Goal: Task Accomplishment & Management: Complete application form

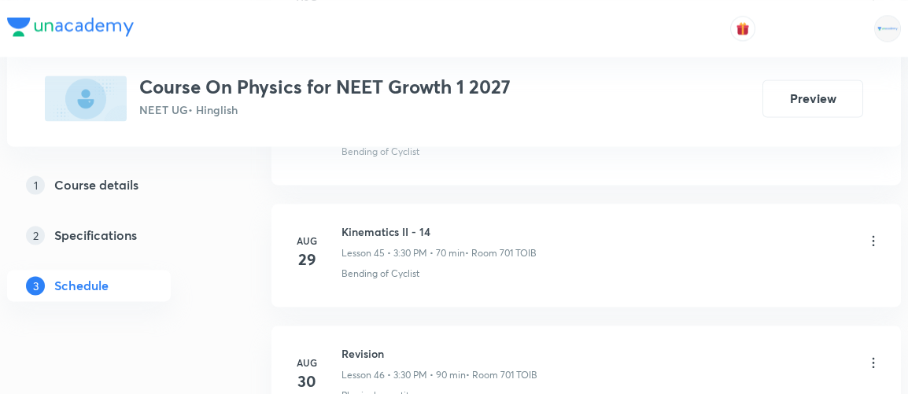
scroll to position [6304, 0]
drag, startPoint x: 341, startPoint y: 201, endPoint x: 441, endPoint y: 202, distance: 100.0
click at [441, 224] on h6 "Kinematics II - 14" at bounding box center [439, 232] width 195 height 17
copy h6 "Kinematics II - 14"
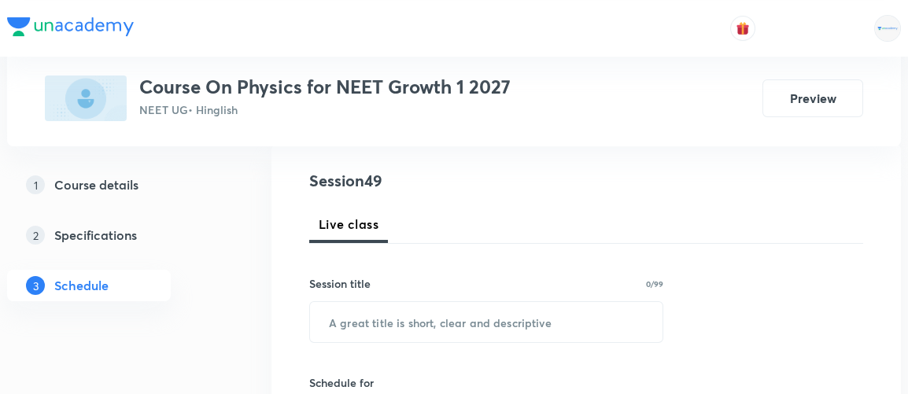
scroll to position [177, 0]
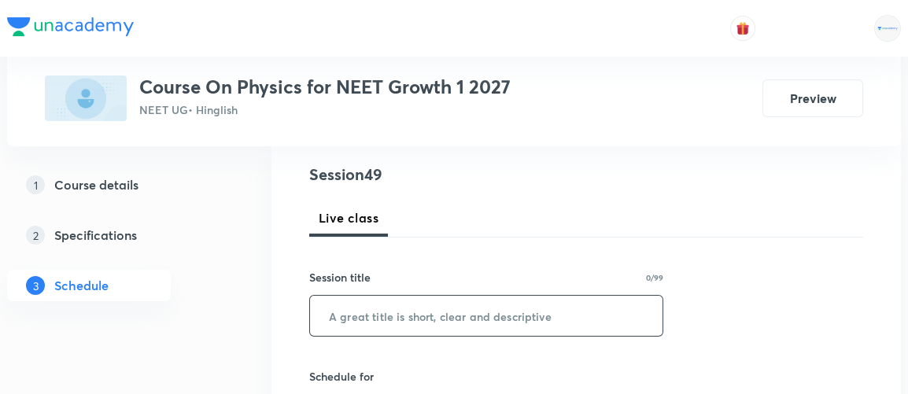
click at [387, 320] on input "text" at bounding box center [486, 316] width 353 height 40
paste input "Kinematics II - 14"
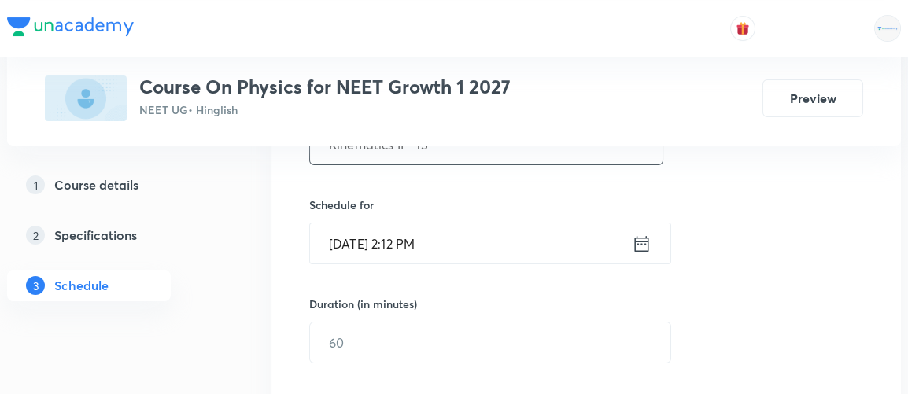
scroll to position [349, 0]
type input "Kinematics II - 15"
click at [645, 242] on icon at bounding box center [642, 243] width 14 height 16
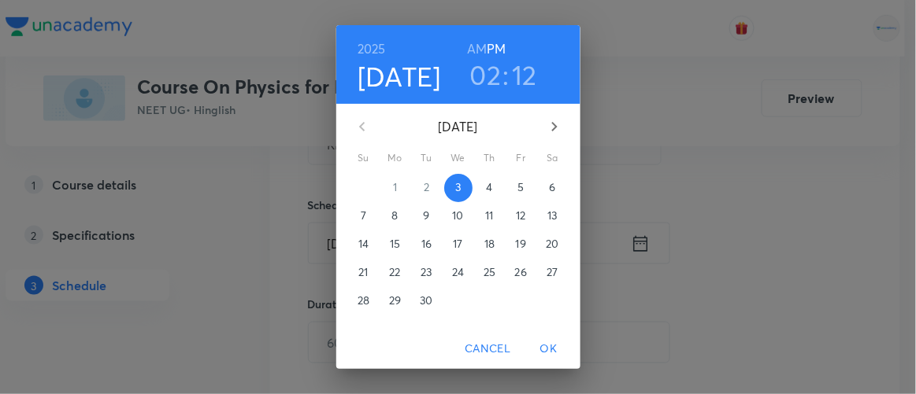
click at [483, 79] on h3 "02" at bounding box center [485, 74] width 31 height 33
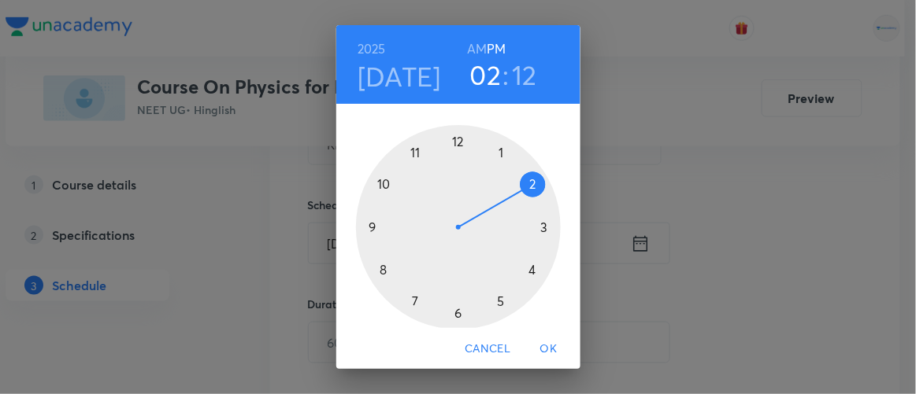
click at [537, 227] on div at bounding box center [458, 227] width 205 height 205
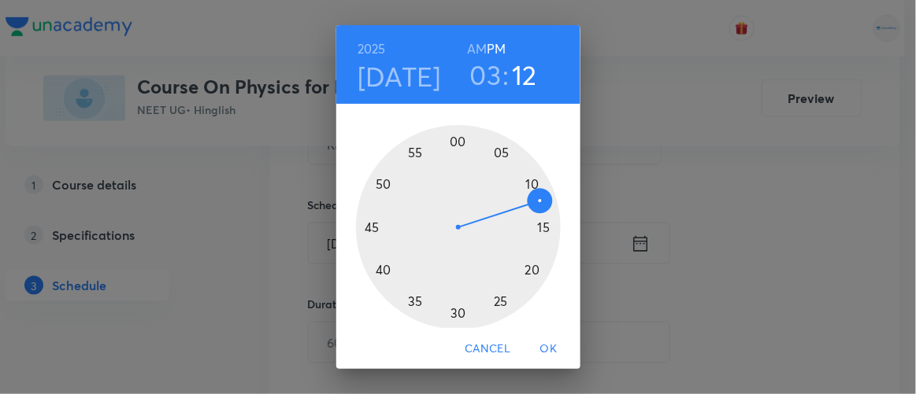
click at [451, 310] on div at bounding box center [458, 227] width 205 height 205
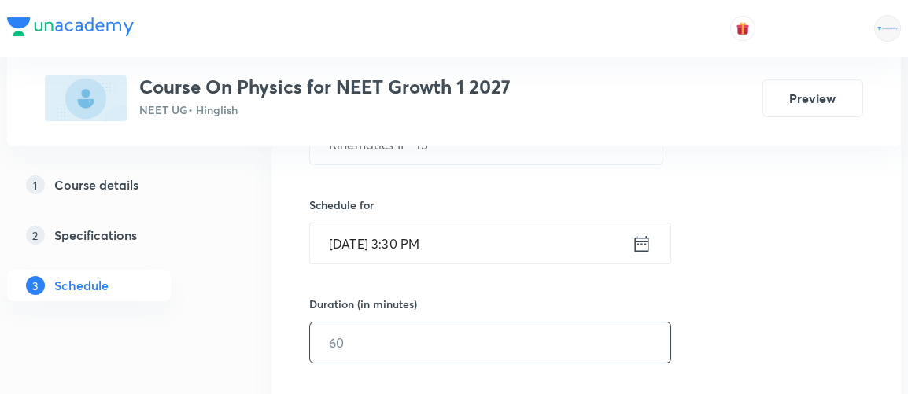
scroll to position [408, 0]
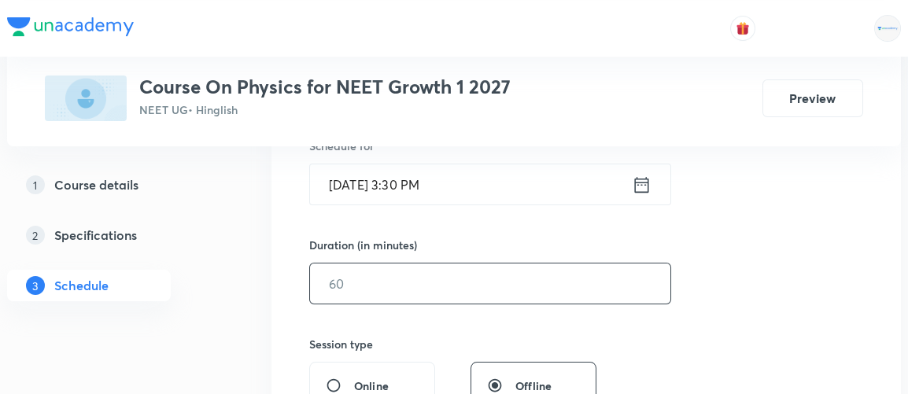
click at [361, 290] on input "text" at bounding box center [490, 284] width 361 height 40
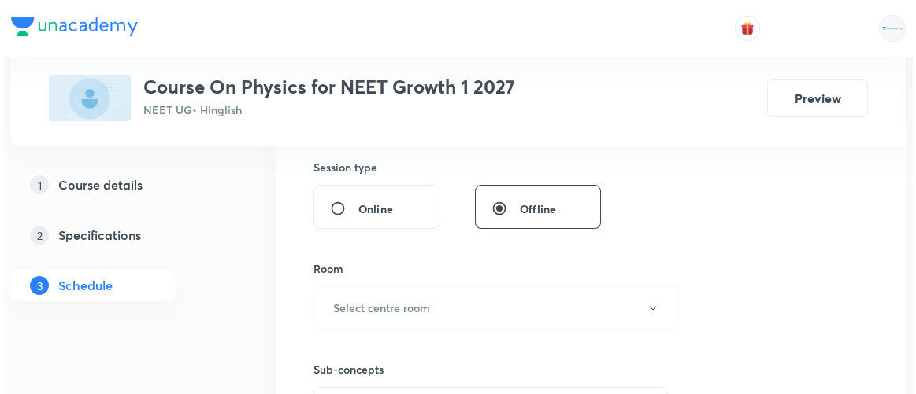
scroll to position [593, 0]
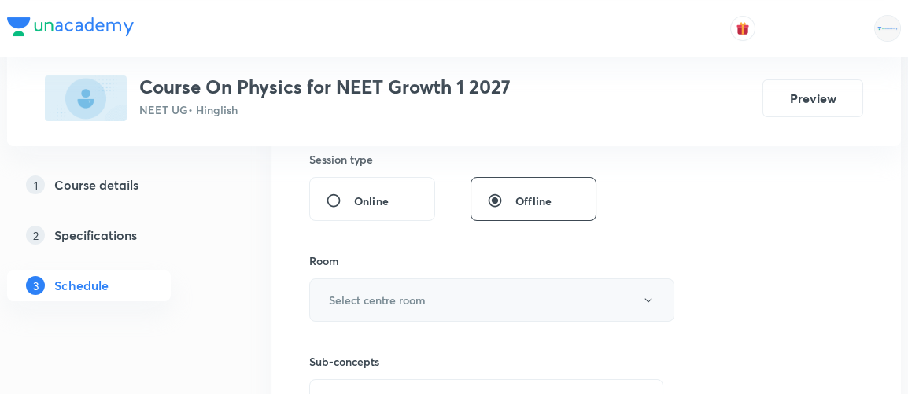
type input "70"
click at [358, 294] on h6 "Select centre room" at bounding box center [377, 300] width 97 height 17
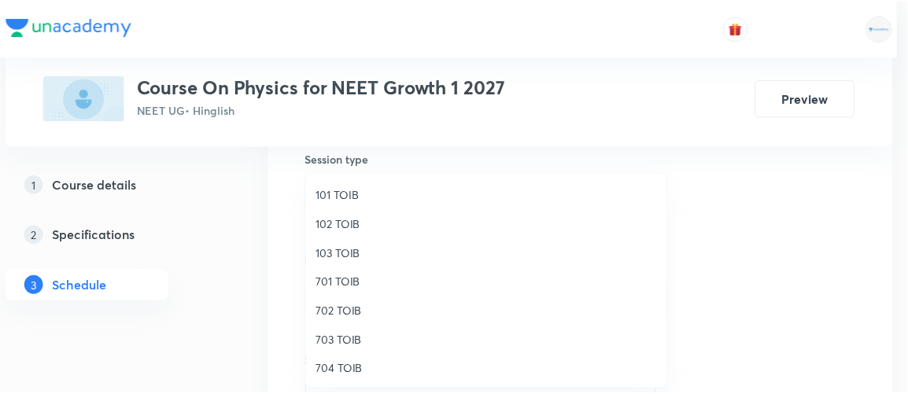
scroll to position [58, 0]
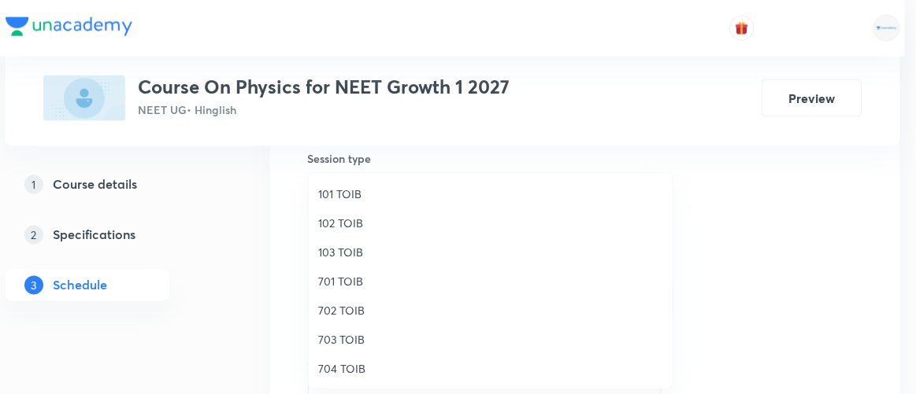
click at [343, 280] on span "701 TOIB" at bounding box center [490, 281] width 345 height 17
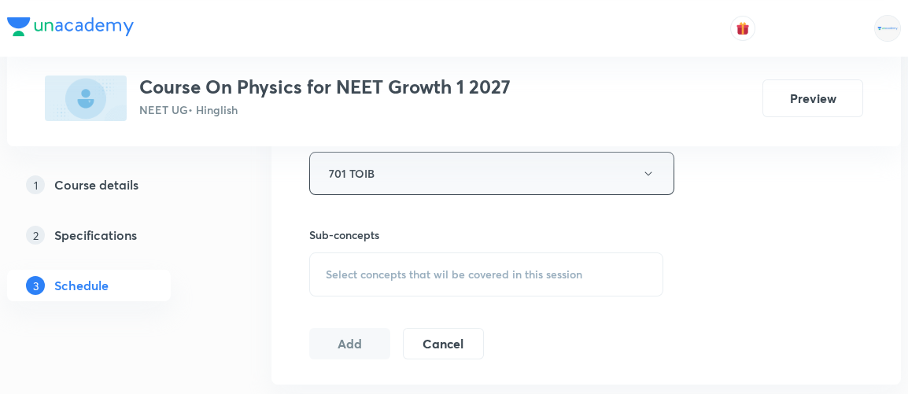
scroll to position [720, 0]
click at [442, 273] on span "Select concepts that wil be covered in this session" at bounding box center [454, 274] width 257 height 13
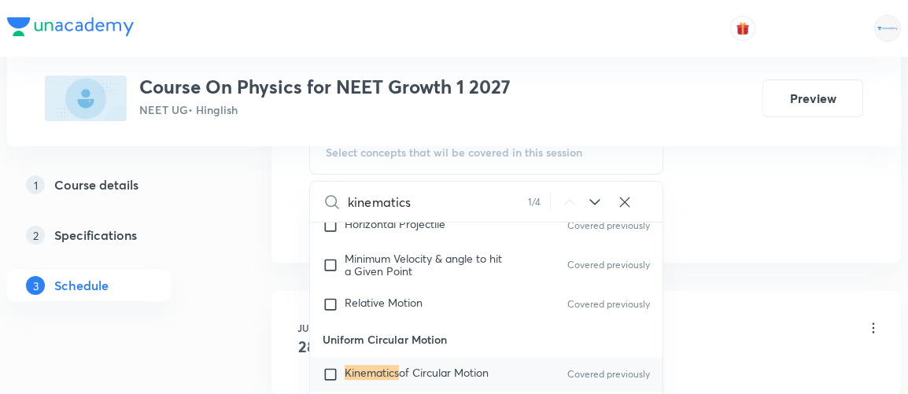
scroll to position [2920, 0]
type input "kinematics"
click at [377, 290] on div "Relative Motion Covered previously" at bounding box center [486, 304] width 353 height 35
checkbox input "true"
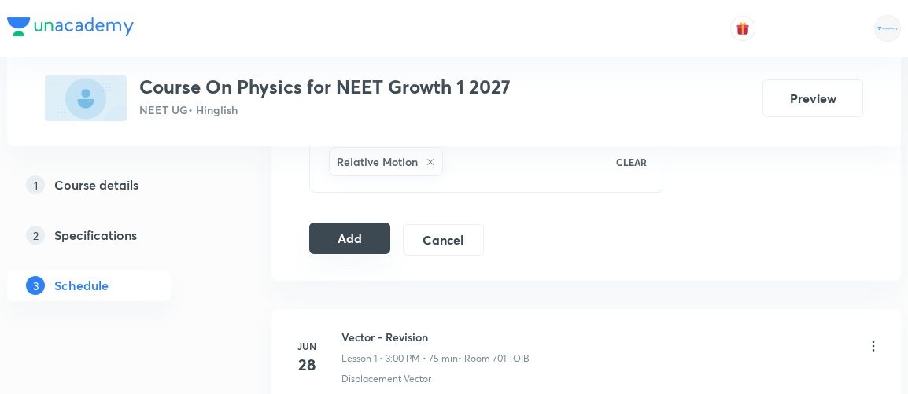
click at [366, 223] on button "Add" at bounding box center [349, 238] width 81 height 31
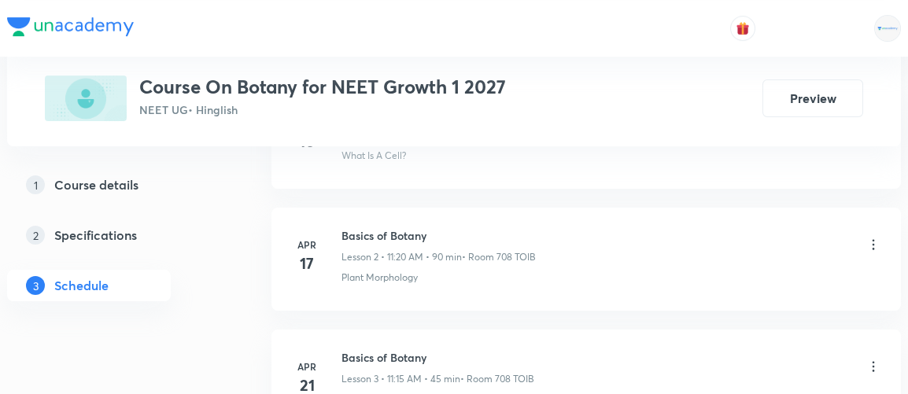
scroll to position [1045, 0]
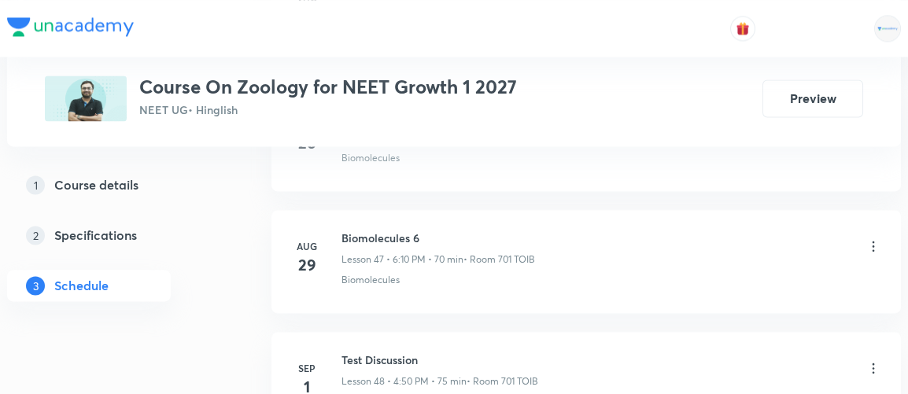
scroll to position [6537, 0]
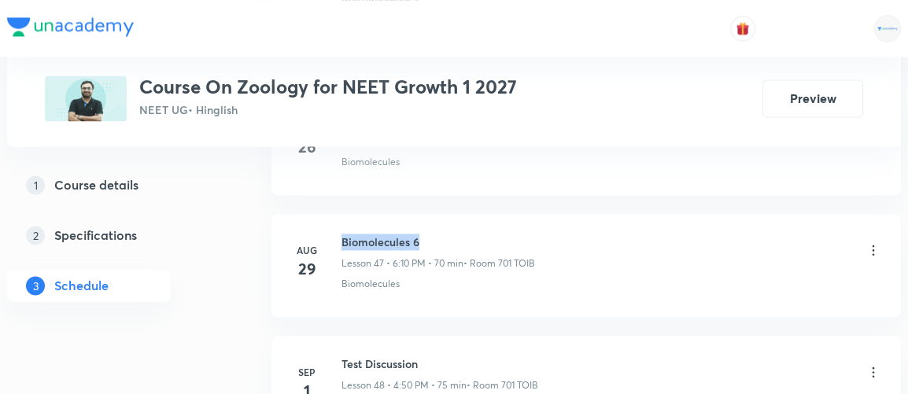
drag, startPoint x: 341, startPoint y: 211, endPoint x: 427, endPoint y: 212, distance: 86.6
click at [427, 234] on h6 "Biomolecules 6" at bounding box center [439, 242] width 194 height 17
copy h6 "Biomolecules 6"
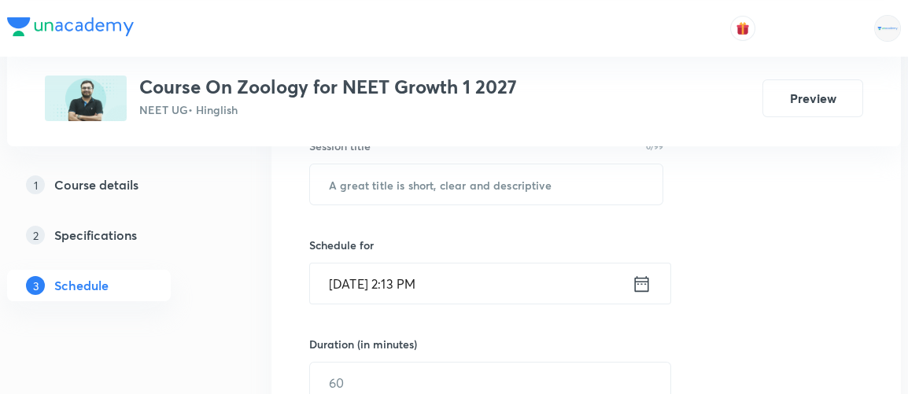
scroll to position [274, 0]
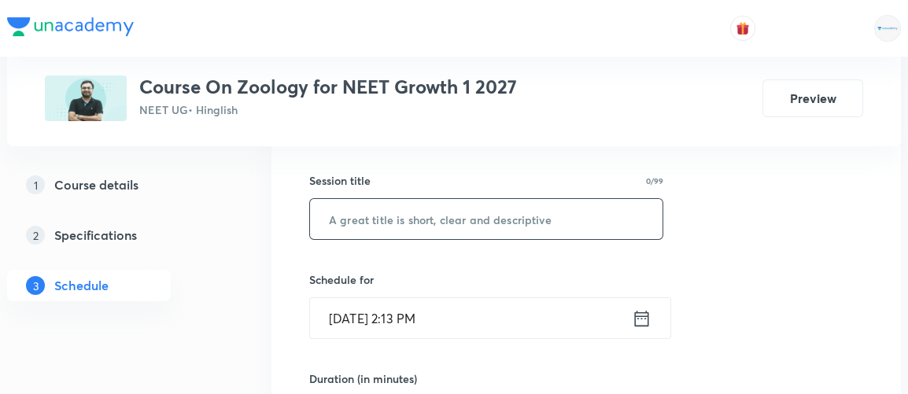
click at [461, 220] on input "text" at bounding box center [486, 219] width 353 height 40
paste input "Biomolecules 6"
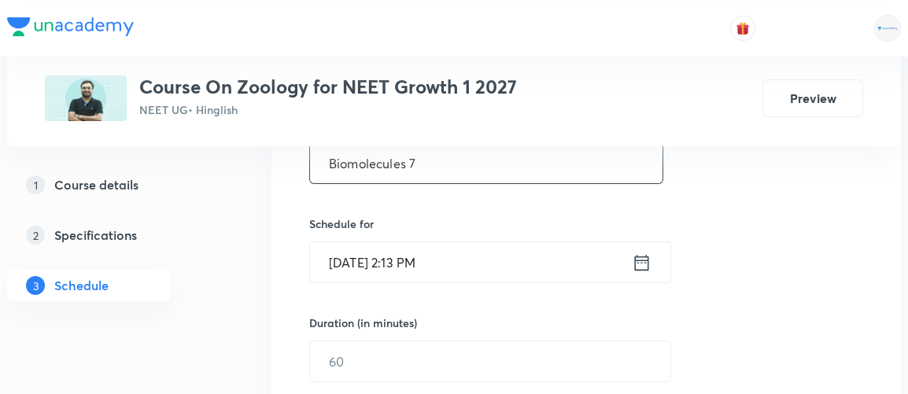
type input "Biomolecules 7"
click at [638, 259] on icon at bounding box center [642, 263] width 20 height 22
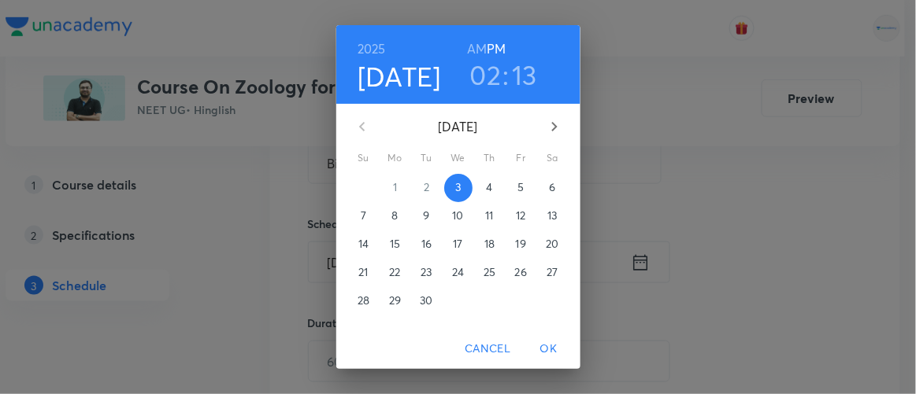
click at [483, 72] on h3 "02" at bounding box center [485, 74] width 31 height 33
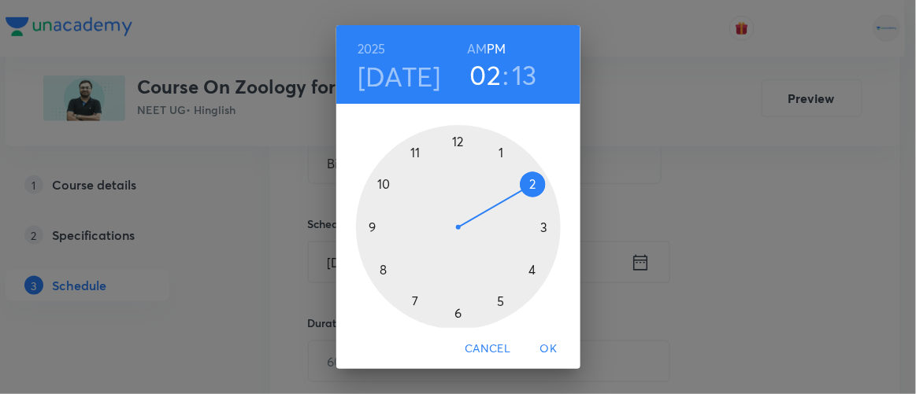
click at [450, 313] on div at bounding box center [458, 227] width 205 height 205
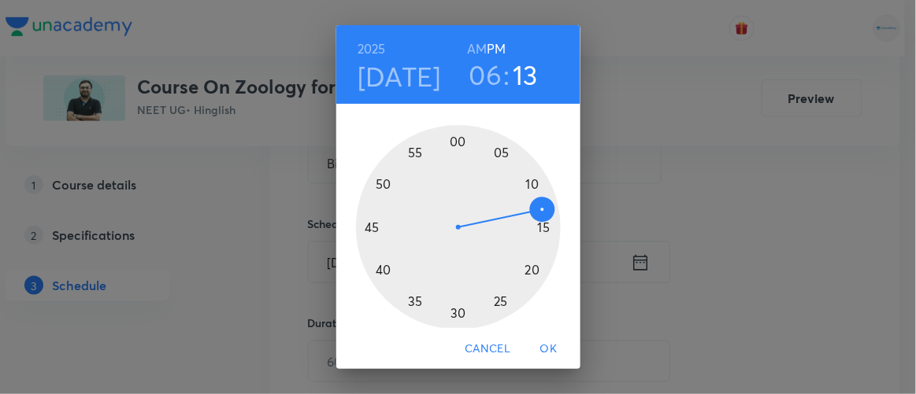
click at [479, 73] on h3 "06" at bounding box center [485, 74] width 33 height 33
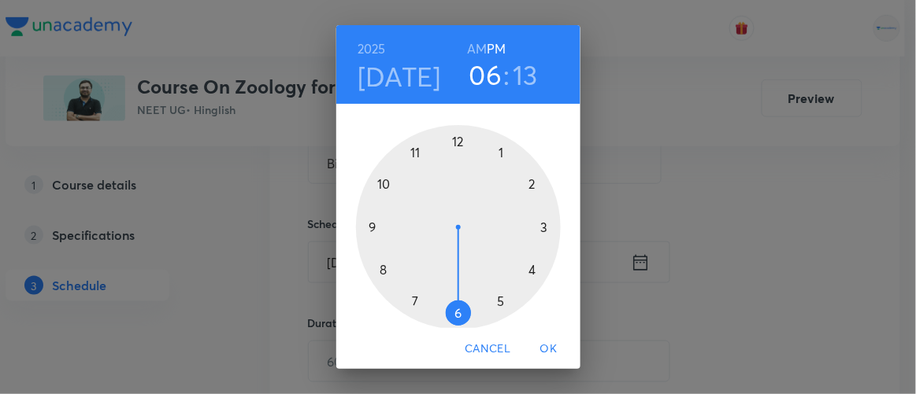
click at [524, 187] on div at bounding box center [458, 227] width 205 height 205
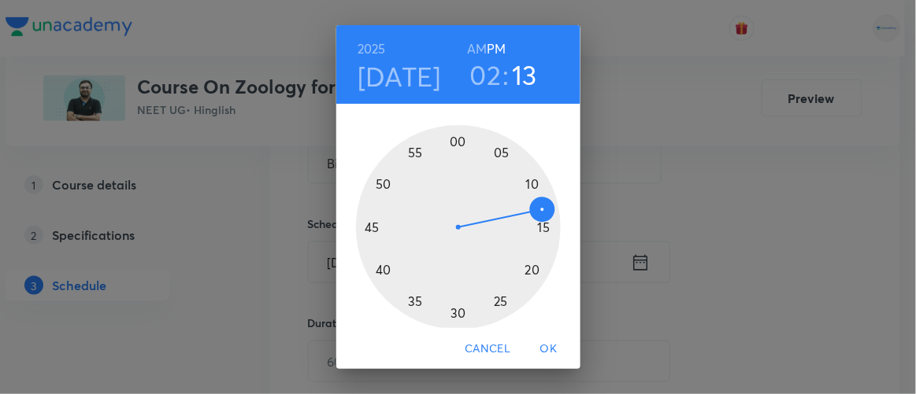
click at [480, 76] on h3 "02" at bounding box center [485, 74] width 31 height 33
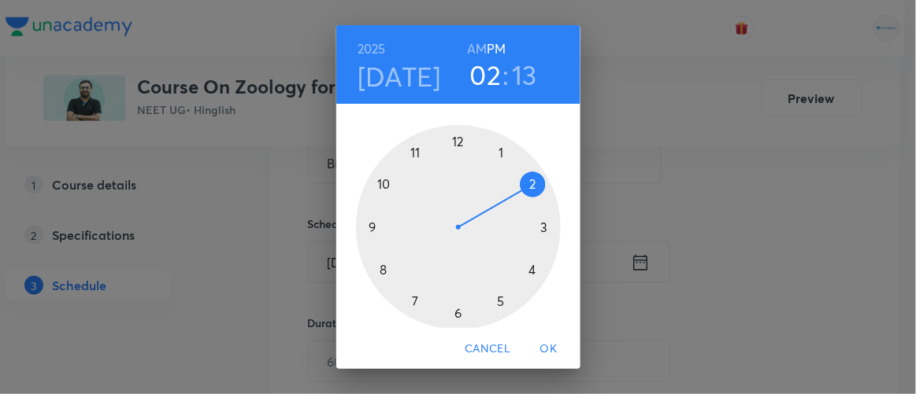
click at [451, 315] on div at bounding box center [458, 227] width 205 height 205
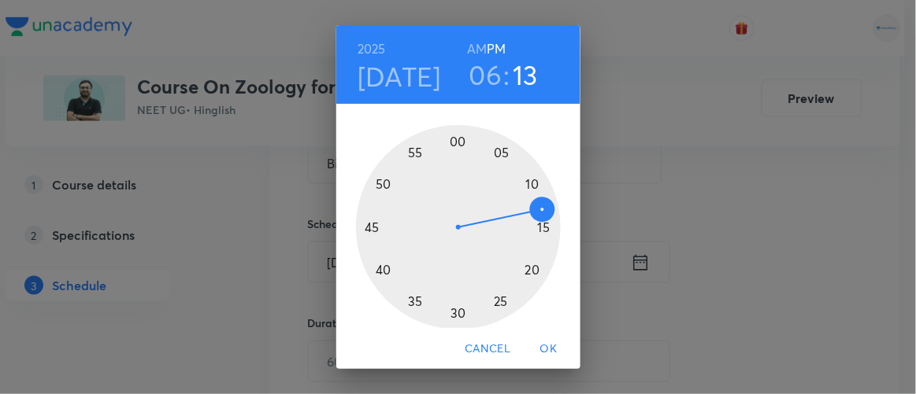
click at [527, 183] on div at bounding box center [458, 227] width 205 height 205
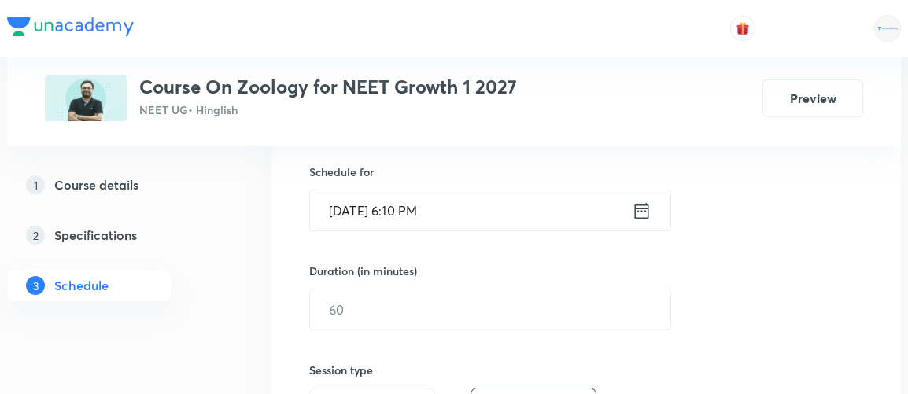
scroll to position [387, 0]
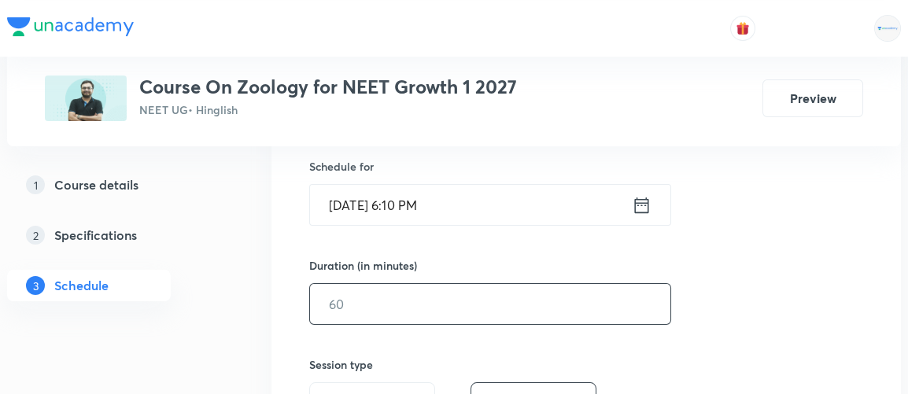
click at [388, 288] on input "text" at bounding box center [490, 304] width 361 height 40
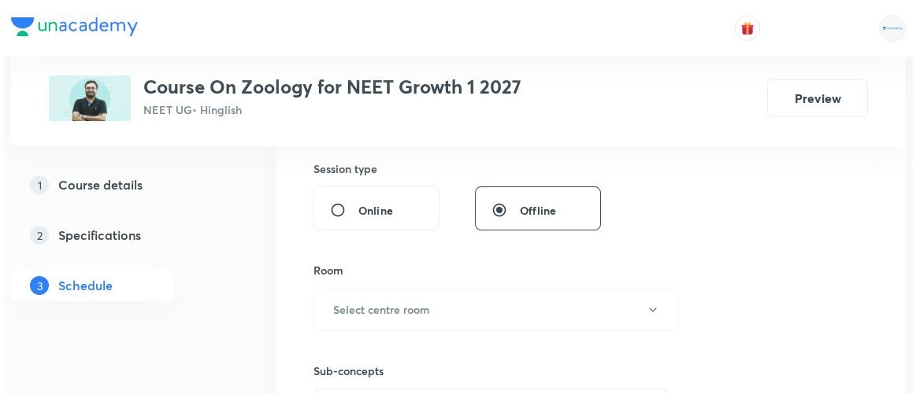
scroll to position [583, 0]
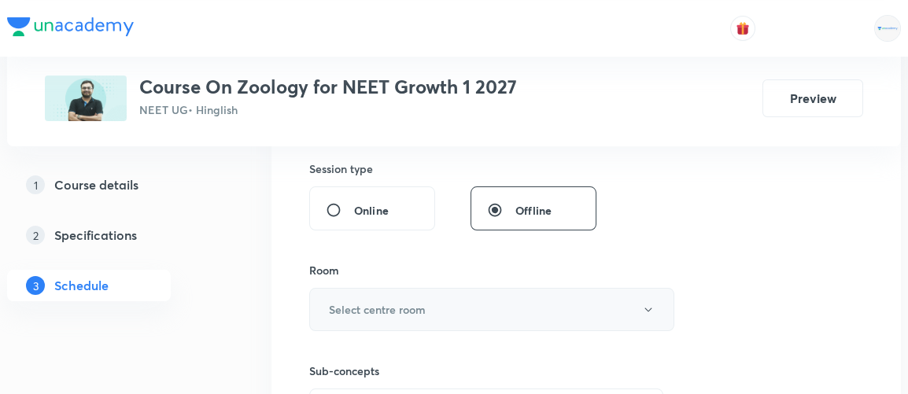
type input "70"
click at [376, 305] on h6 "Select centre room" at bounding box center [377, 310] width 97 height 17
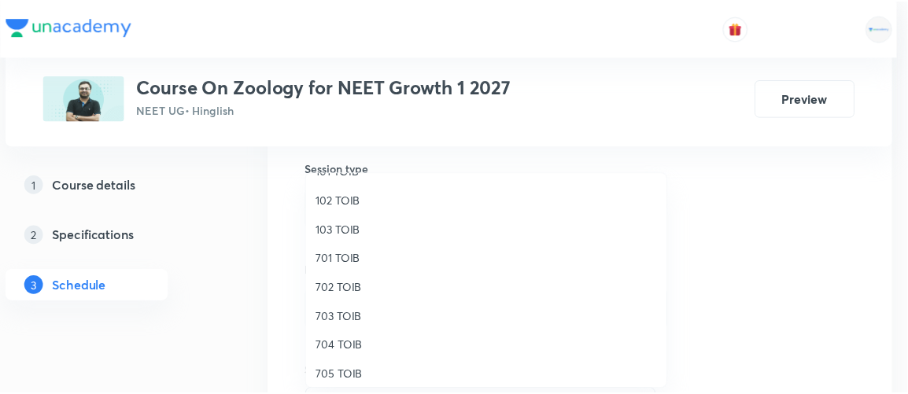
scroll to position [84, 0]
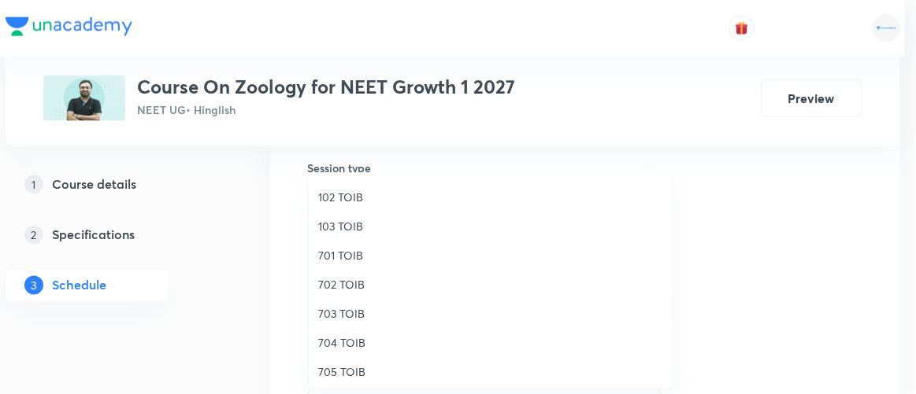
click at [344, 258] on span "701 TOIB" at bounding box center [490, 255] width 345 height 17
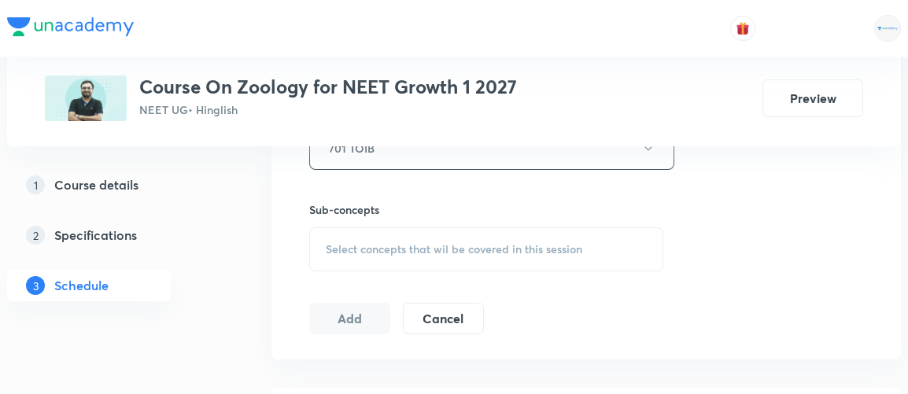
scroll to position [746, 0]
click at [478, 242] on span "Select concepts that wil be covered in this session" at bounding box center [454, 248] width 257 height 13
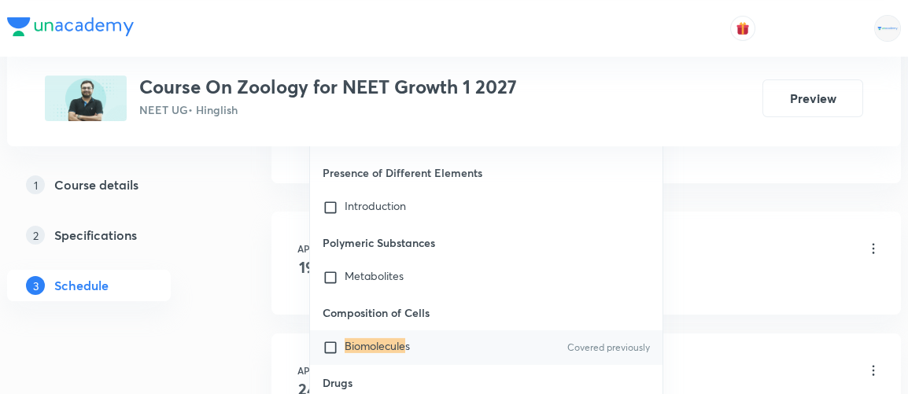
scroll to position [923, 0]
type input "biomolecule"
click at [334, 343] on input "checkbox" at bounding box center [334, 347] width 22 height 16
checkbox input "true"
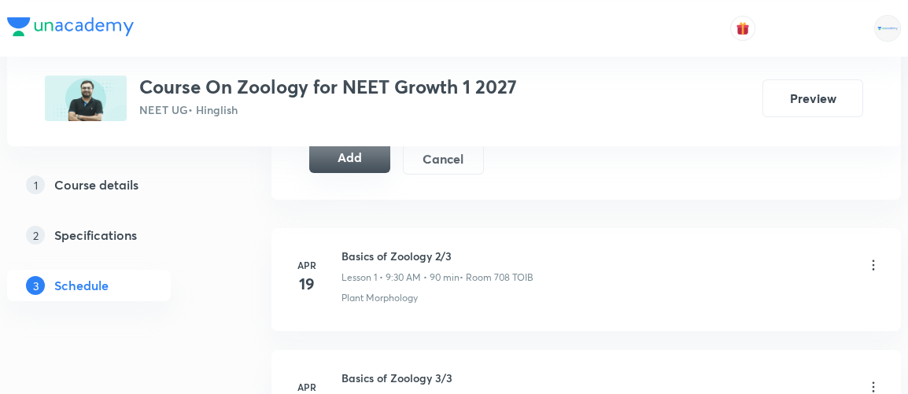
click at [350, 157] on button "Add" at bounding box center [349, 157] width 81 height 31
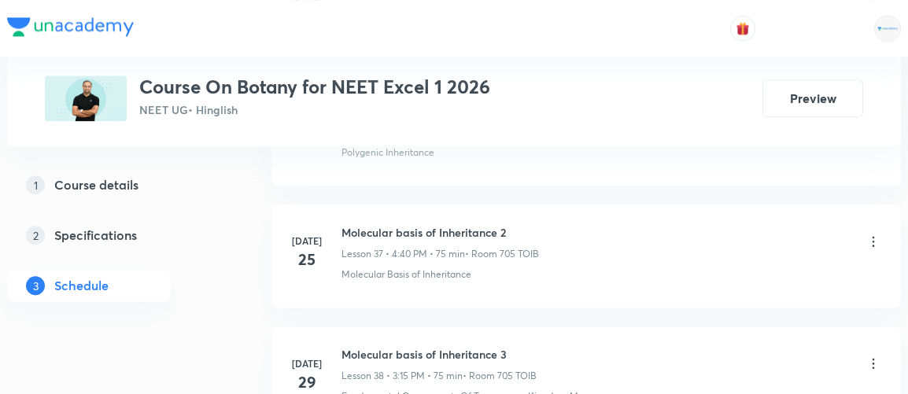
scroll to position [6938, 0]
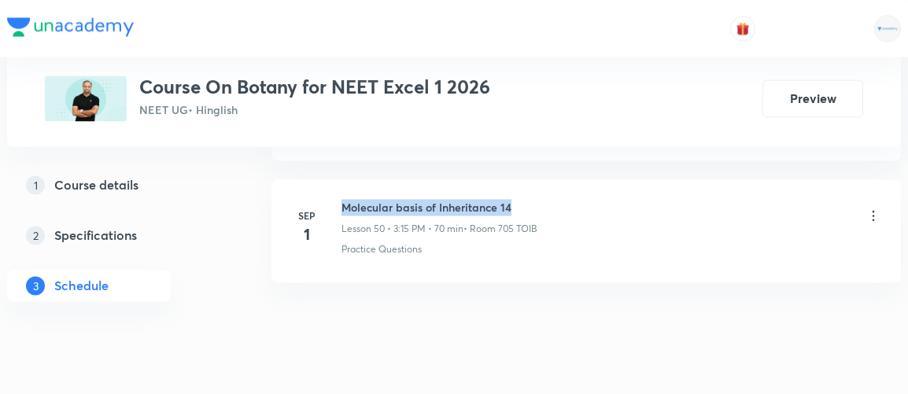
drag, startPoint x: 343, startPoint y: 171, endPoint x: 520, endPoint y: 172, distance: 176.3
click at [520, 199] on h6 "Molecular basis of Inheritance 14" at bounding box center [440, 207] width 196 height 17
copy h6 "Molecular basis of Inheritance 14"
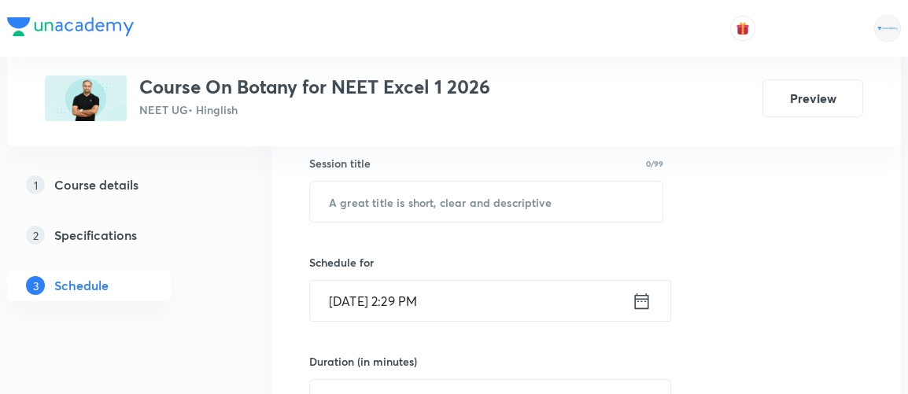
scroll to position [290, 0]
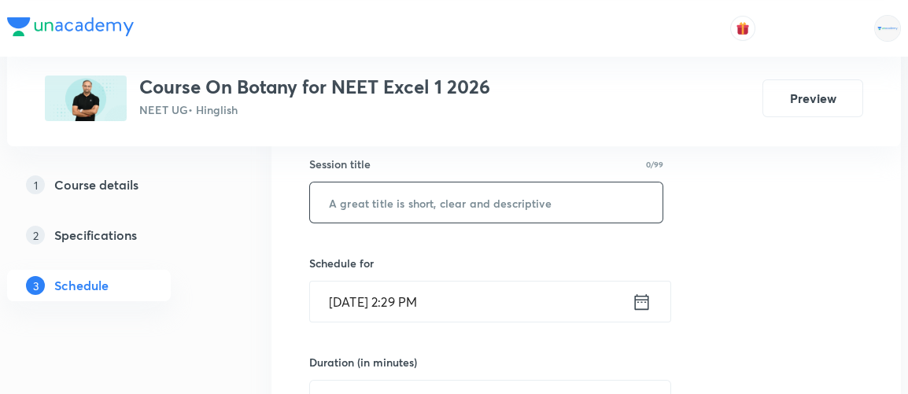
click at [537, 209] on input "text" at bounding box center [486, 203] width 353 height 40
paste input "Molecular basis of Inheritance 14"
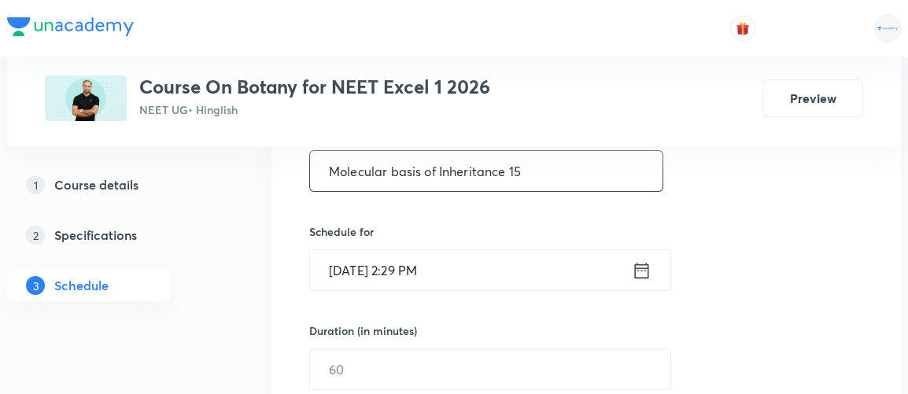
scroll to position [324, 0]
type input "Molecular basis of Inheritance 15"
click at [644, 267] on icon at bounding box center [642, 268] width 20 height 22
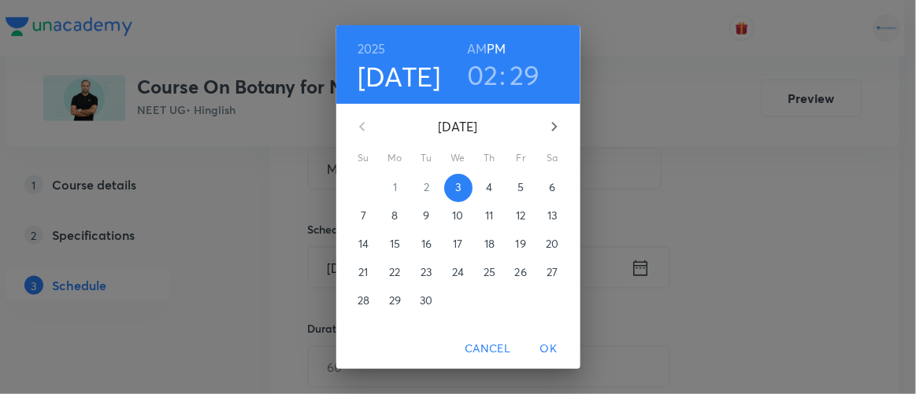
click at [479, 73] on h3 "02" at bounding box center [482, 74] width 31 height 33
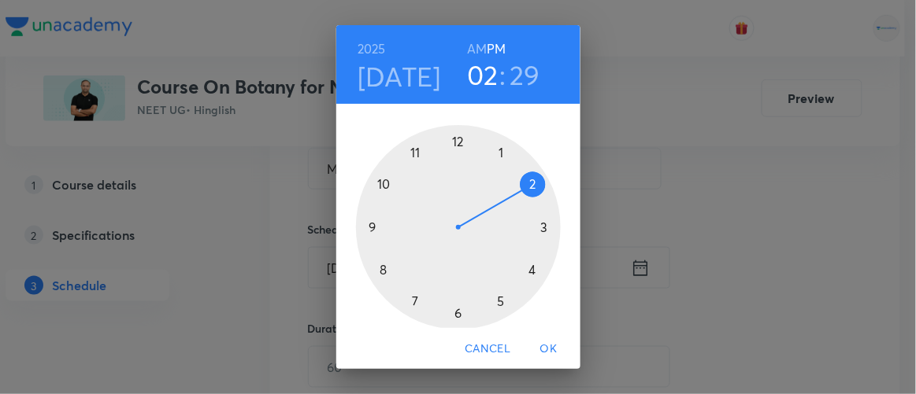
click at [538, 228] on div at bounding box center [458, 227] width 205 height 205
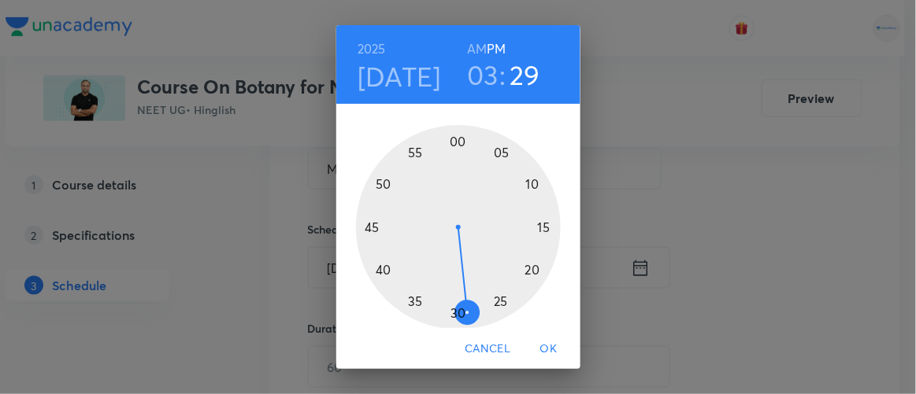
click at [536, 228] on div at bounding box center [458, 227] width 205 height 205
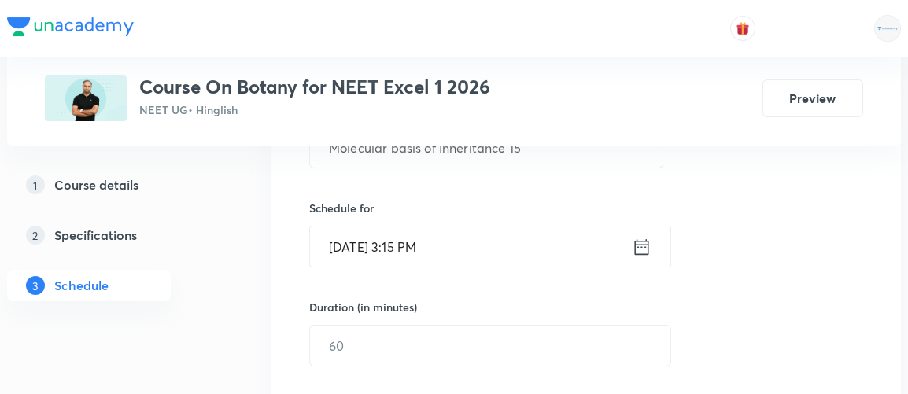
scroll to position [347, 0]
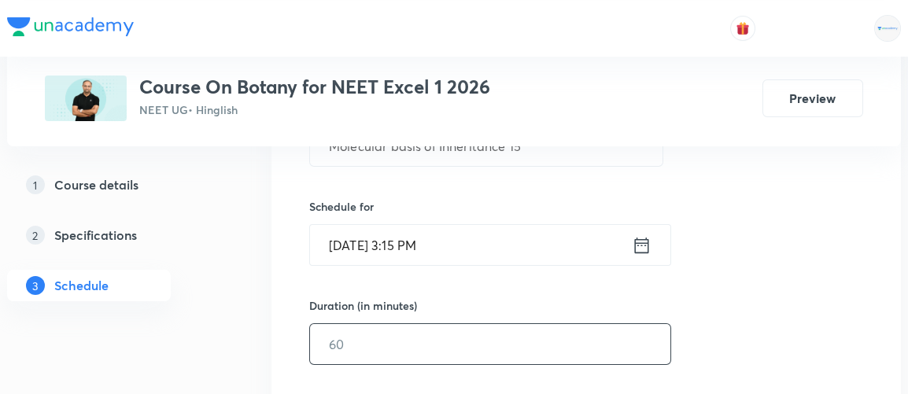
click at [335, 343] on input "text" at bounding box center [490, 344] width 361 height 40
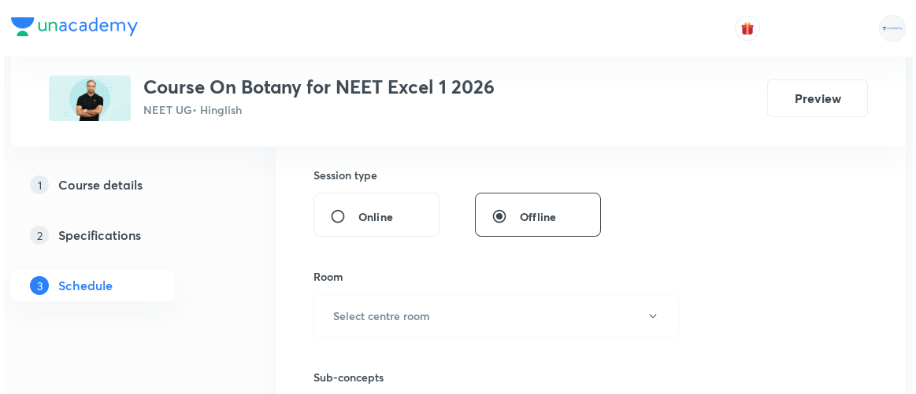
scroll to position [578, 0]
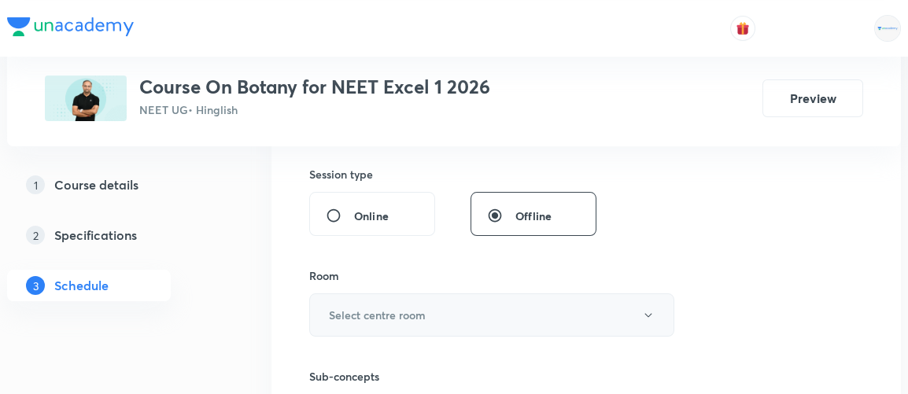
type input "75"
click at [369, 320] on button "Select centre room" at bounding box center [491, 315] width 365 height 43
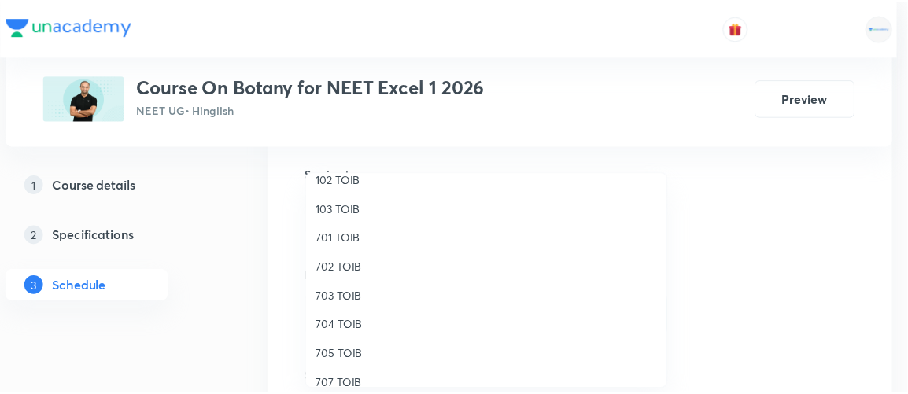
scroll to position [128, 0]
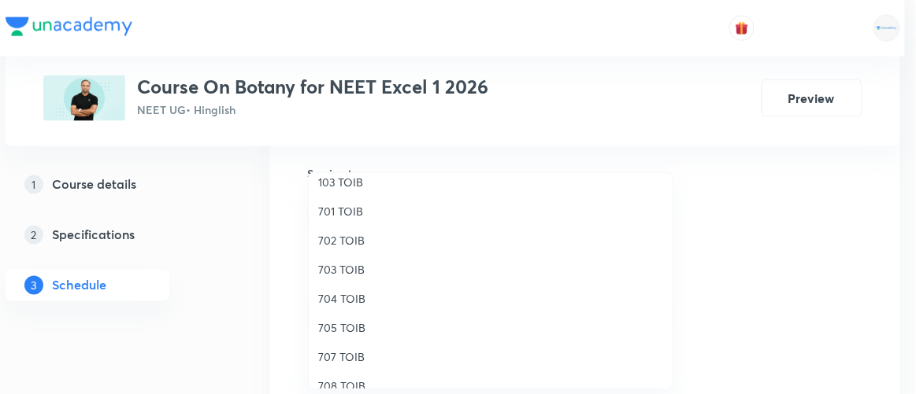
click at [334, 328] on span "705 TOIB" at bounding box center [490, 328] width 345 height 17
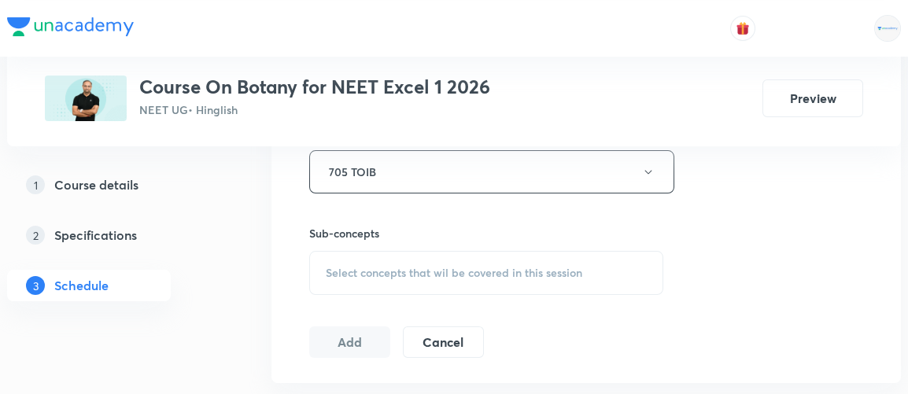
scroll to position [731, 0]
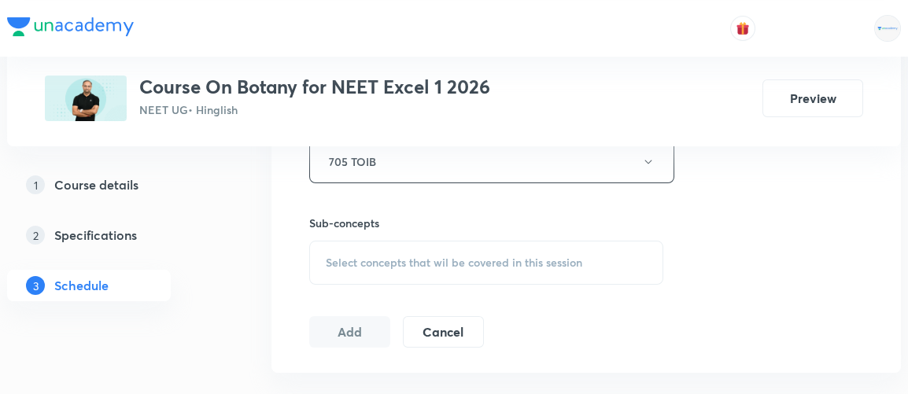
click at [392, 257] on span "Select concepts that wil be covered in this session" at bounding box center [454, 263] width 257 height 13
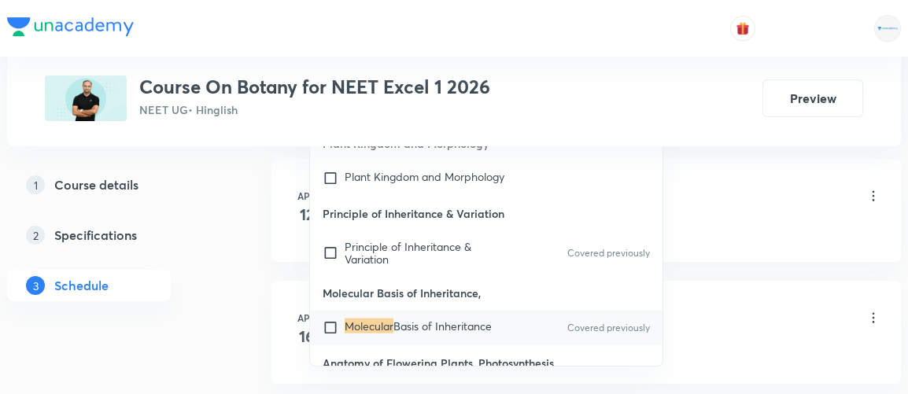
scroll to position [983, 0]
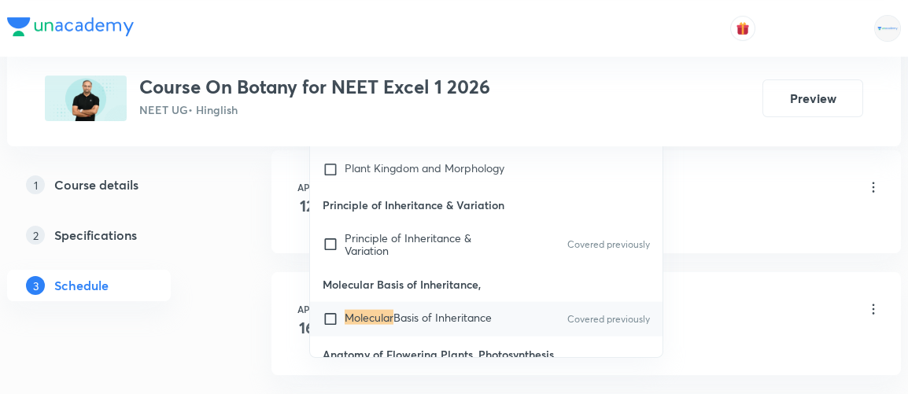
type input "molecular"
click at [328, 312] on input "checkbox" at bounding box center [334, 320] width 22 height 16
checkbox input "true"
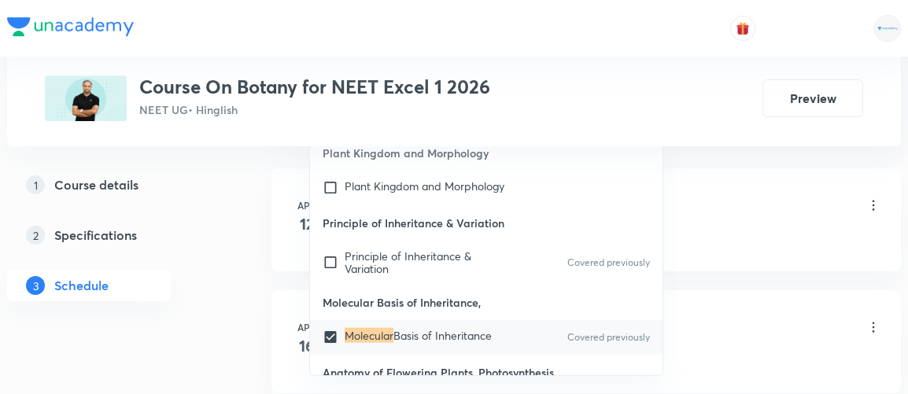
click at [202, 279] on div "1 Course details 2 Specifications 3 Schedule" at bounding box center [114, 244] width 214 height 151
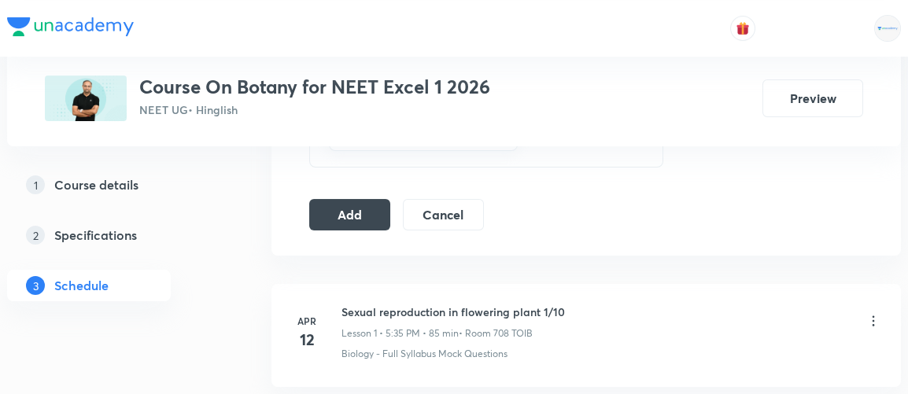
scroll to position [867, 0]
click at [357, 205] on button "Add" at bounding box center [349, 213] width 81 height 31
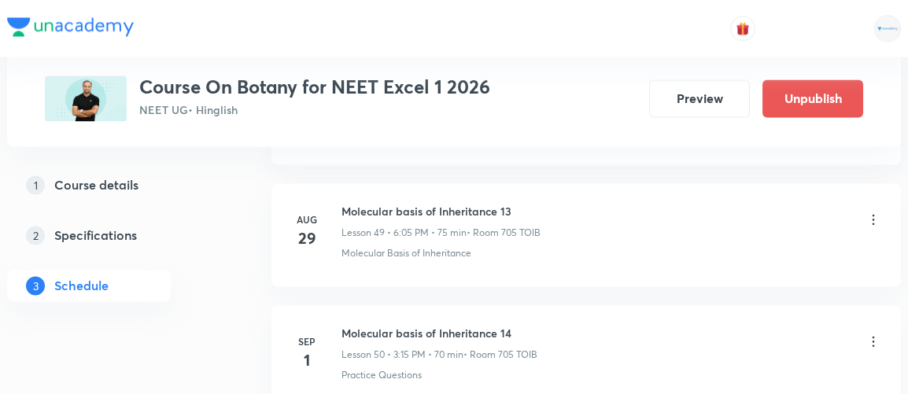
scroll to position [6339, 0]
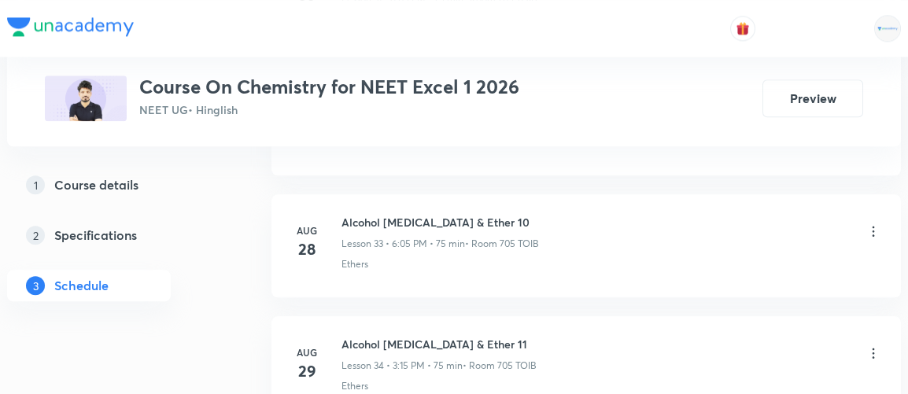
scroll to position [5282, 0]
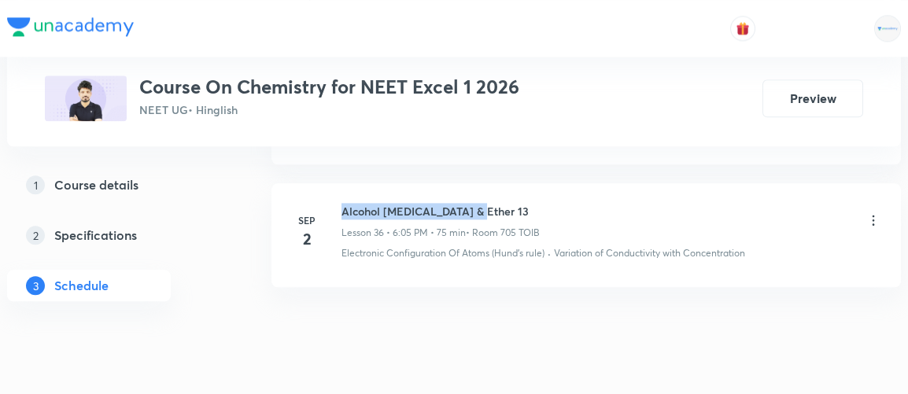
drag, startPoint x: 342, startPoint y: 168, endPoint x: 482, endPoint y: 176, distance: 139.5
click at [482, 203] on h6 "Alcohol [MEDICAL_DATA] & Ether 13" at bounding box center [441, 211] width 198 height 17
copy h6 "Alcohol [MEDICAL_DATA] & Ether 13"
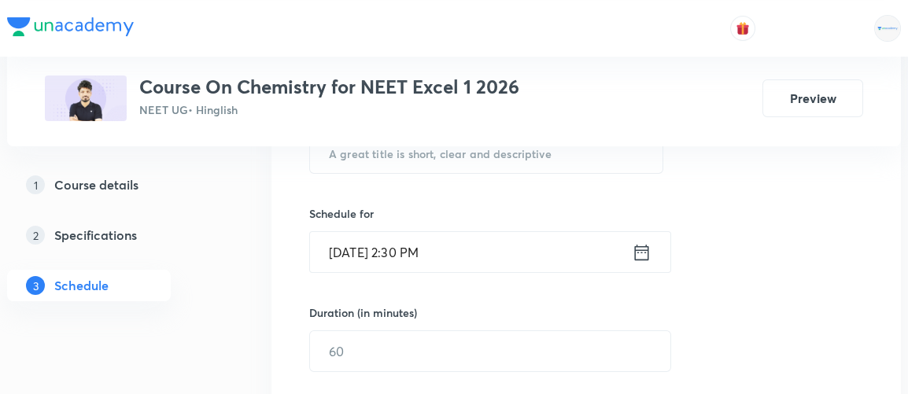
scroll to position [0, 0]
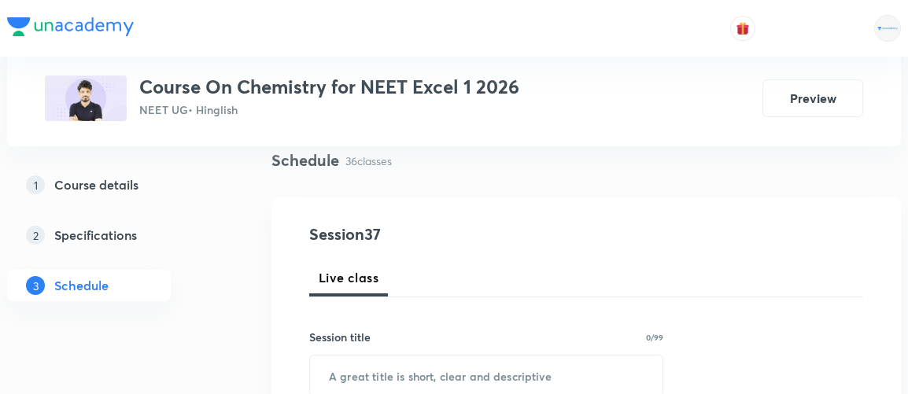
click at [689, 265] on div "Live class" at bounding box center [586, 278] width 554 height 38
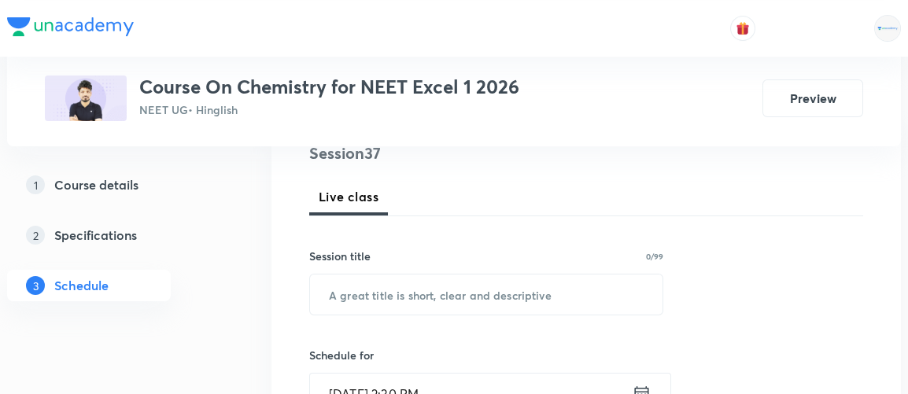
scroll to position [199, 0]
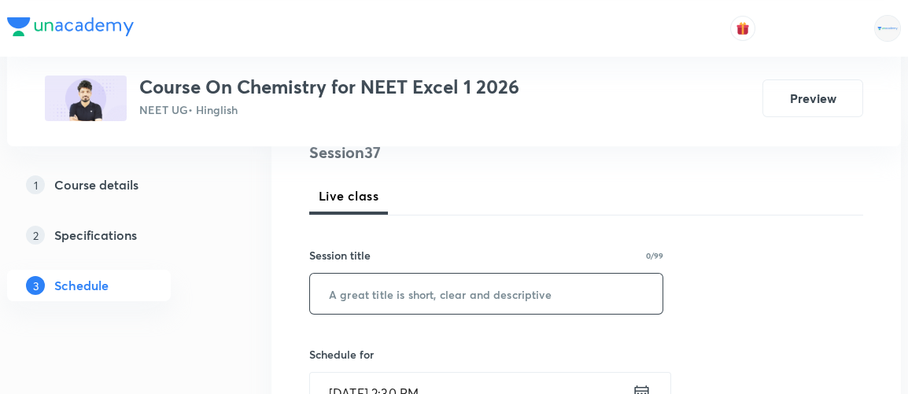
click at [509, 298] on input "text" at bounding box center [486, 294] width 353 height 40
paste input "Alcohol [MEDICAL_DATA] & Ether 13"
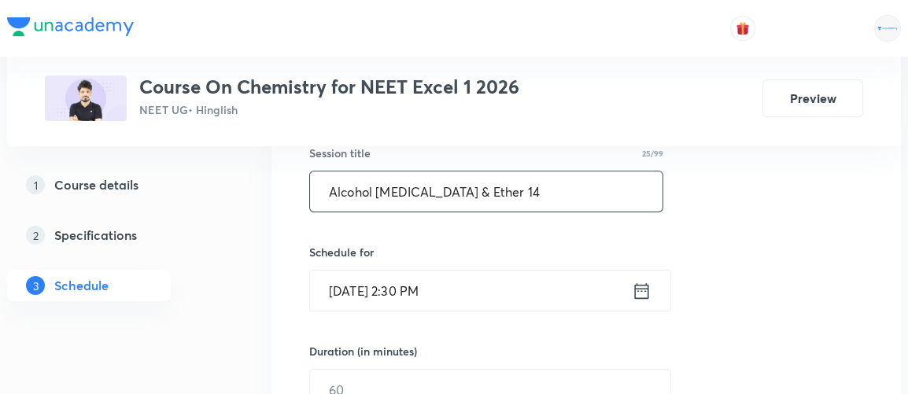
scroll to position [329, 0]
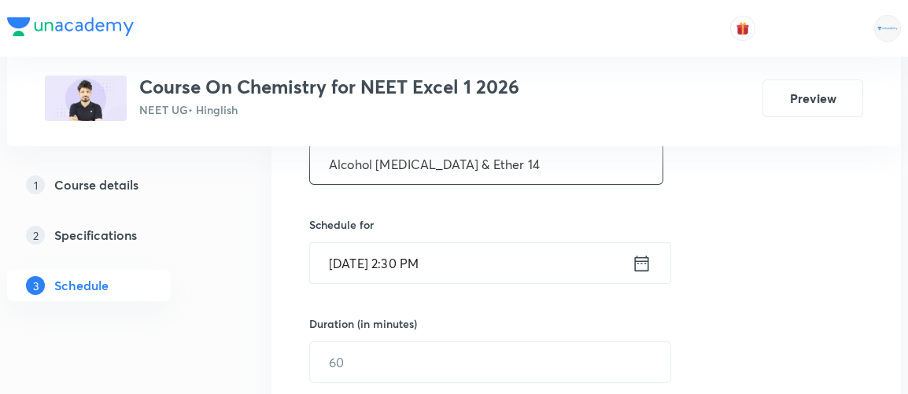
type input "Alcohol [MEDICAL_DATA] & Ether 14"
click at [642, 267] on icon at bounding box center [642, 264] width 20 height 22
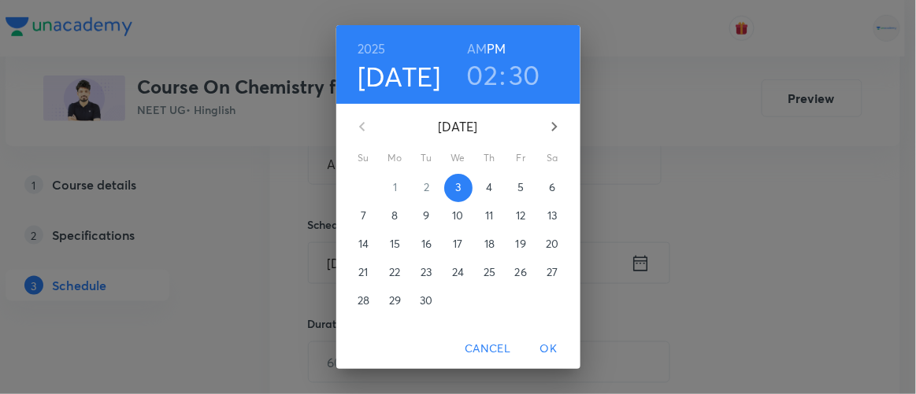
click at [472, 83] on h3 "02" at bounding box center [482, 74] width 31 height 33
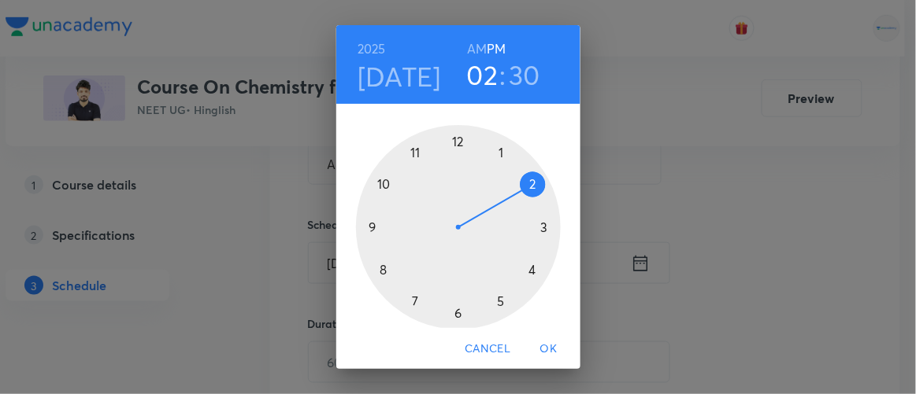
click at [450, 313] on div at bounding box center [458, 227] width 205 height 205
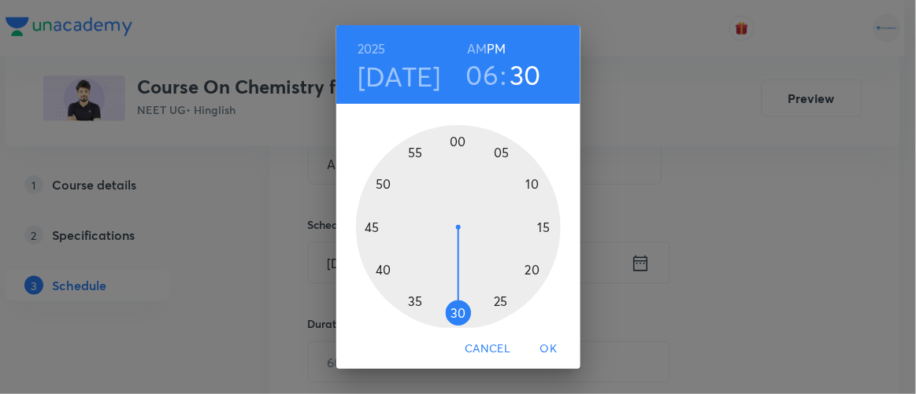
click at [495, 153] on div at bounding box center [458, 227] width 205 height 205
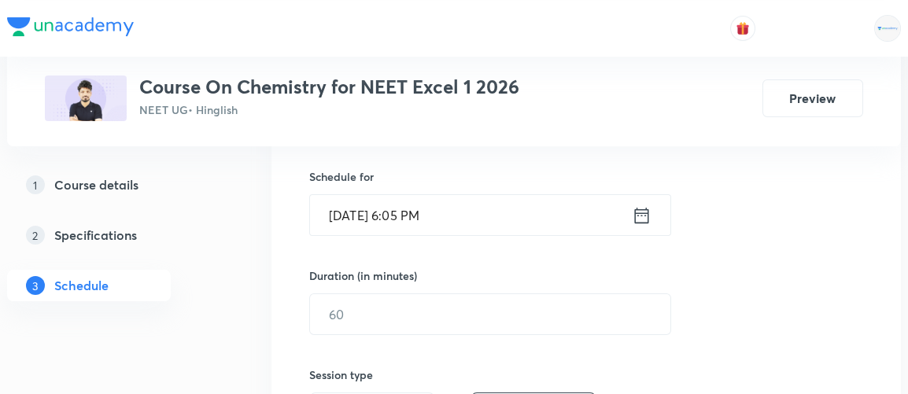
scroll to position [379, 0]
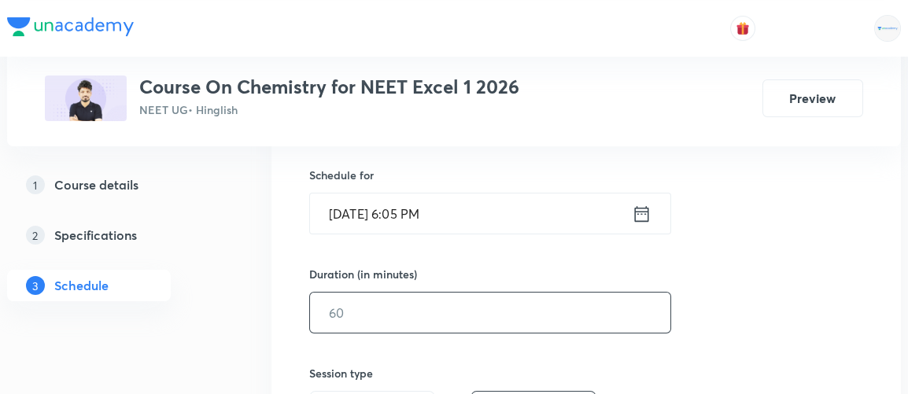
click at [350, 309] on input "text" at bounding box center [490, 313] width 361 height 40
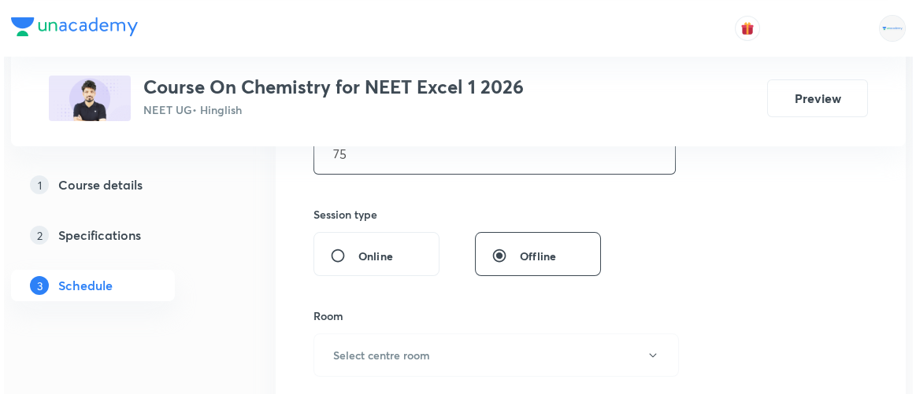
scroll to position [554, 0]
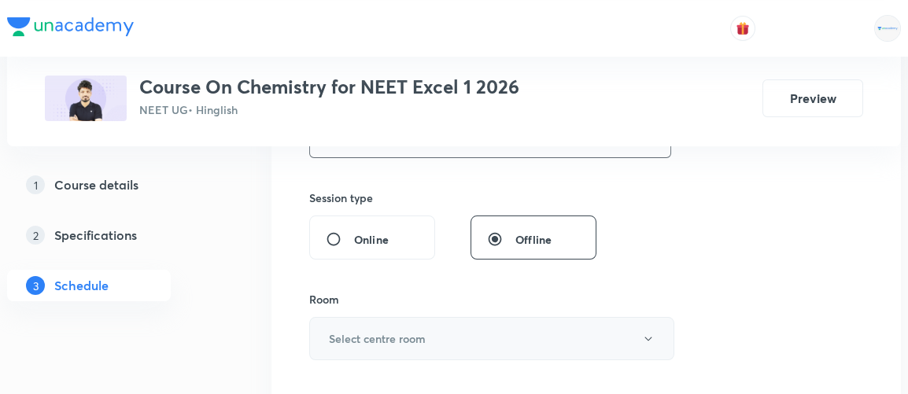
type input "75"
click at [360, 338] on h6 "Select centre room" at bounding box center [377, 339] width 97 height 17
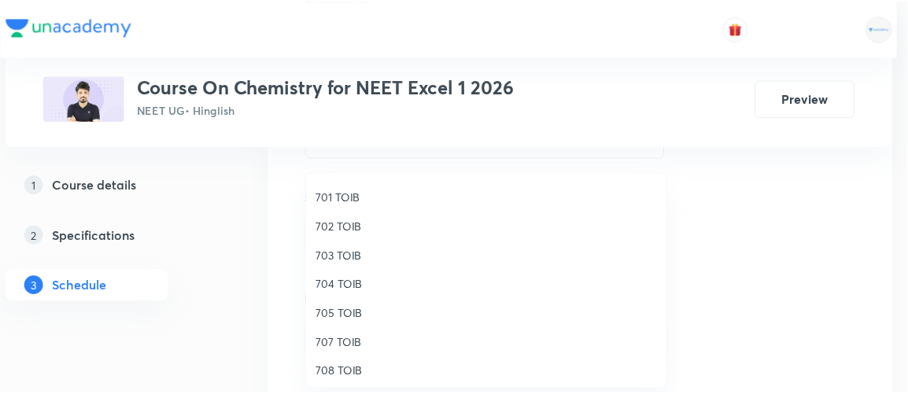
scroll to position [145, 0]
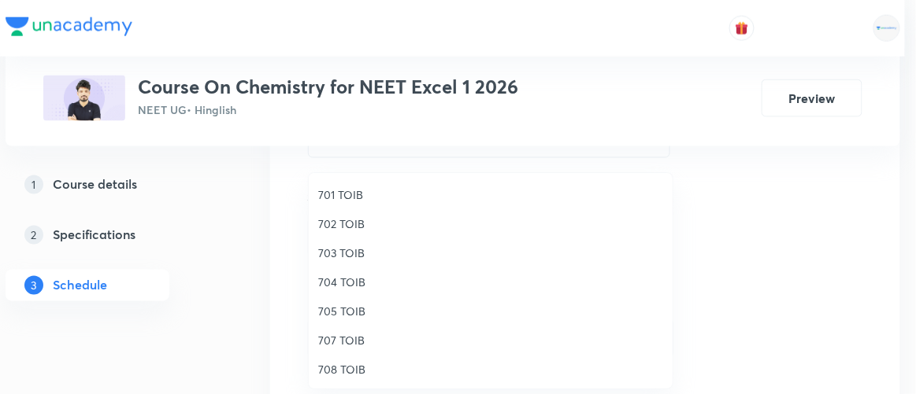
click at [344, 306] on span "705 TOIB" at bounding box center [490, 311] width 345 height 17
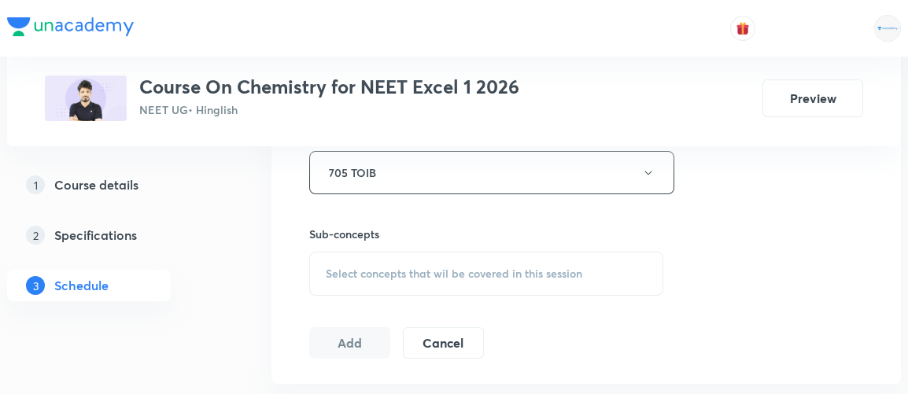
scroll to position [721, 0]
click at [444, 272] on span "Select concepts that wil be covered in this session" at bounding box center [454, 273] width 257 height 13
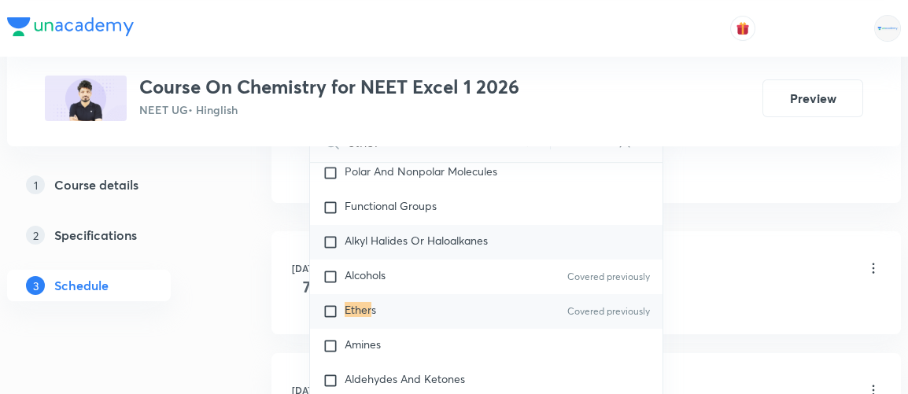
scroll to position [29462, 0]
type input "ether"
click at [338, 303] on input "checkbox" at bounding box center [334, 311] width 22 height 16
checkbox input "true"
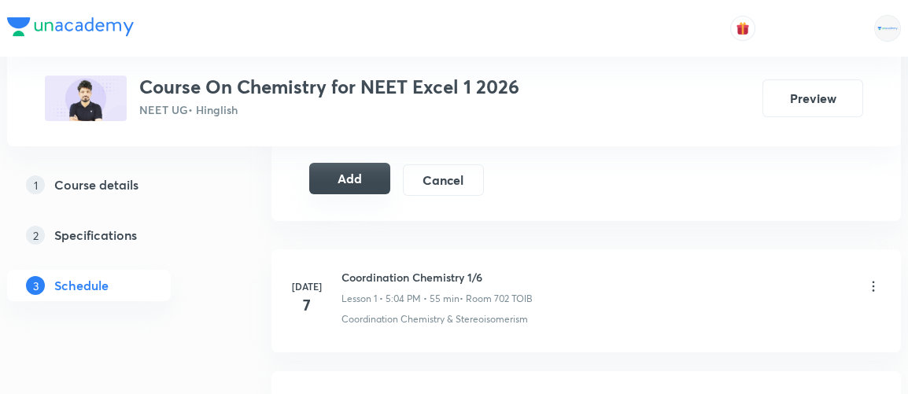
click at [352, 170] on button "Add" at bounding box center [349, 178] width 81 height 31
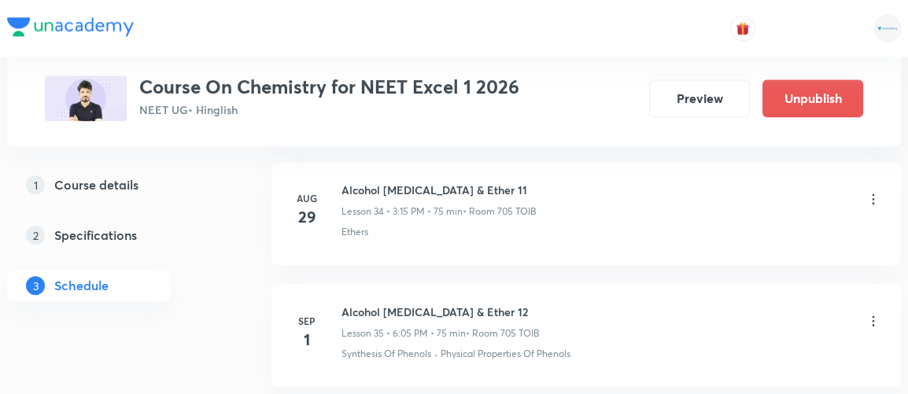
scroll to position [4683, 0]
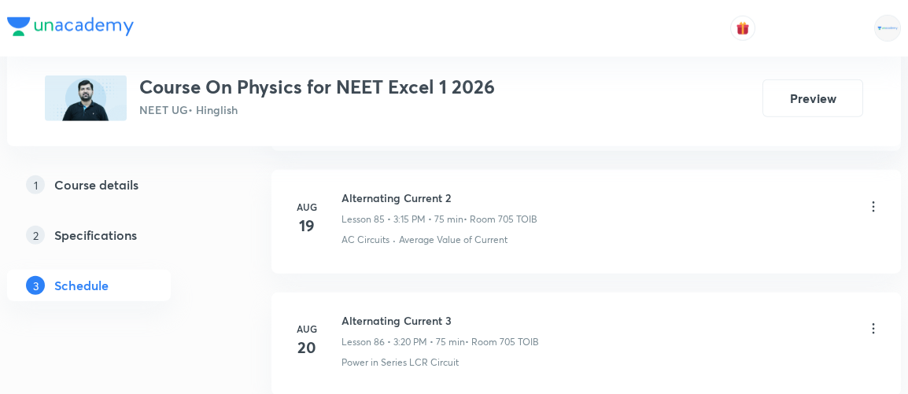
scroll to position [12165, 0]
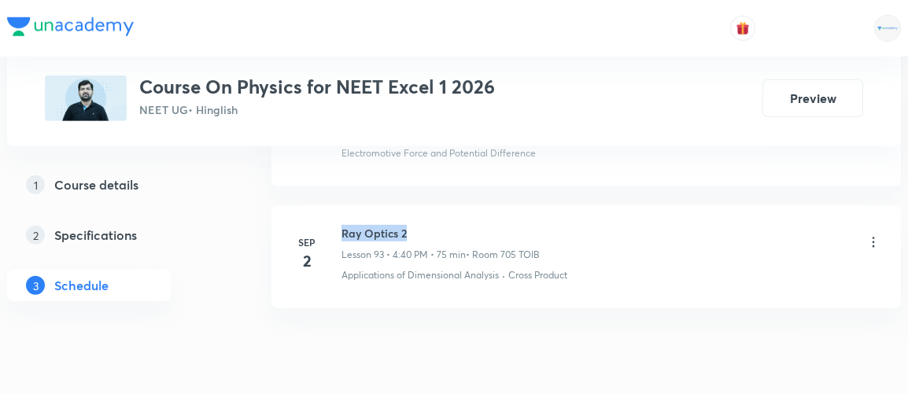
drag, startPoint x: 342, startPoint y: 170, endPoint x: 422, endPoint y: 166, distance: 80.4
click at [422, 225] on h6 "Ray Optics 2" at bounding box center [441, 233] width 198 height 17
copy h6 "Ray Optics 2"
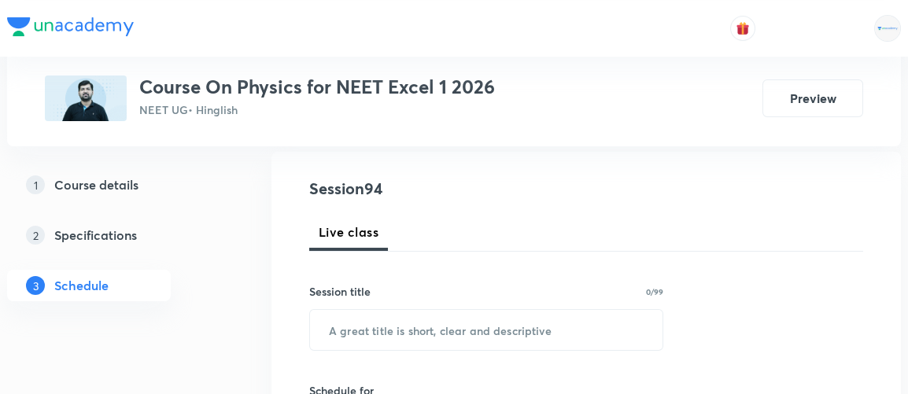
scroll to position [174, 0]
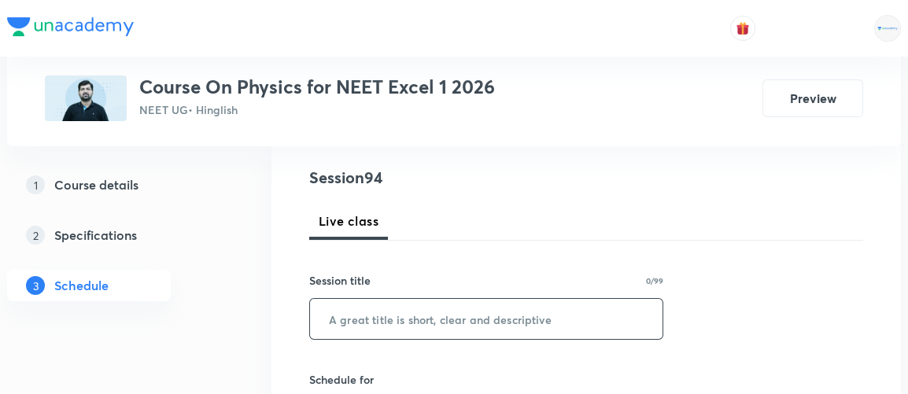
click at [424, 309] on input "text" at bounding box center [486, 319] width 353 height 40
paste input "Ray Optics 2"
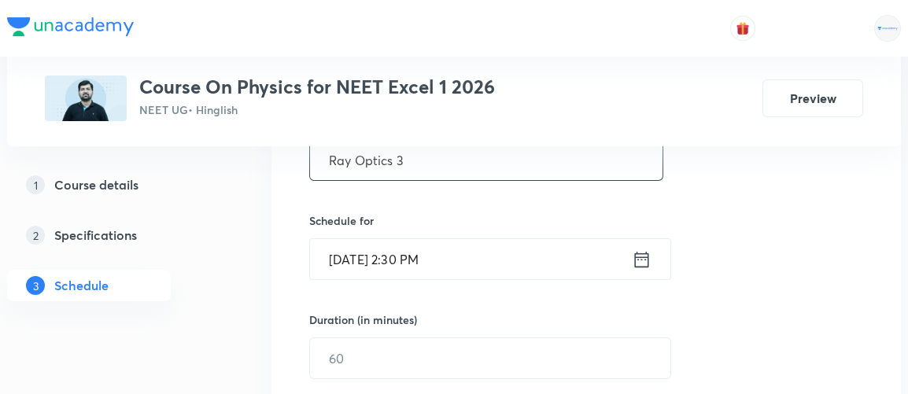
scroll to position [333, 0]
type input "Ray Optics 3"
click at [642, 258] on icon at bounding box center [642, 260] width 20 height 22
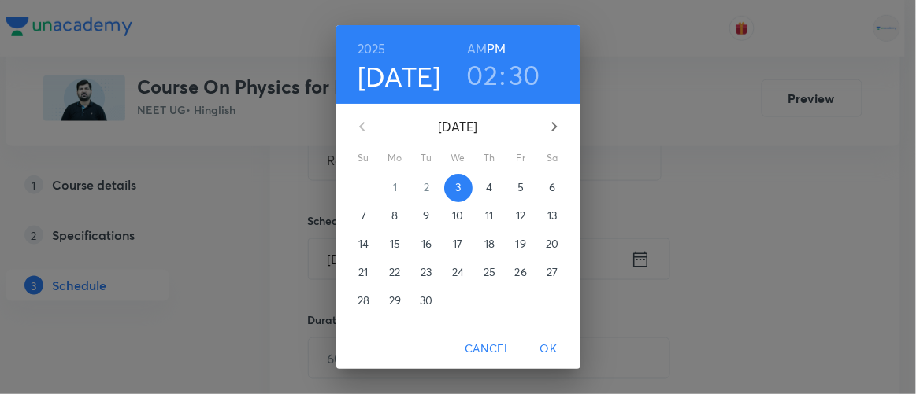
click at [468, 50] on h6 "AM" at bounding box center [477, 49] width 20 height 22
click at [487, 42] on h6 "PM" at bounding box center [496, 49] width 19 height 22
click at [481, 72] on h3 "02" at bounding box center [482, 74] width 31 height 33
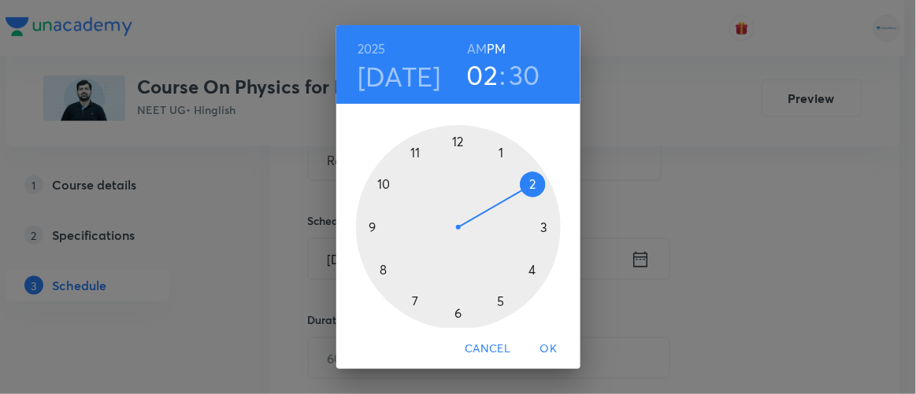
click at [526, 272] on div at bounding box center [458, 227] width 205 height 205
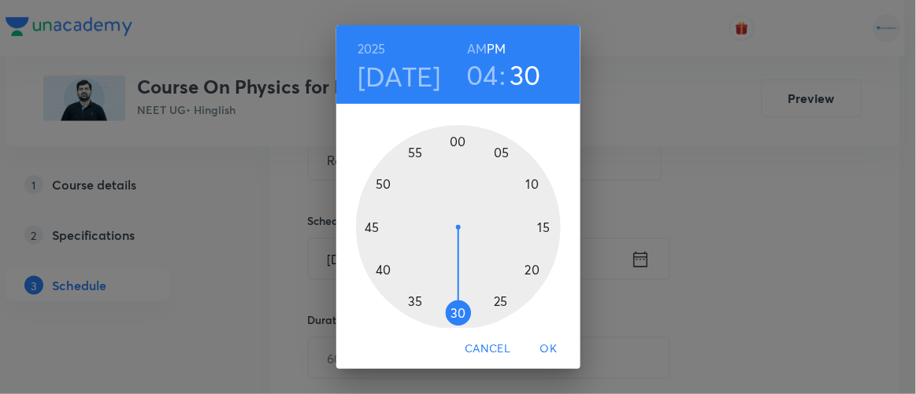
click at [373, 270] on div at bounding box center [458, 227] width 205 height 205
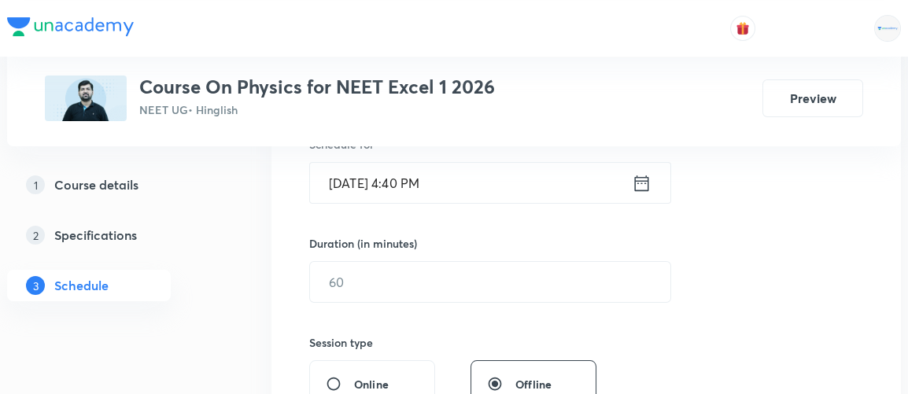
scroll to position [410, 0]
click at [346, 284] on input "text" at bounding box center [490, 281] width 361 height 40
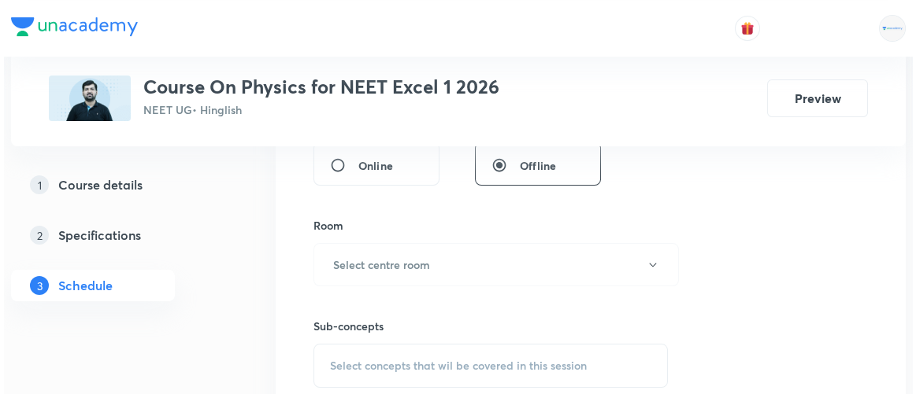
scroll to position [632, 0]
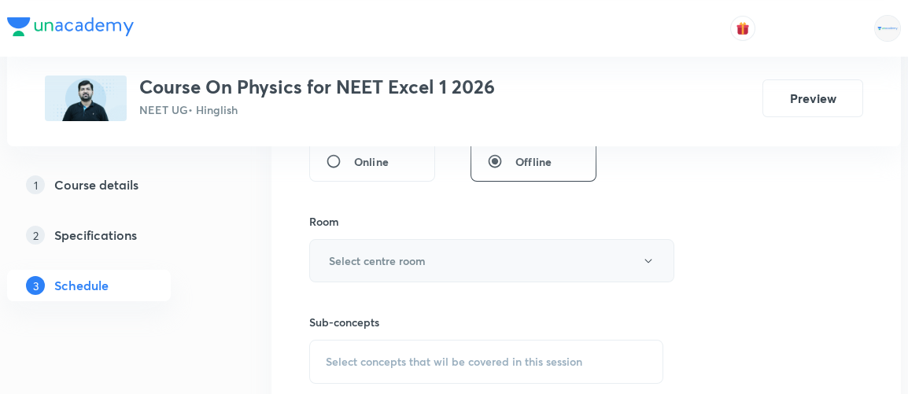
type input "75"
click at [359, 259] on h6 "Select centre room" at bounding box center [377, 261] width 97 height 17
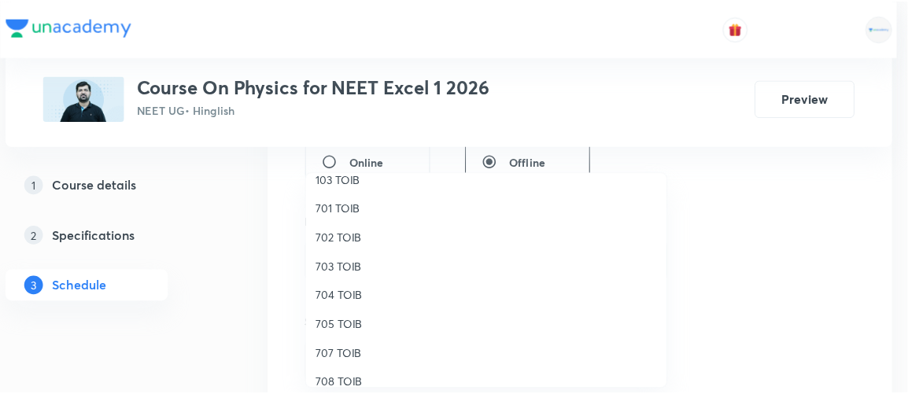
scroll to position [145, 0]
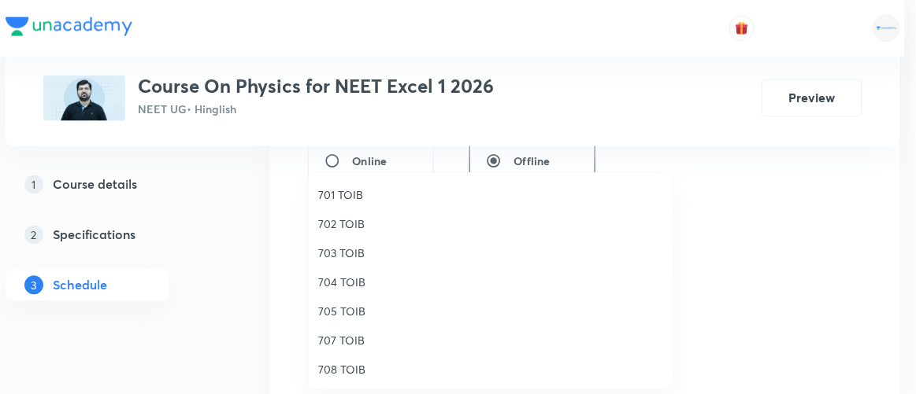
click at [329, 313] on span "705 TOIB" at bounding box center [490, 311] width 345 height 17
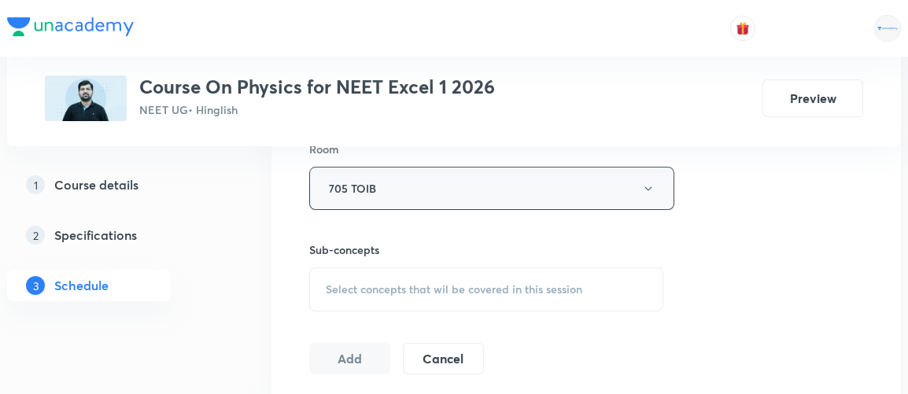
scroll to position [714, 0]
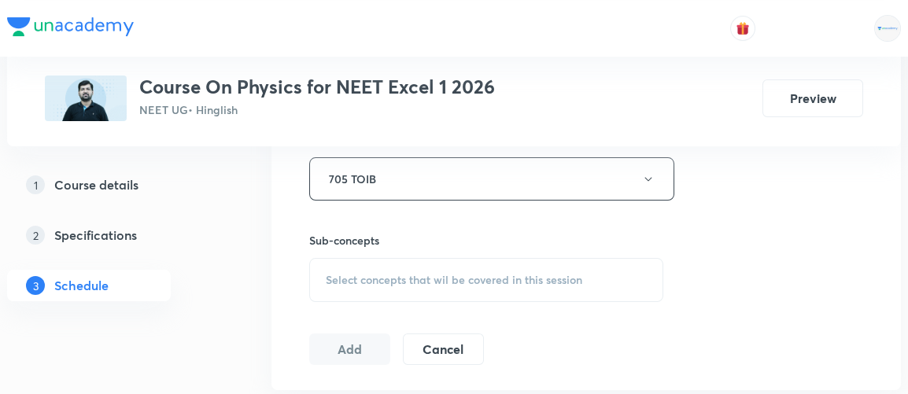
click at [462, 279] on span "Select concepts that wil be covered in this session" at bounding box center [454, 280] width 257 height 13
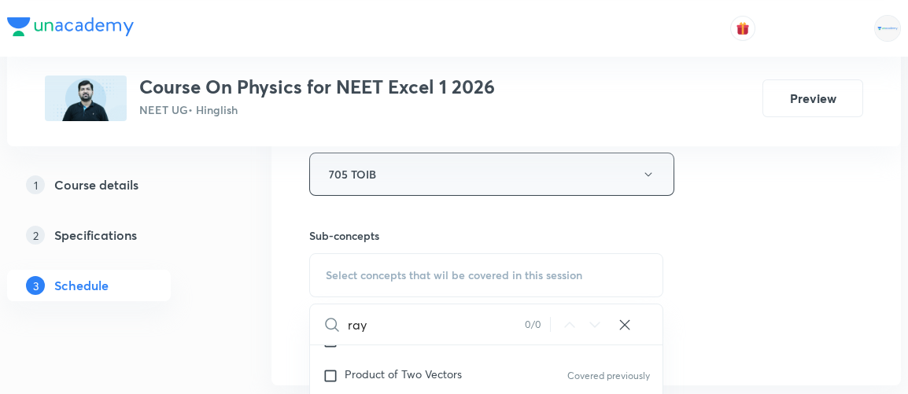
scroll to position [729, 0]
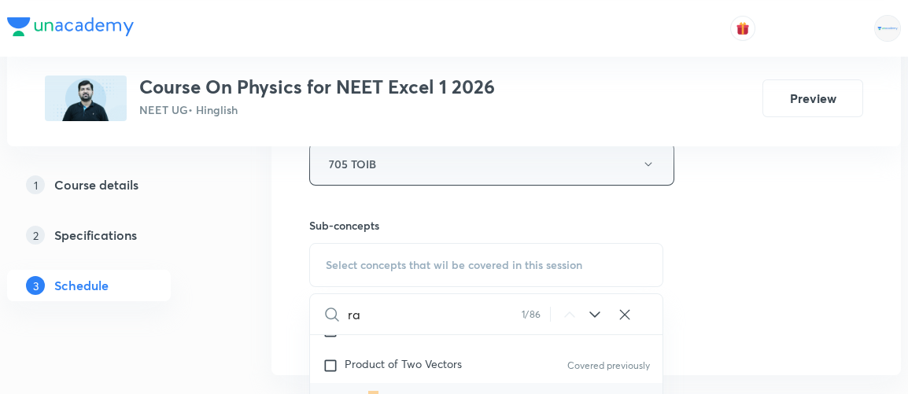
type input "r"
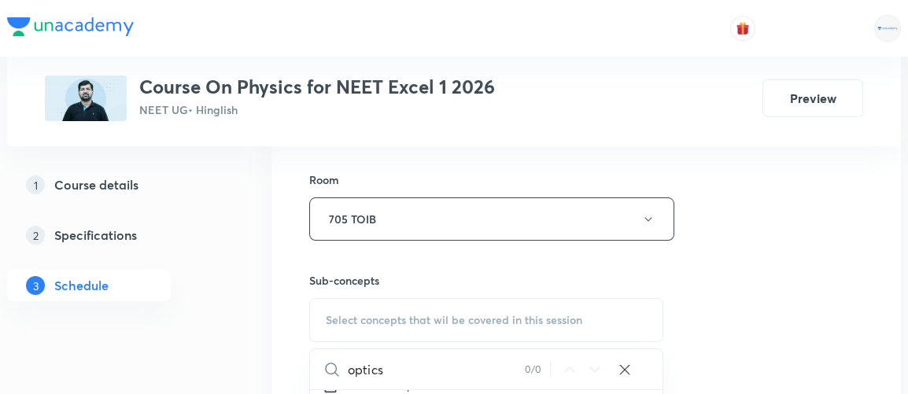
scroll to position [679, 0]
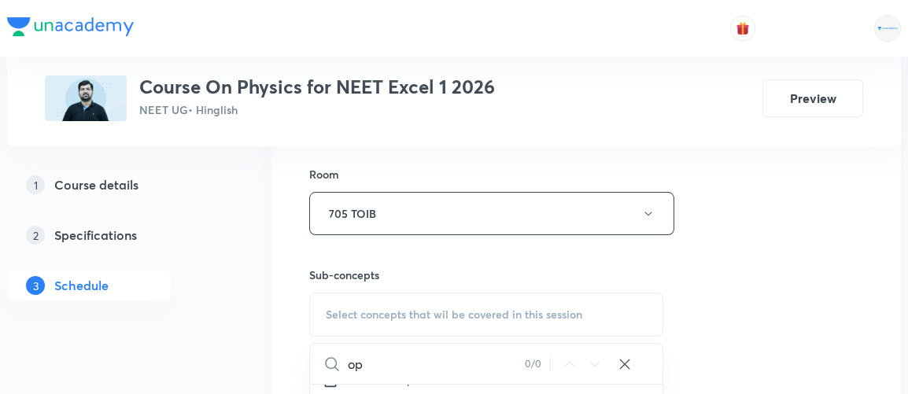
type input "o"
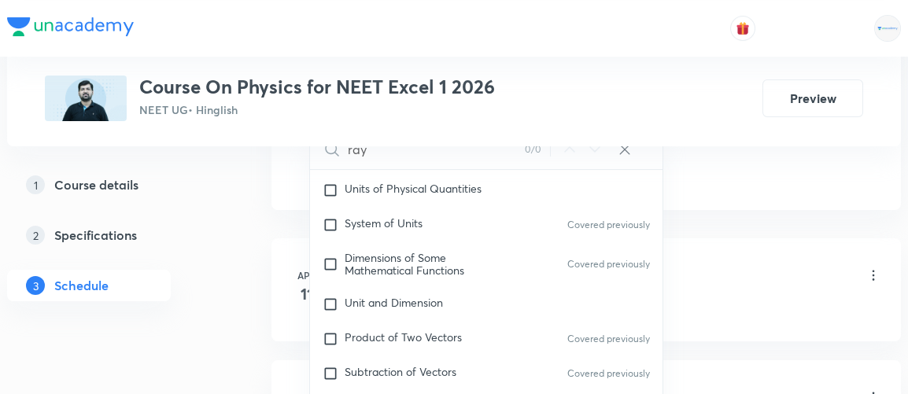
scroll to position [900, 0]
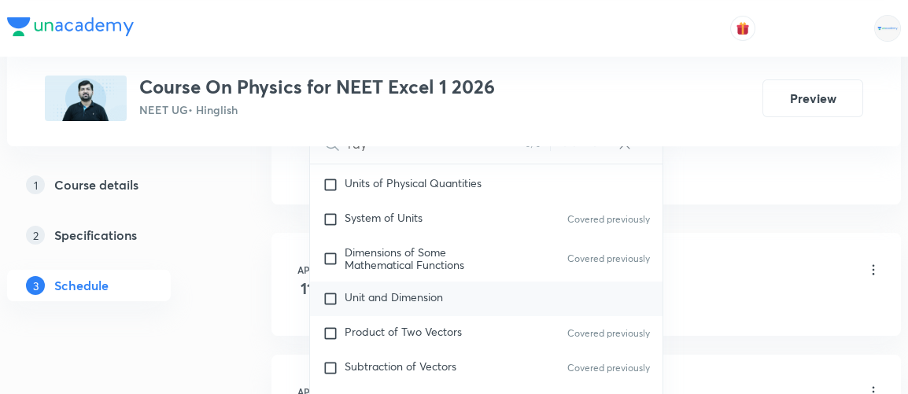
type input "ray"
click at [338, 295] on input "checkbox" at bounding box center [334, 299] width 22 height 16
checkbox input "true"
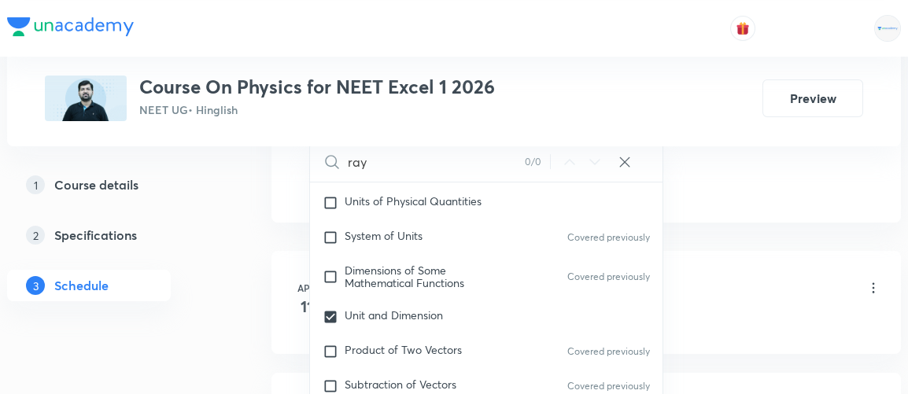
click at [273, 303] on li "Apr 11 Electrostatics 1/20 Lesson 1 • 5:35 PM • 85 min • Room 708 TOIB Physics …" at bounding box center [587, 302] width 630 height 103
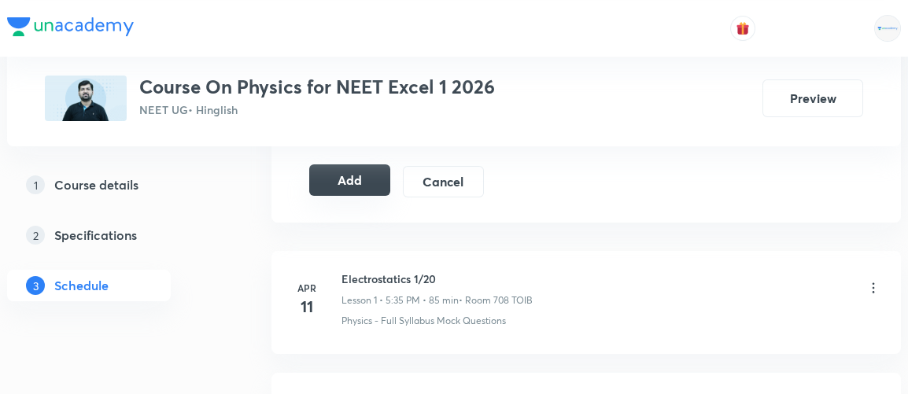
click at [364, 173] on button "Add" at bounding box center [349, 180] width 81 height 31
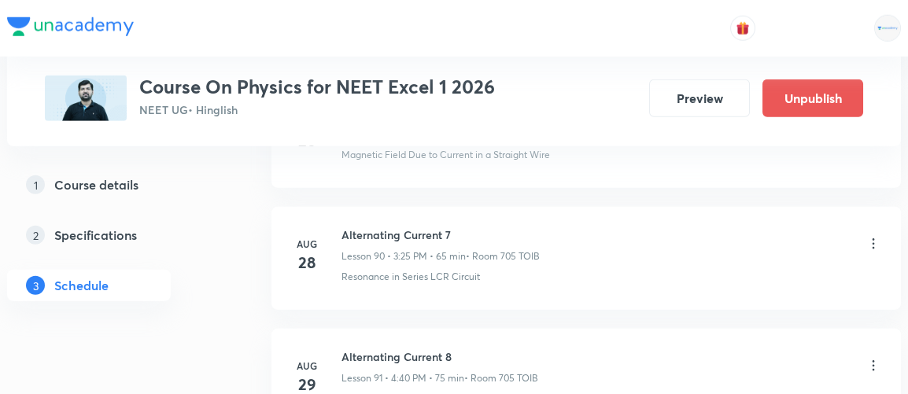
scroll to position [11565, 0]
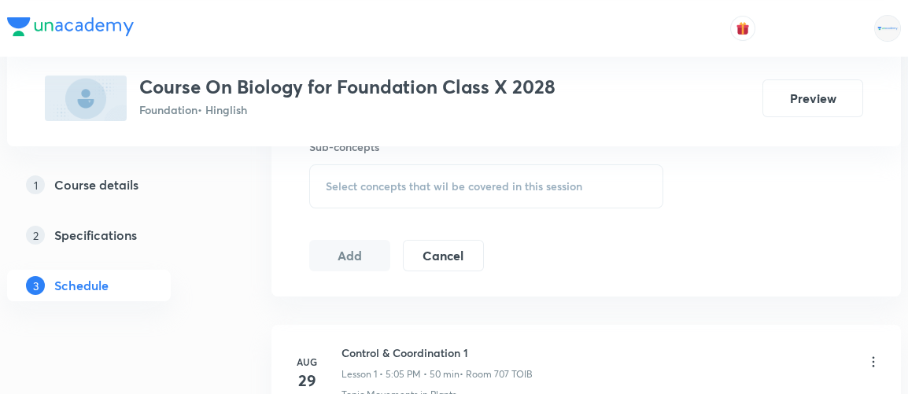
scroll to position [1107, 0]
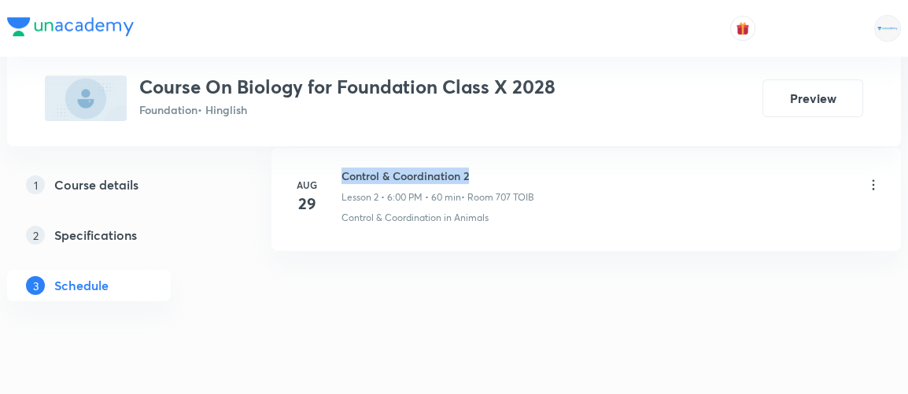
drag, startPoint x: 343, startPoint y: 172, endPoint x: 477, endPoint y: 171, distance: 133.8
click at [477, 171] on h6 "Control & Coordination 2" at bounding box center [438, 176] width 193 height 17
copy h6 "Control & Coordination 2"
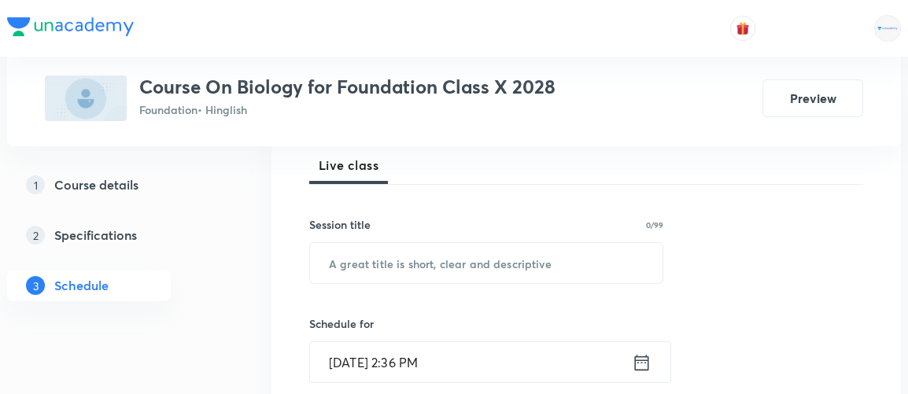
scroll to position [251, 0]
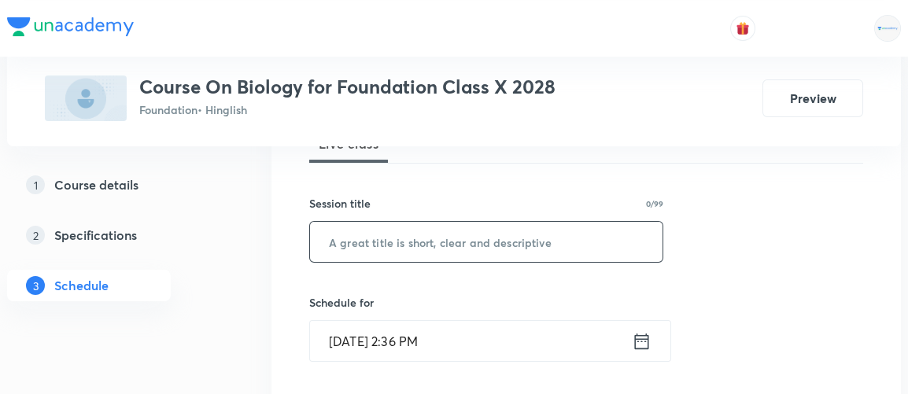
click at [479, 235] on input "text" at bounding box center [486, 242] width 353 height 40
paste input "Control & Coordination 2"
type input "Control & Coordination 3"
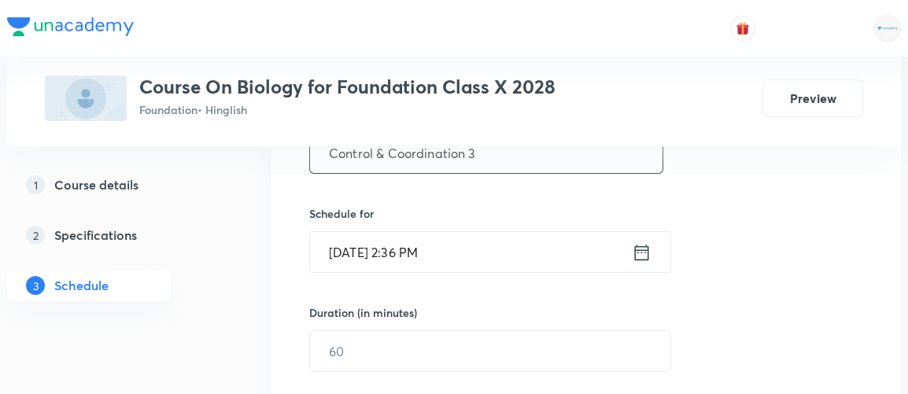
scroll to position [340, 0]
click at [642, 250] on icon at bounding box center [642, 252] width 14 height 16
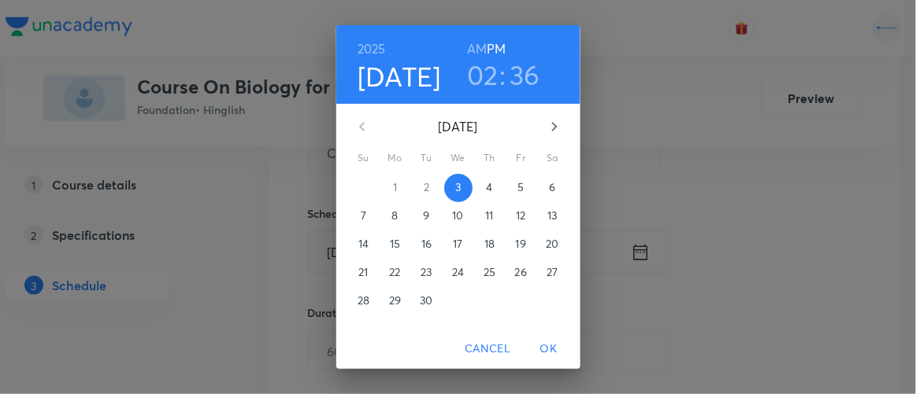
click at [479, 69] on h3 "02" at bounding box center [482, 74] width 31 height 33
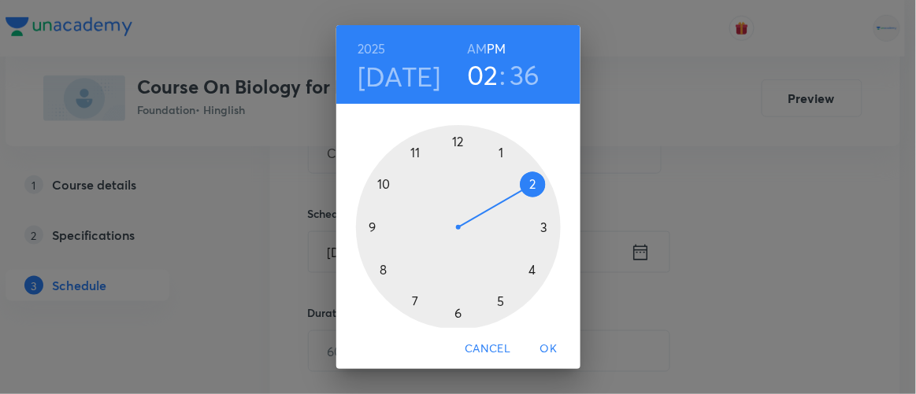
click at [494, 301] on div at bounding box center [458, 227] width 205 height 205
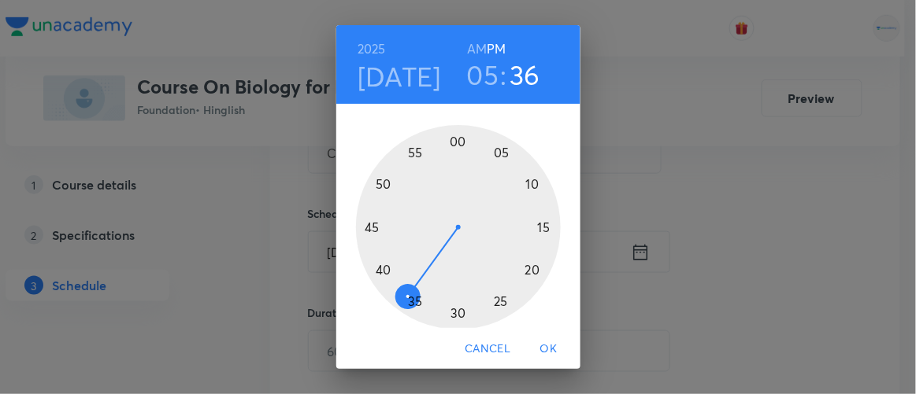
click at [449, 315] on div at bounding box center [458, 227] width 205 height 205
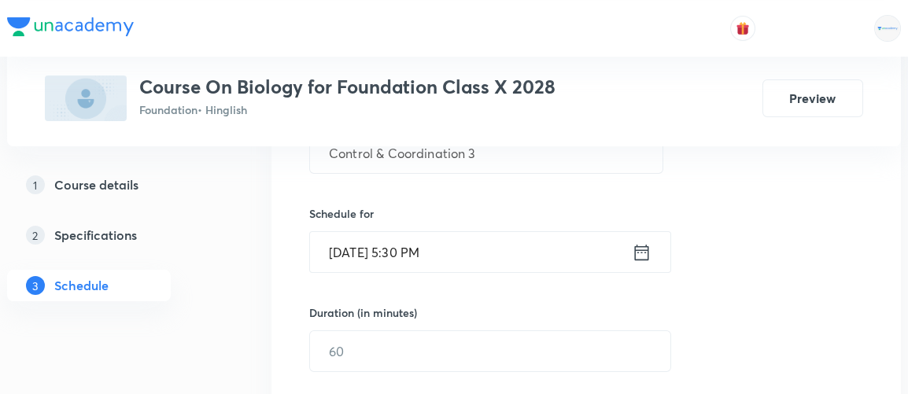
scroll to position [453, 0]
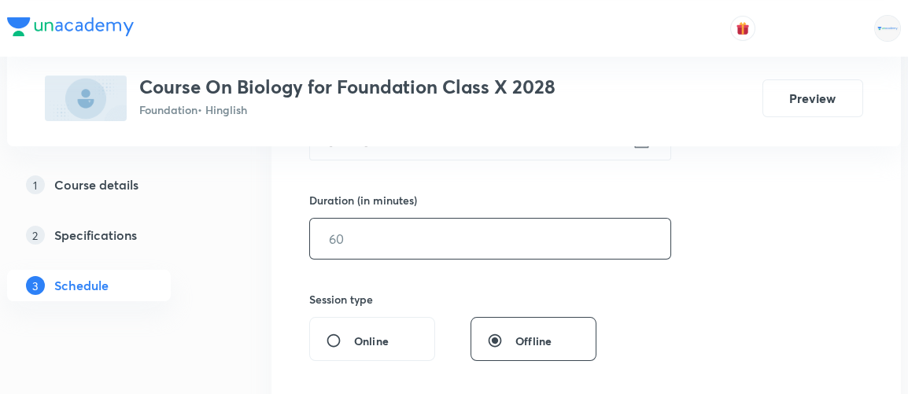
click at [385, 247] on input "text" at bounding box center [490, 239] width 361 height 40
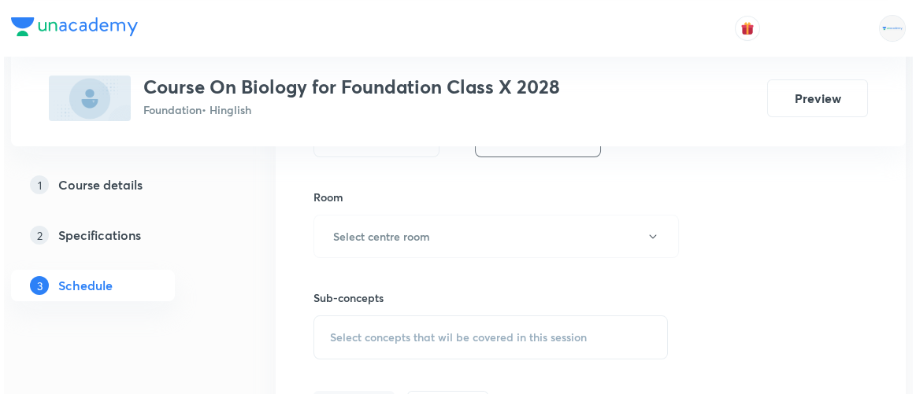
scroll to position [658, 0]
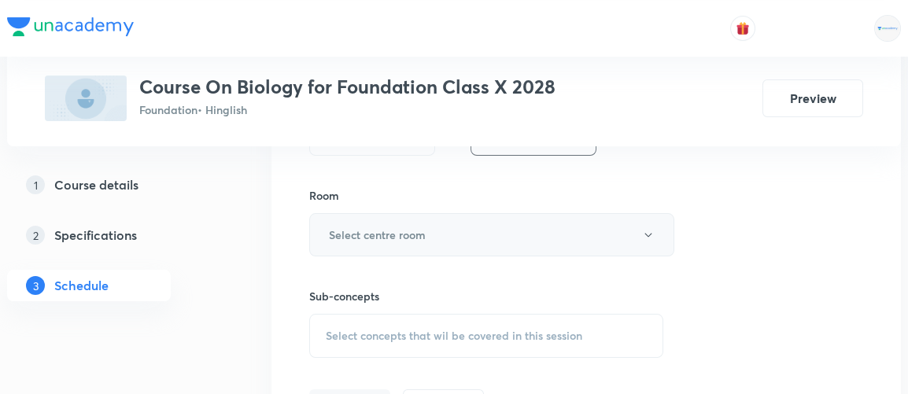
type input "90"
click at [379, 231] on h6 "Select centre room" at bounding box center [377, 235] width 97 height 17
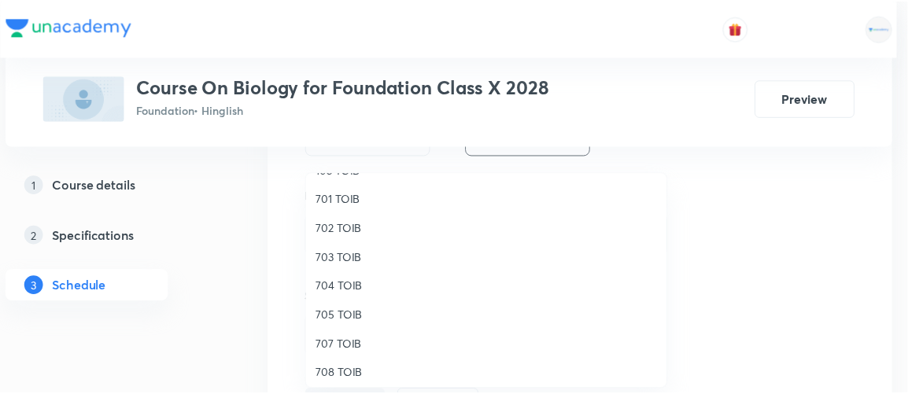
scroll to position [145, 0]
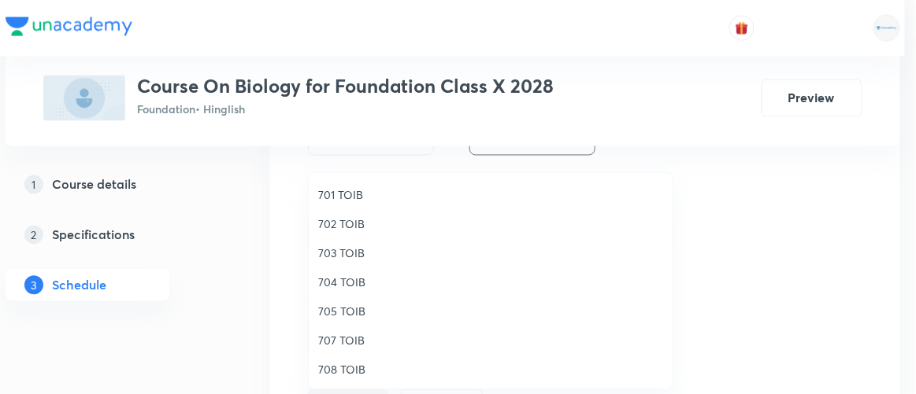
click at [336, 337] on span "707 TOIB" at bounding box center [490, 340] width 345 height 17
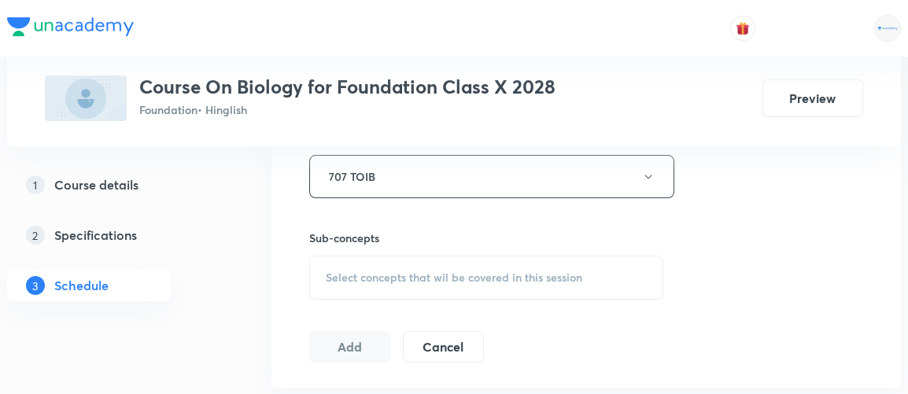
scroll to position [720, 0]
click at [460, 276] on span "Select concepts that wil be covered in this session" at bounding box center [454, 274] width 257 height 13
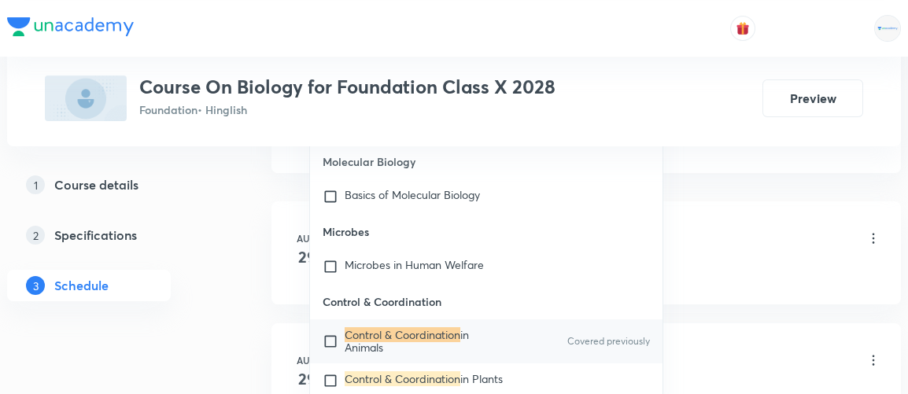
scroll to position [932, 0]
type input "control & coordination"
click at [328, 334] on input "checkbox" at bounding box center [334, 340] width 22 height 25
checkbox input "true"
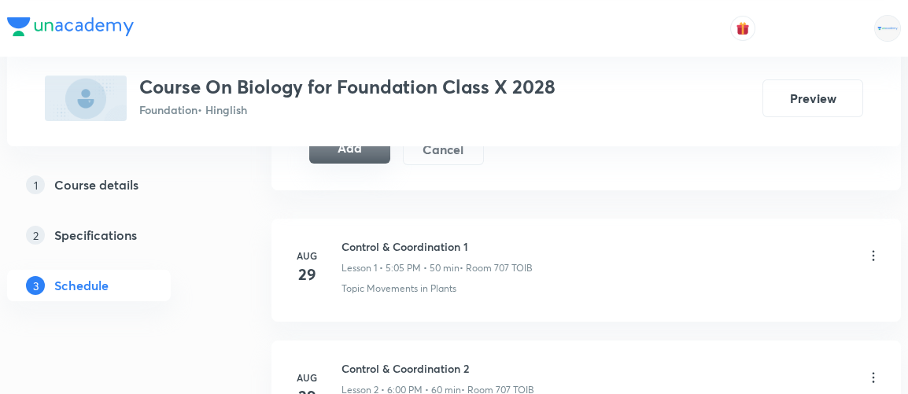
click at [361, 150] on button "Add" at bounding box center [349, 147] width 81 height 31
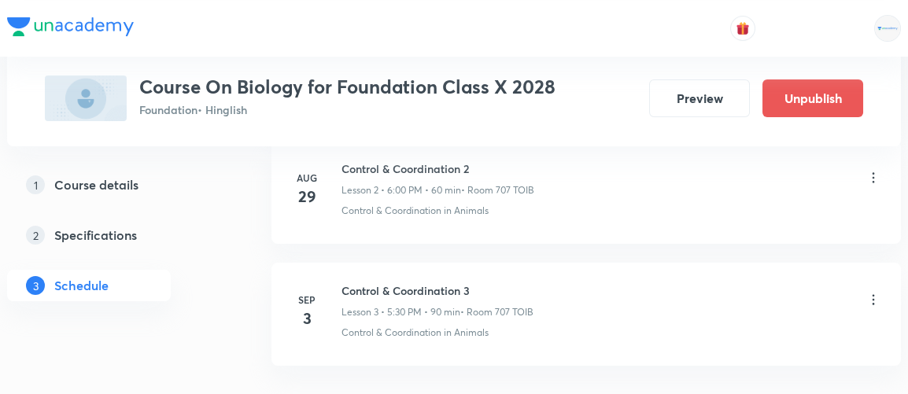
scroll to position [390, 0]
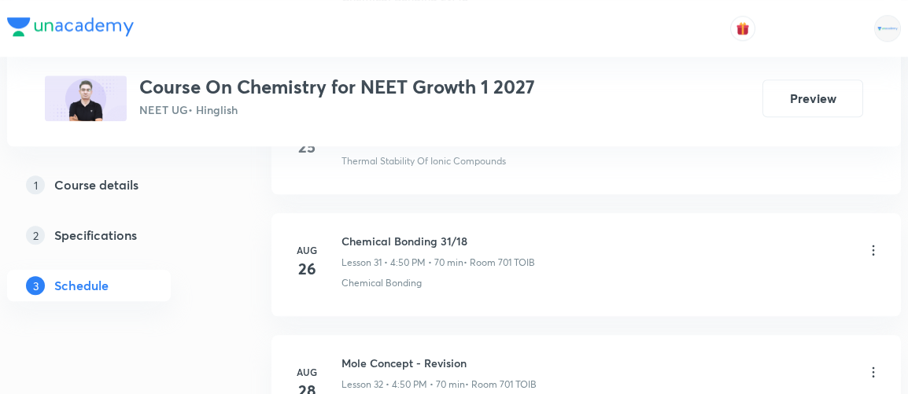
scroll to position [4599, 0]
drag, startPoint x: 341, startPoint y: 217, endPoint x: 495, endPoint y: 213, distance: 154.4
click at [495, 234] on h6 "Chemical Bonding 31/18" at bounding box center [439, 242] width 194 height 17
copy h6 "Chemical Bonding 31/18"
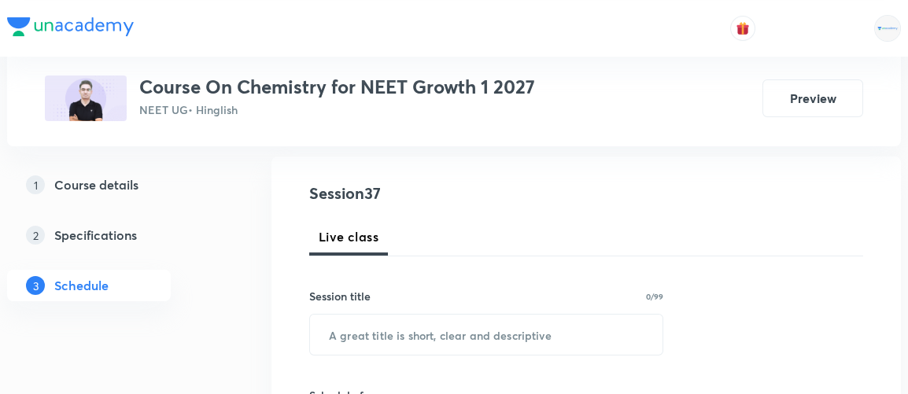
scroll to position [160, 0]
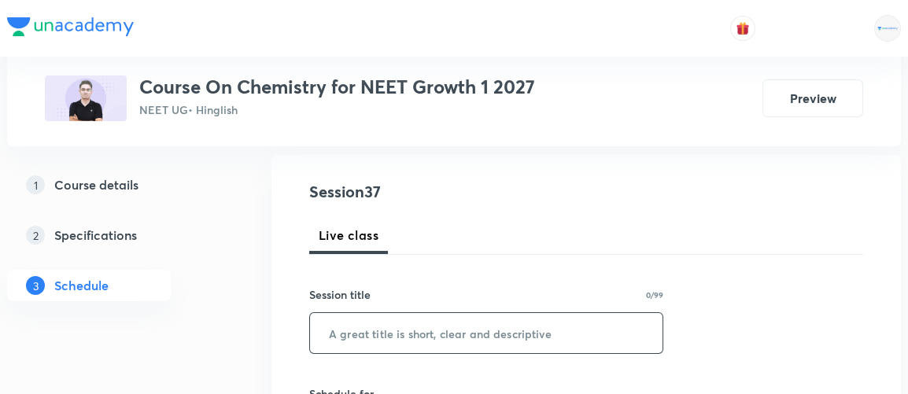
click at [391, 342] on input "text" at bounding box center [486, 333] width 353 height 40
paste input "Chemical Bonding 31/18"
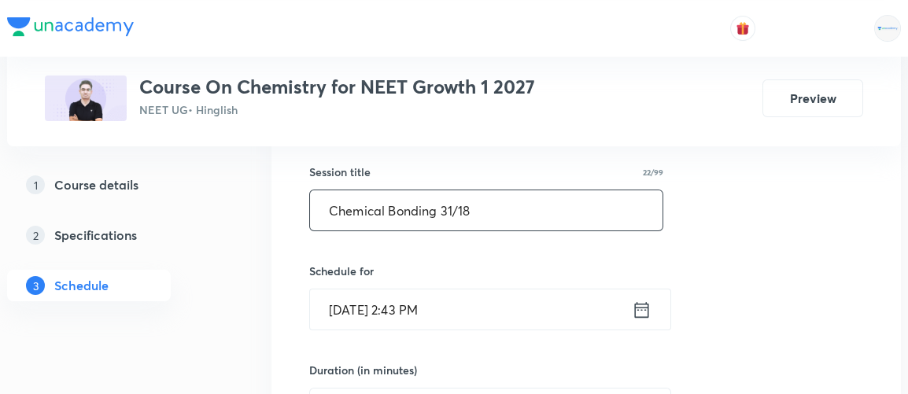
scroll to position [284, 0]
type input "Chemical Bonding 31/18"
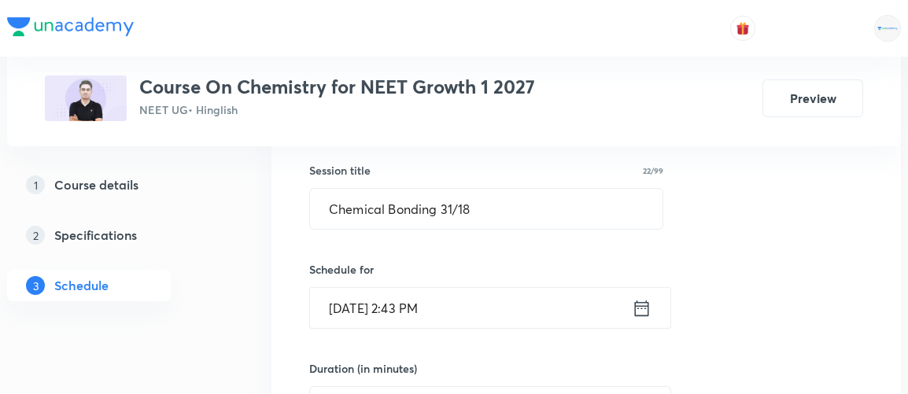
click at [640, 306] on icon at bounding box center [642, 309] width 20 height 22
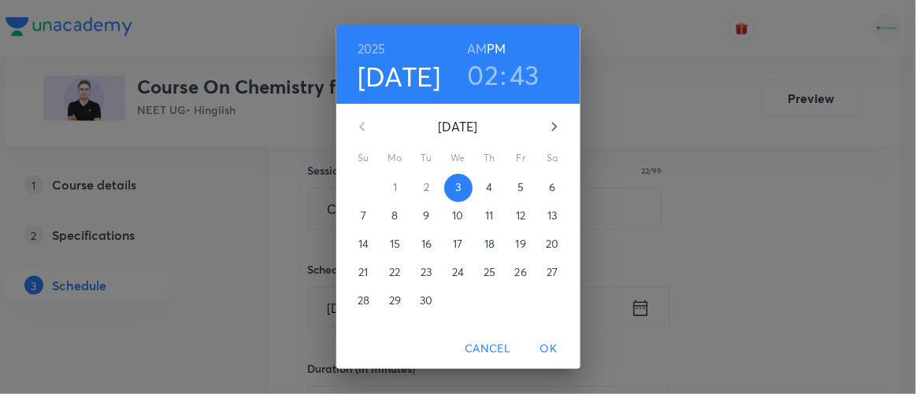
click at [476, 73] on h3 "02" at bounding box center [483, 74] width 31 height 33
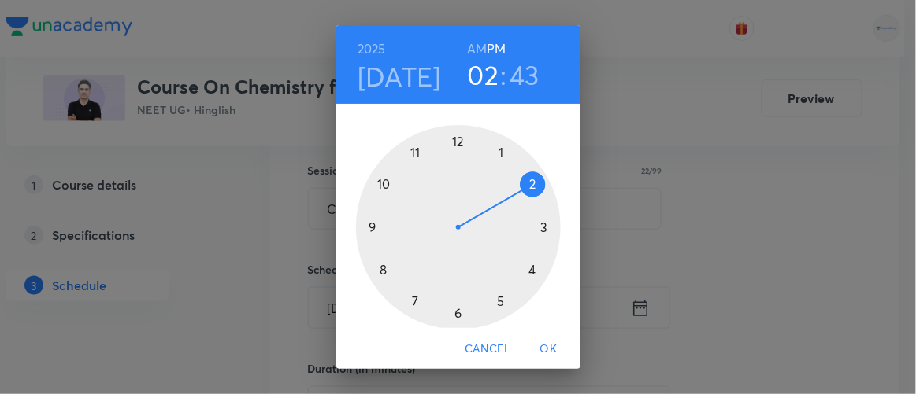
click at [526, 272] on div at bounding box center [458, 227] width 205 height 205
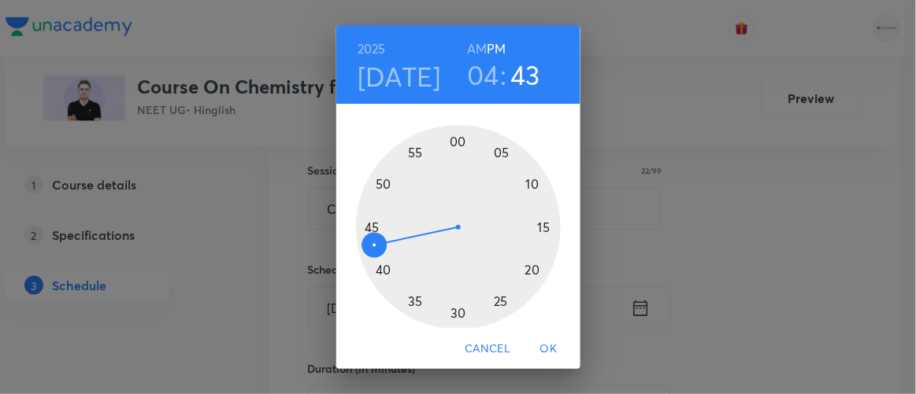
click at [376, 183] on div at bounding box center [458, 227] width 205 height 205
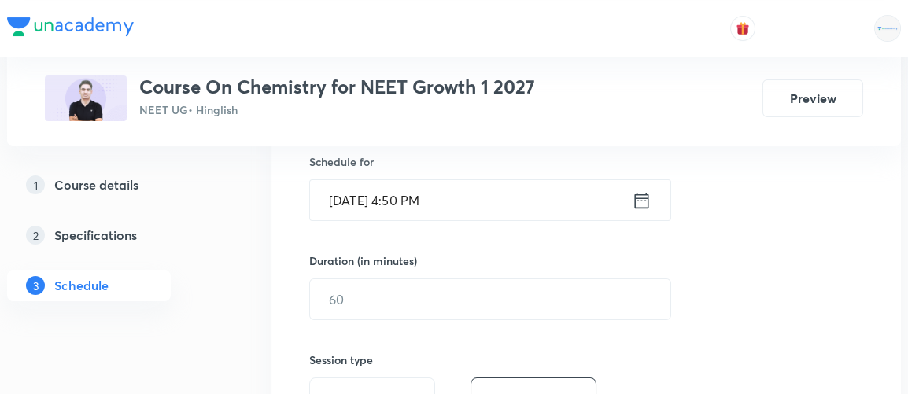
scroll to position [397, 0]
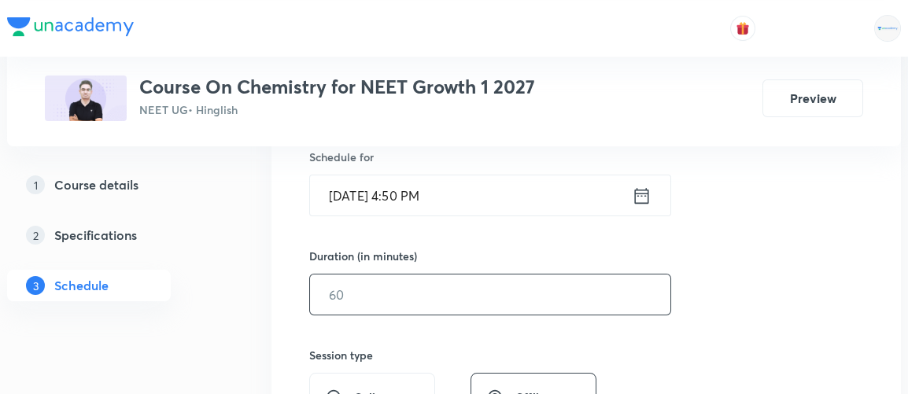
click at [396, 286] on input "text" at bounding box center [490, 295] width 361 height 40
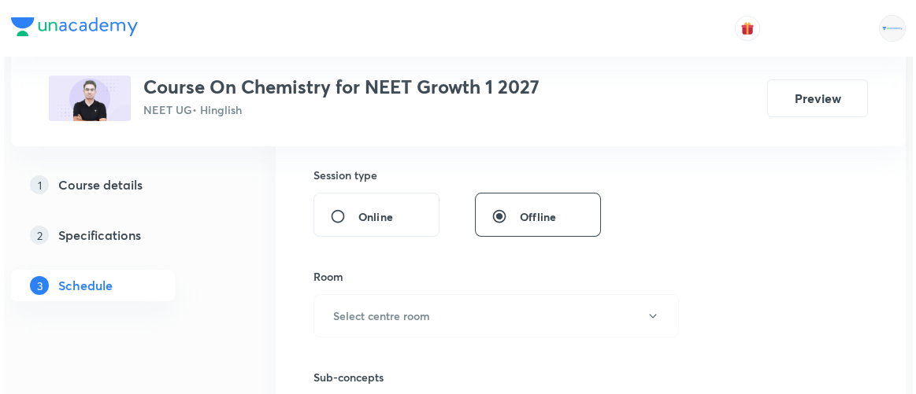
scroll to position [578, 0]
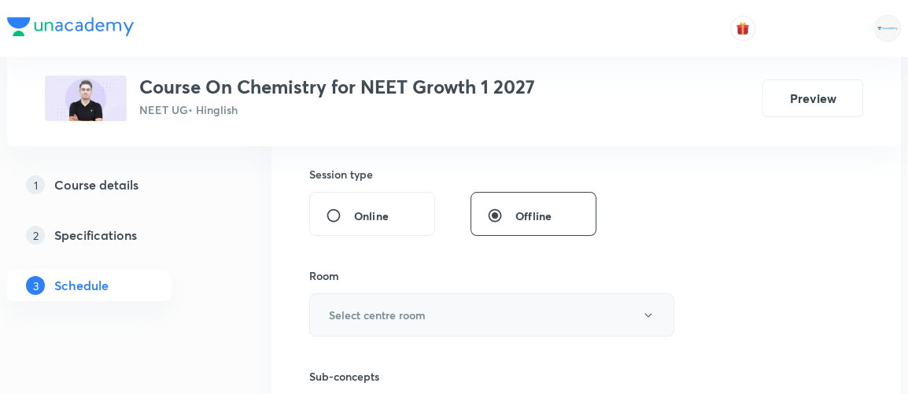
type input "70"
click at [648, 313] on icon "button" at bounding box center [648, 315] width 7 height 4
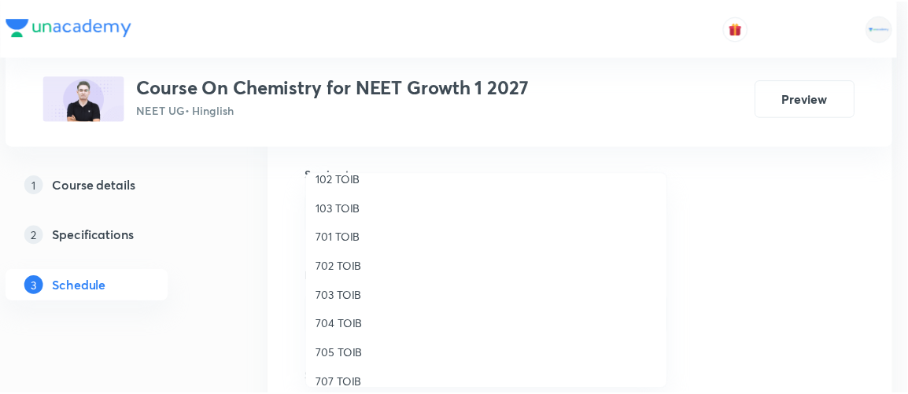
scroll to position [102, 0]
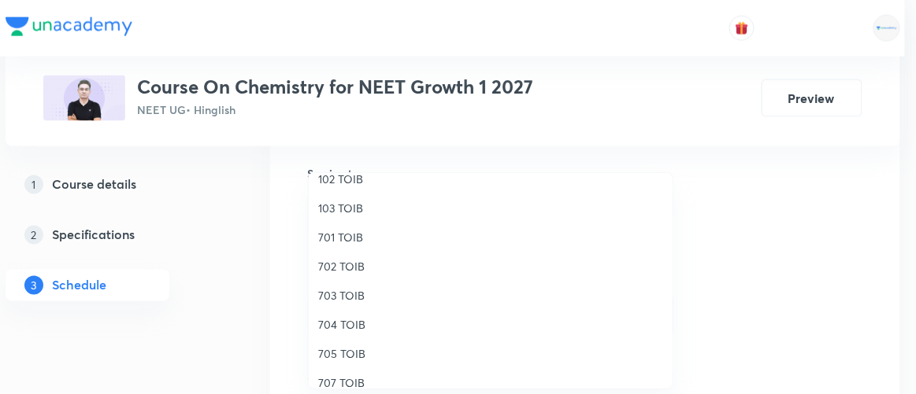
click at [343, 233] on span "701 TOIB" at bounding box center [490, 237] width 345 height 17
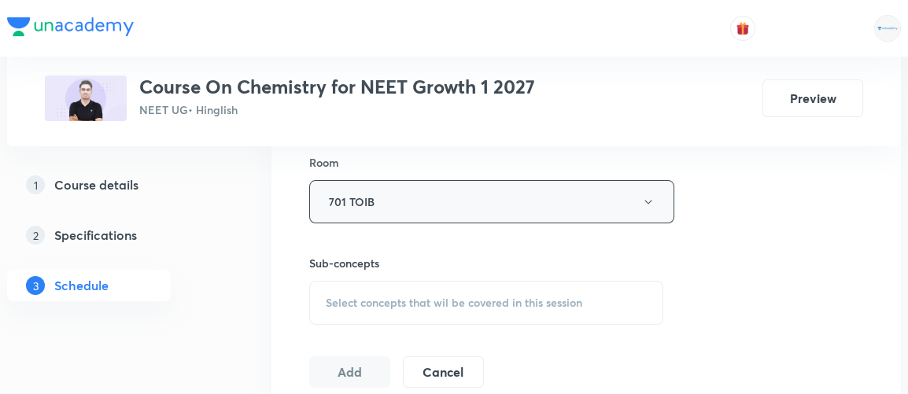
scroll to position [692, 0]
click at [464, 309] on div "Select concepts that wil be covered in this session" at bounding box center [486, 302] width 354 height 44
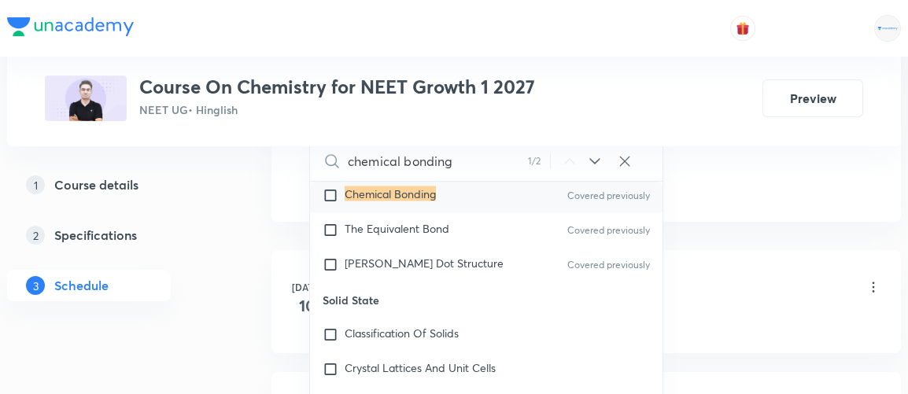
scroll to position [7621, 0]
type input "chemical bonding"
click at [379, 264] on span "Lewis Dot Structure" at bounding box center [424, 262] width 159 height 15
checkbox input "true"
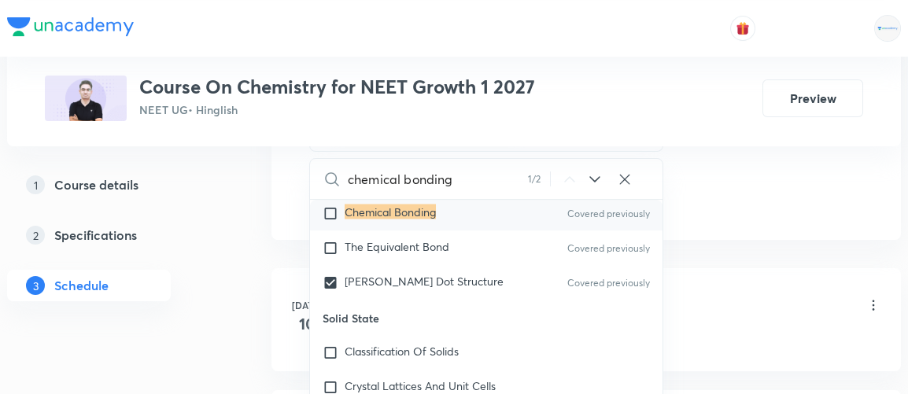
click at [198, 305] on div "1 Course details 2 Specifications 3 Schedule" at bounding box center [114, 244] width 214 height 151
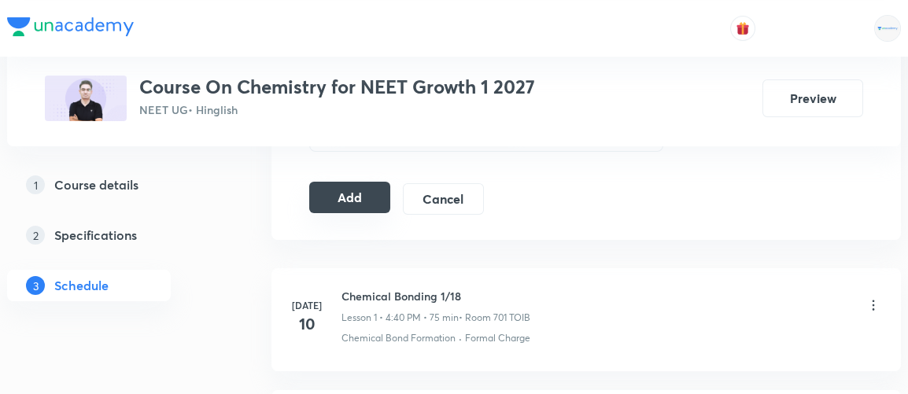
click at [341, 197] on button "Add" at bounding box center [349, 197] width 81 height 31
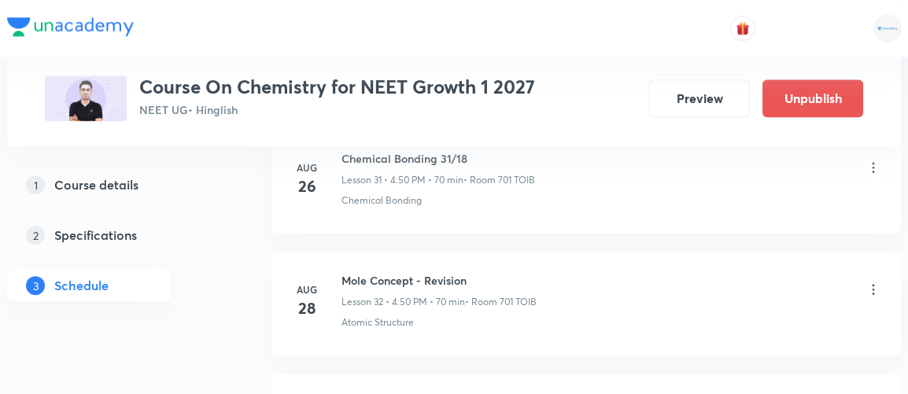
scroll to position [4655, 0]
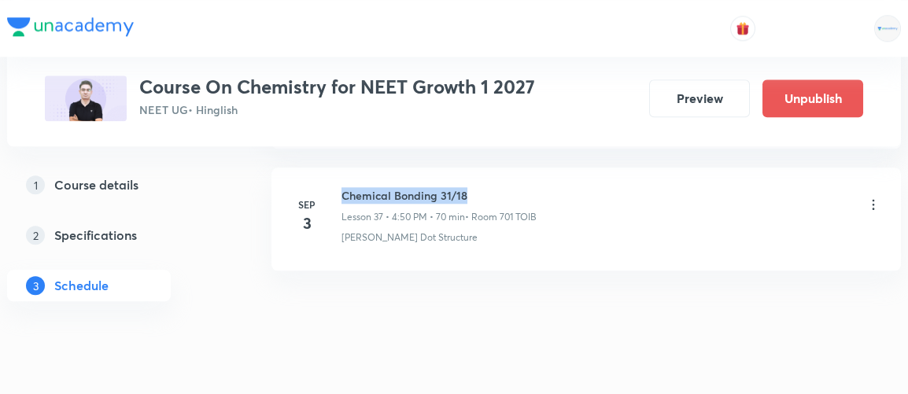
drag, startPoint x: 342, startPoint y: 171, endPoint x: 507, endPoint y: 165, distance: 164.7
click at [507, 187] on h6 "Chemical Bonding 31/18" at bounding box center [439, 195] width 195 height 17
copy h6 "Chemical Bonding 31/18"
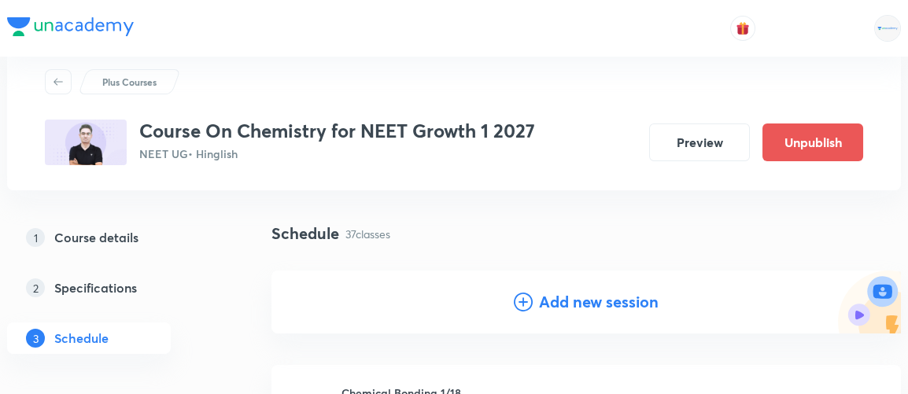
scroll to position [46, 0]
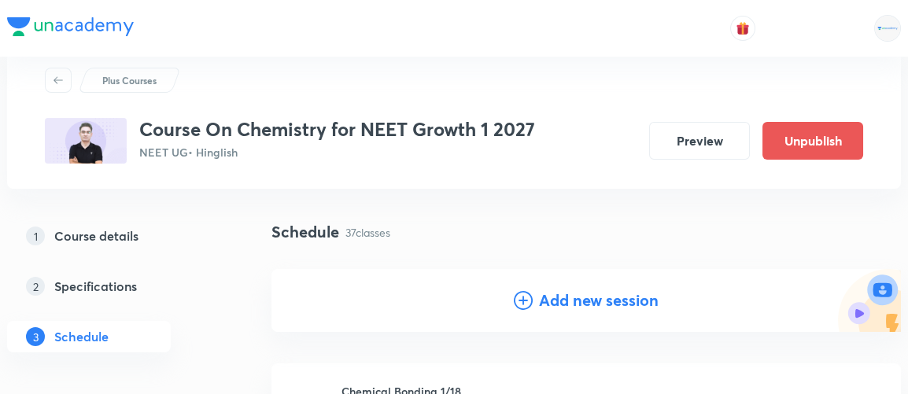
click at [575, 302] on h4 "Add new session" at bounding box center [599, 301] width 120 height 24
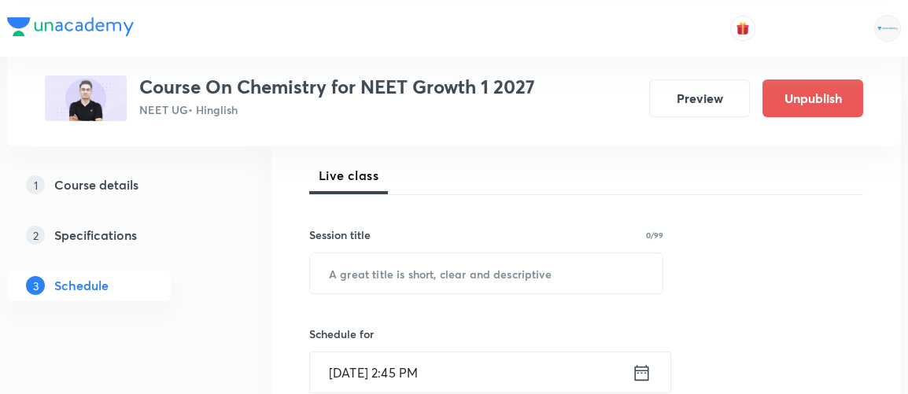
scroll to position [230, 0]
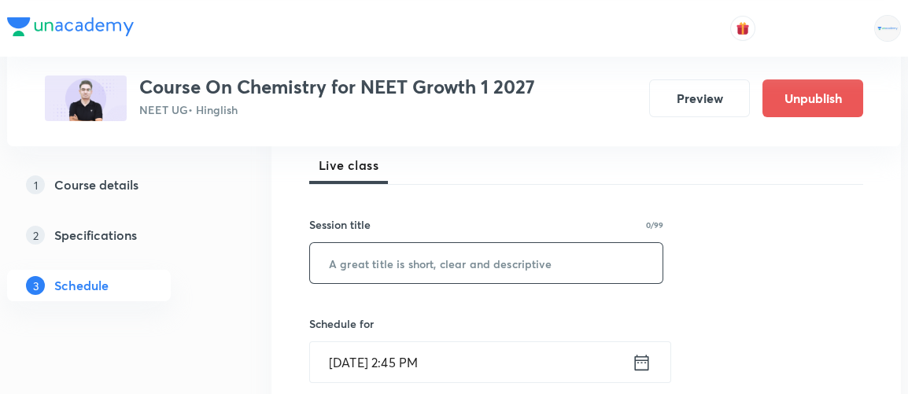
click at [498, 267] on input "text" at bounding box center [486, 263] width 353 height 40
paste input "Chemical Bonding 31/18"
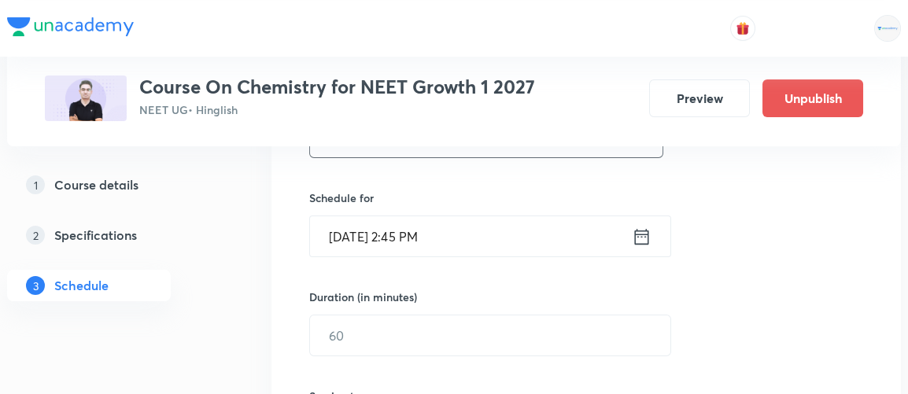
scroll to position [354, 0]
type input "Chemical Bonding 31/18"
click at [642, 240] on icon at bounding box center [642, 239] width 20 height 22
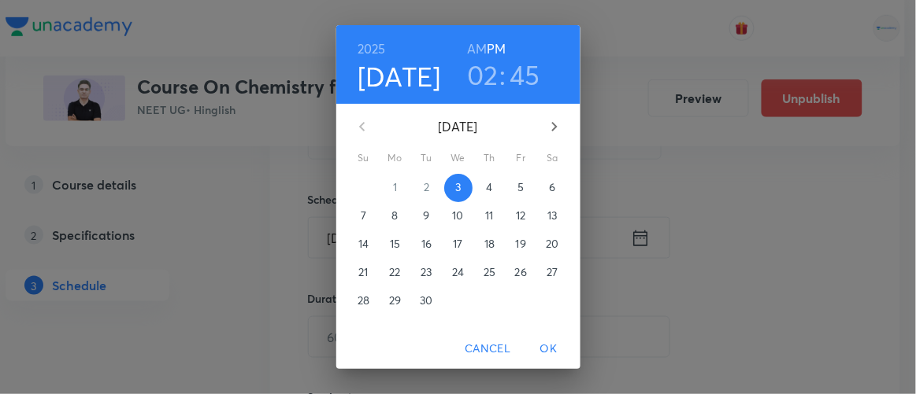
click at [478, 78] on h3 "02" at bounding box center [482, 74] width 31 height 33
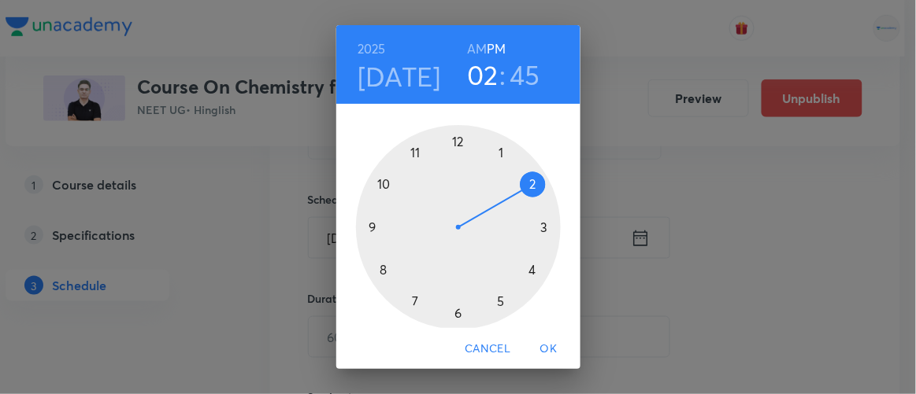
click at [450, 311] on div at bounding box center [458, 227] width 205 height 205
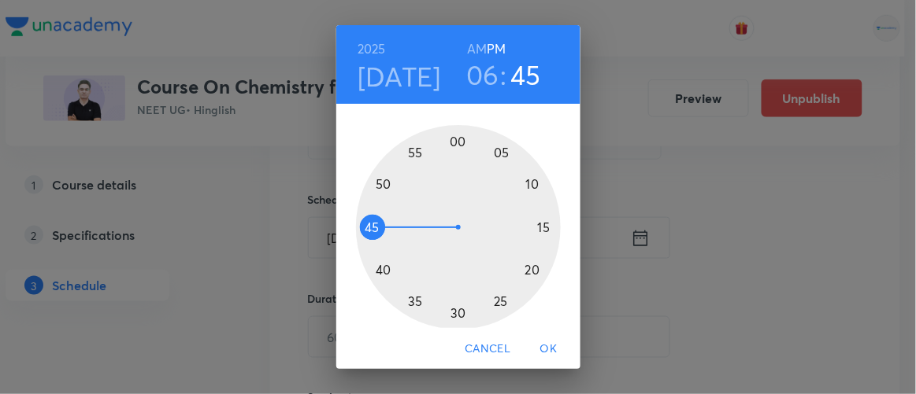
click at [527, 183] on div at bounding box center [458, 227] width 205 height 205
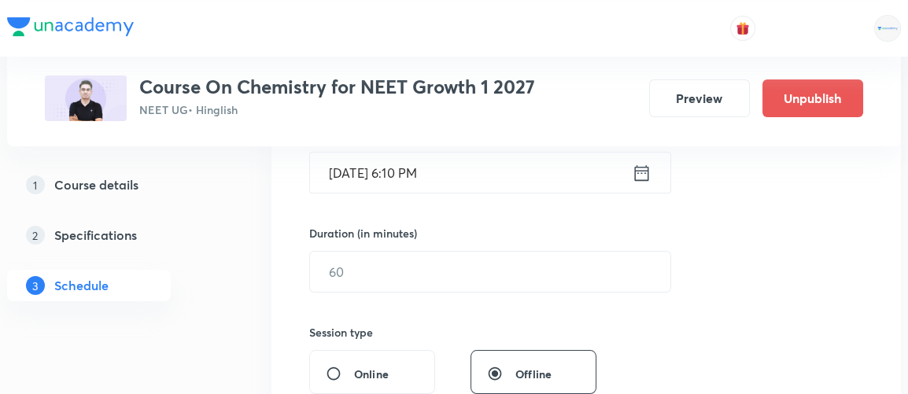
scroll to position [423, 0]
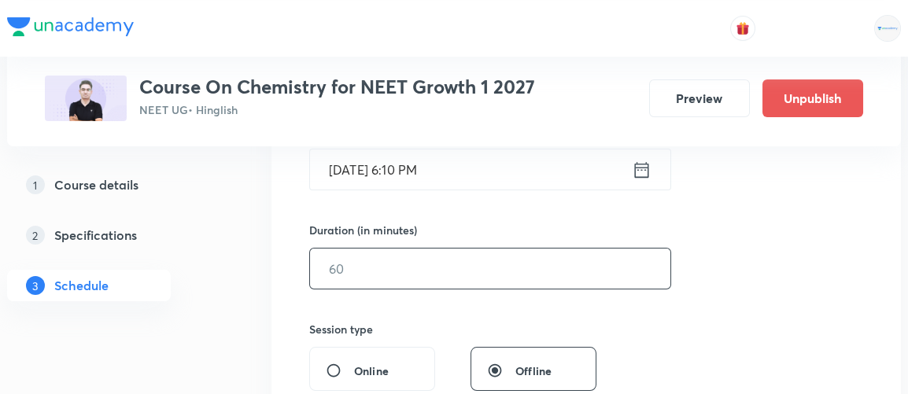
click at [408, 268] on input "text" at bounding box center [490, 269] width 361 height 40
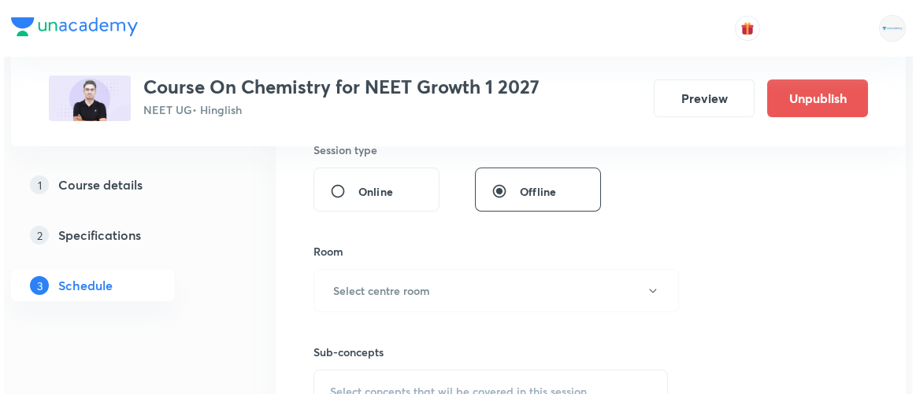
scroll to position [603, 0]
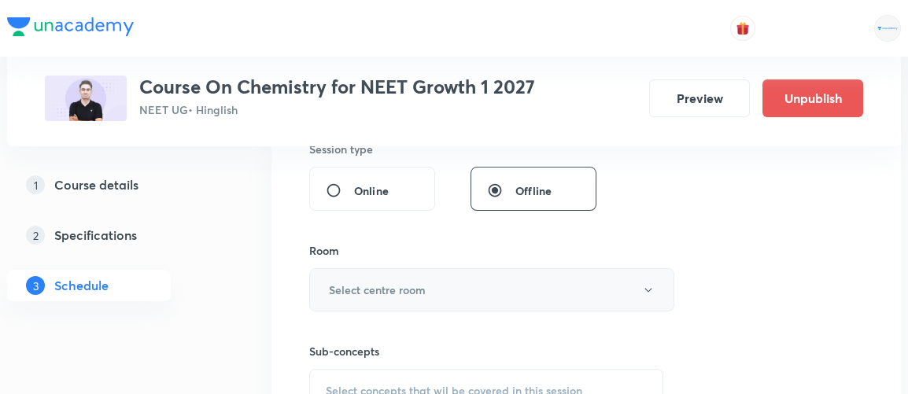
type input "70"
click at [383, 283] on h6 "Select centre room" at bounding box center [377, 290] width 97 height 17
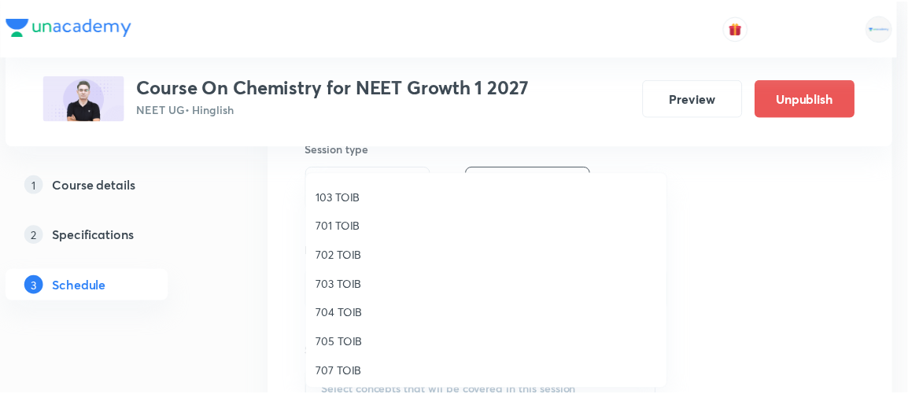
scroll to position [114, 0]
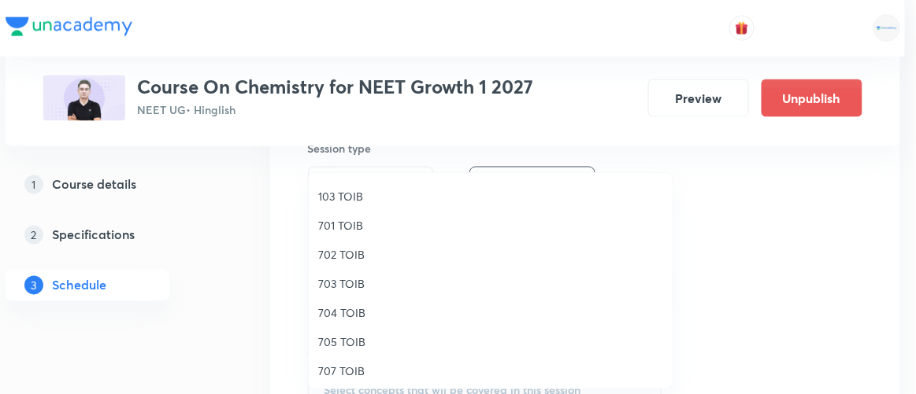
click at [330, 221] on span "701 TOIB" at bounding box center [490, 225] width 345 height 17
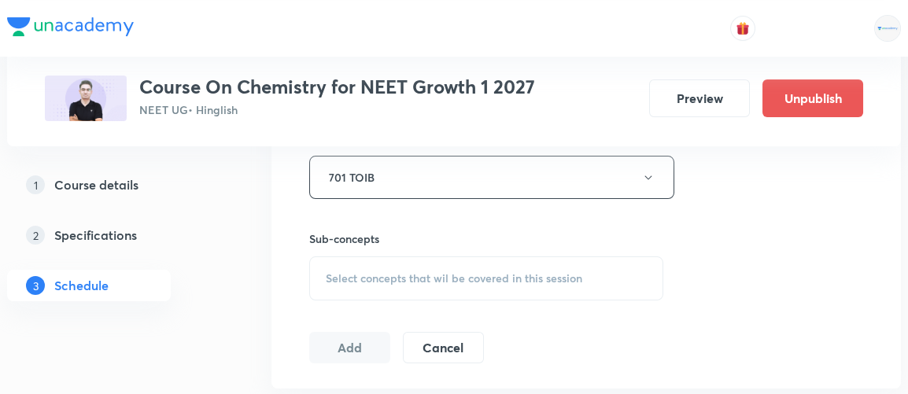
scroll to position [716, 0]
click at [460, 290] on div "Select concepts that wil be covered in this session" at bounding box center [486, 278] width 354 height 44
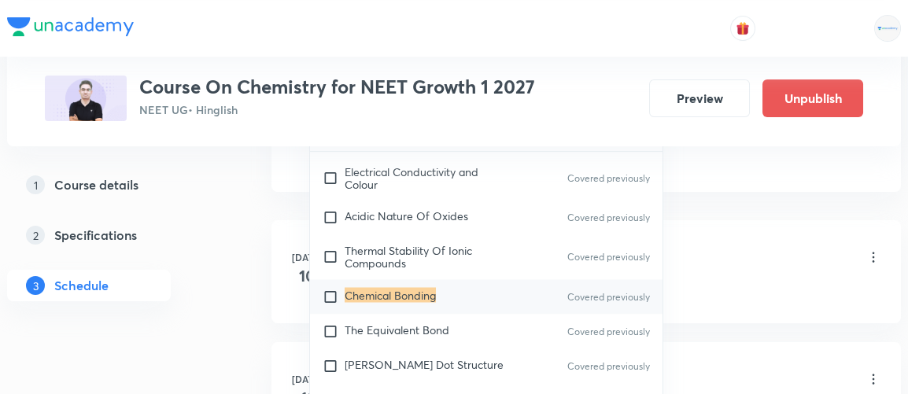
scroll to position [7522, 0]
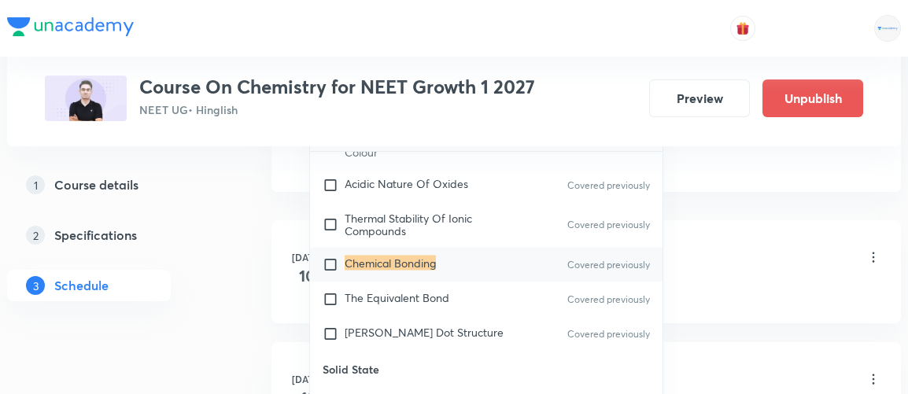
type input "chemical bonding"
click at [326, 265] on input "checkbox" at bounding box center [334, 265] width 22 height 16
checkbox input "true"
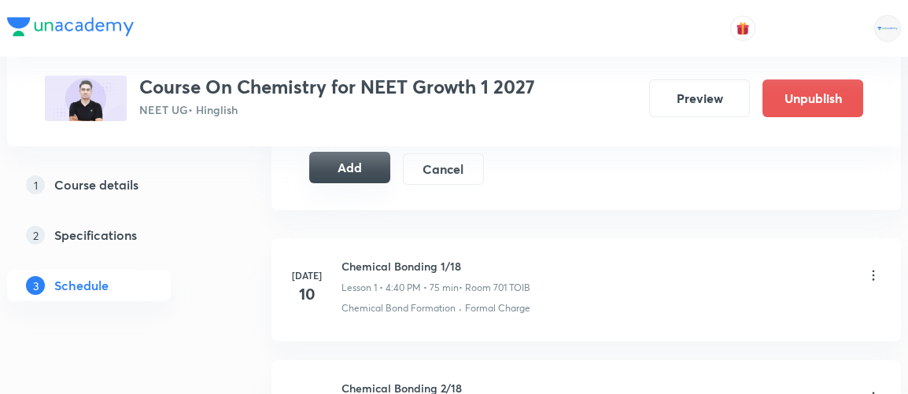
click at [348, 167] on button "Add" at bounding box center [349, 167] width 81 height 31
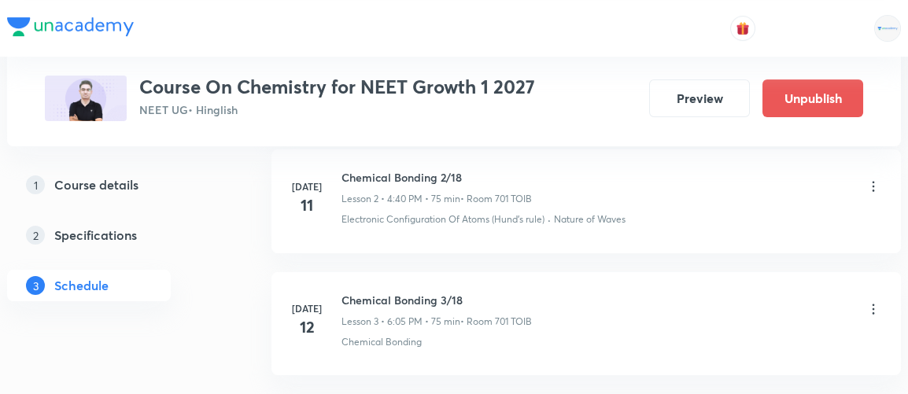
scroll to position [1124, 0]
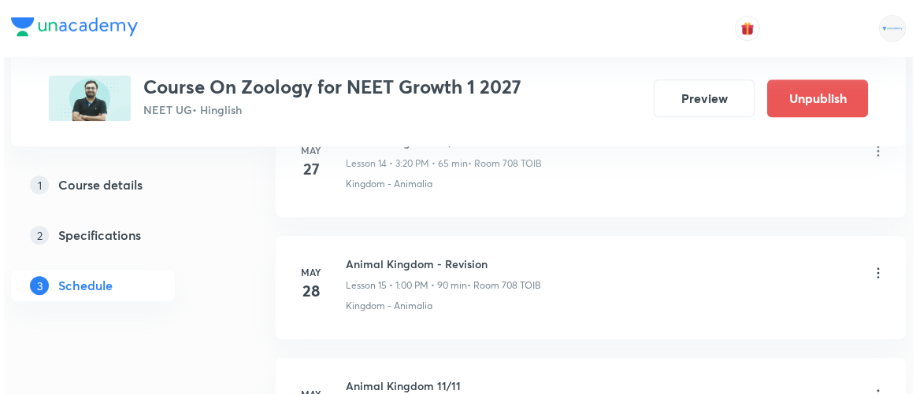
scroll to position [6817, 0]
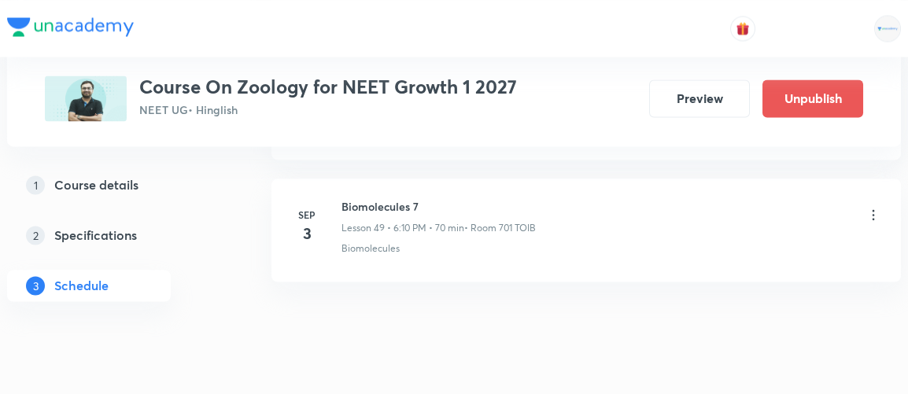
click at [875, 207] on icon at bounding box center [874, 215] width 16 height 16
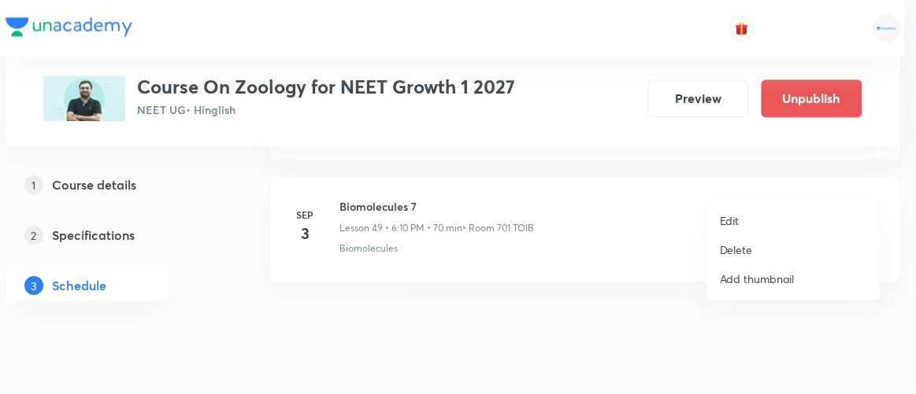
click at [731, 220] on p "Edit" at bounding box center [730, 221] width 20 height 17
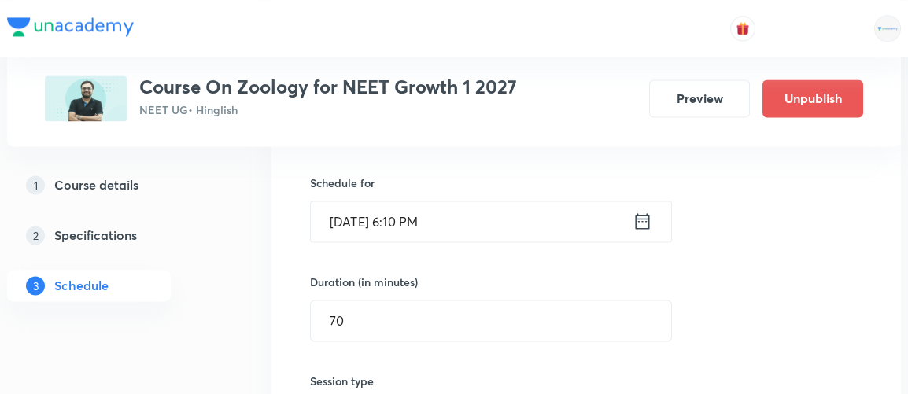
scroll to position [6231, 0]
click at [639, 210] on icon at bounding box center [643, 221] width 20 height 22
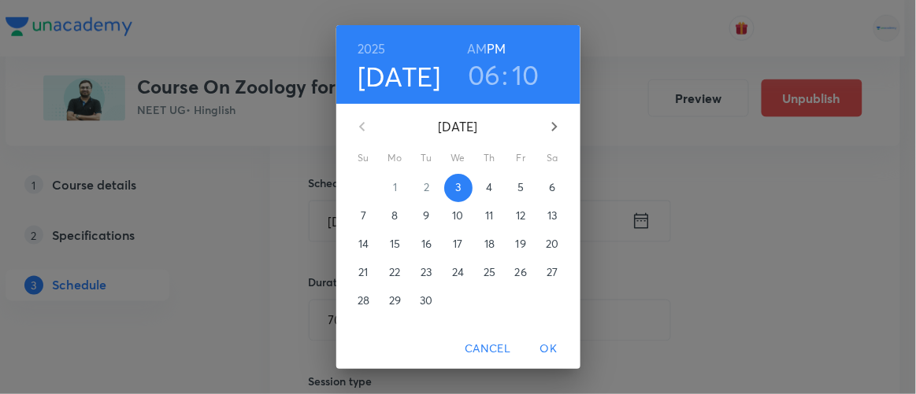
click at [517, 187] on p "5" at bounding box center [520, 187] width 6 height 16
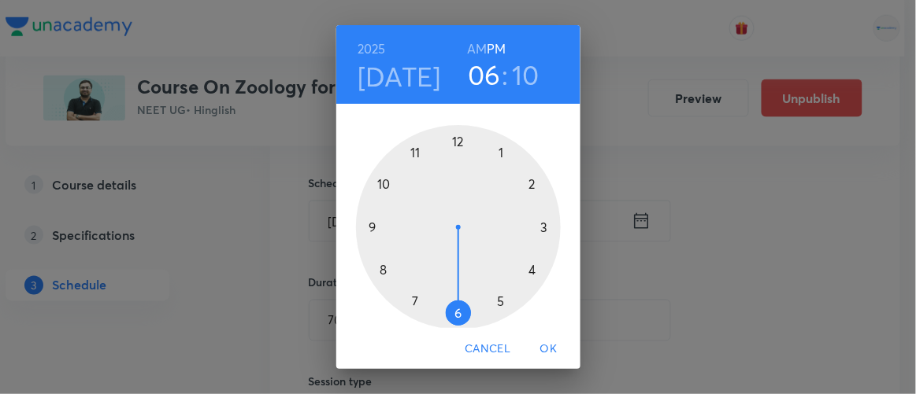
click at [484, 81] on h3 "06" at bounding box center [484, 74] width 33 height 33
click at [527, 268] on div at bounding box center [458, 227] width 205 height 205
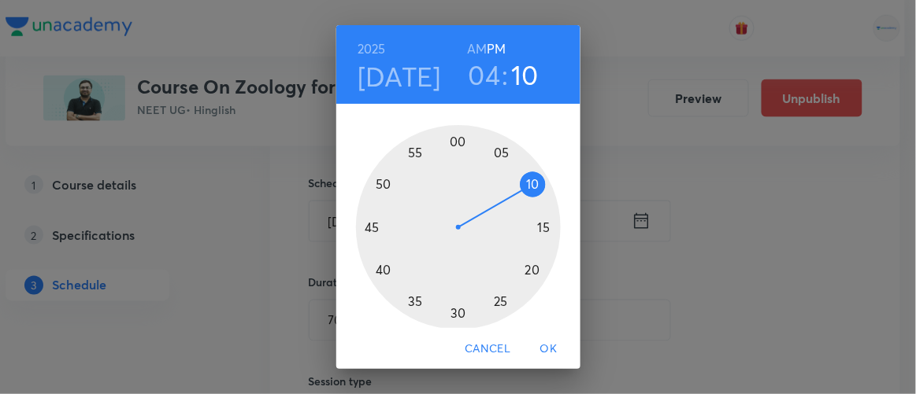
click at [378, 183] on div at bounding box center [458, 227] width 205 height 205
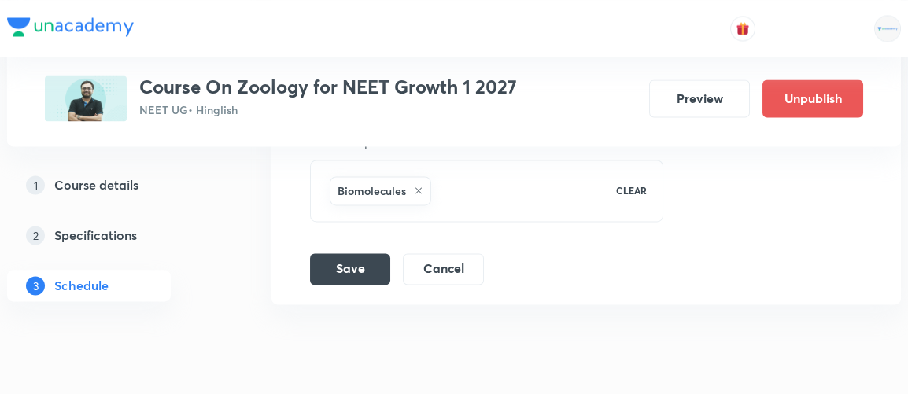
scroll to position [6679, 0]
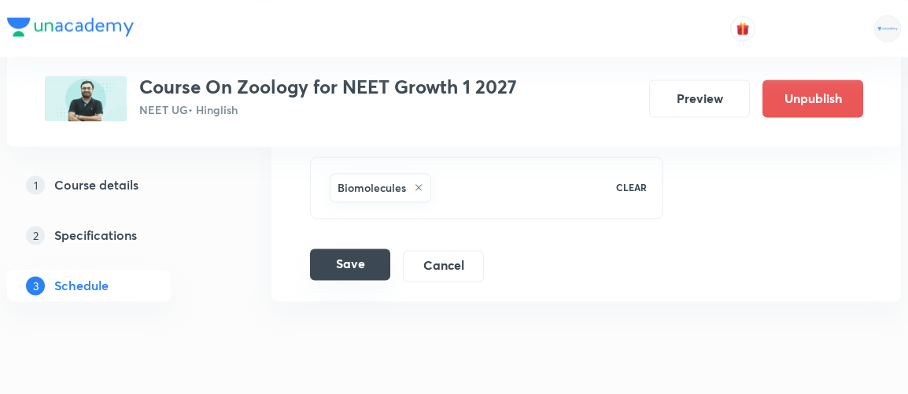
click at [361, 249] on button "Save" at bounding box center [350, 264] width 80 height 31
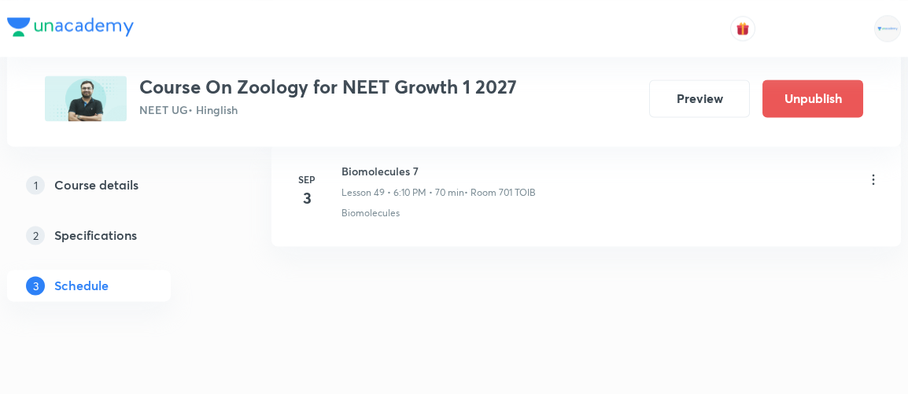
scroll to position [6097, 0]
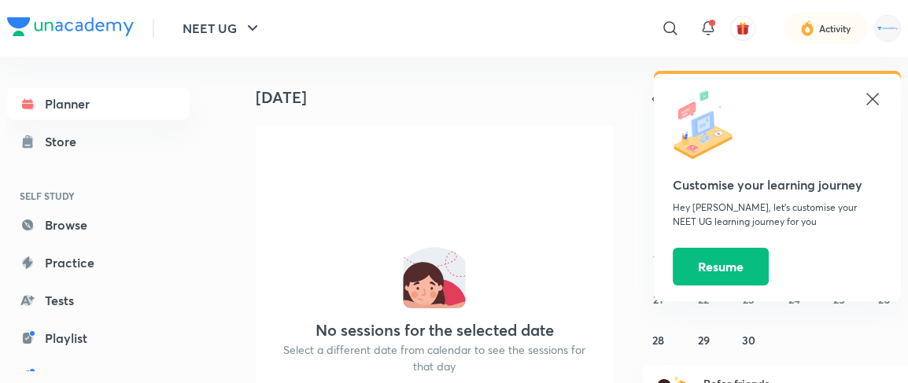
click at [871, 101] on icon at bounding box center [873, 99] width 19 height 19
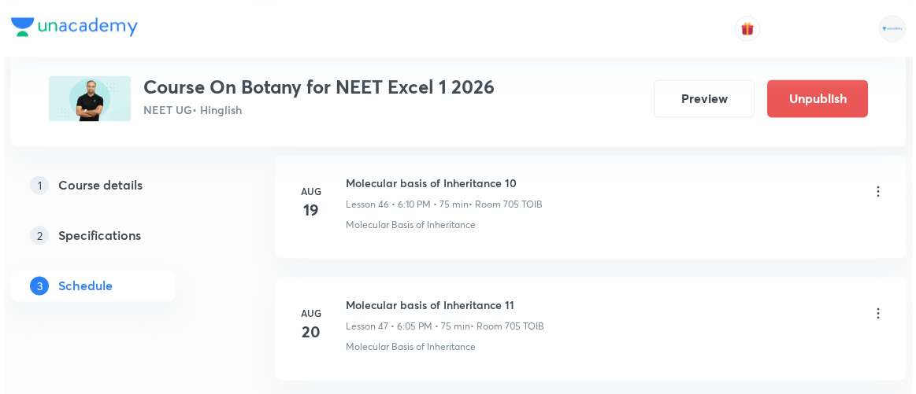
scroll to position [7060, 0]
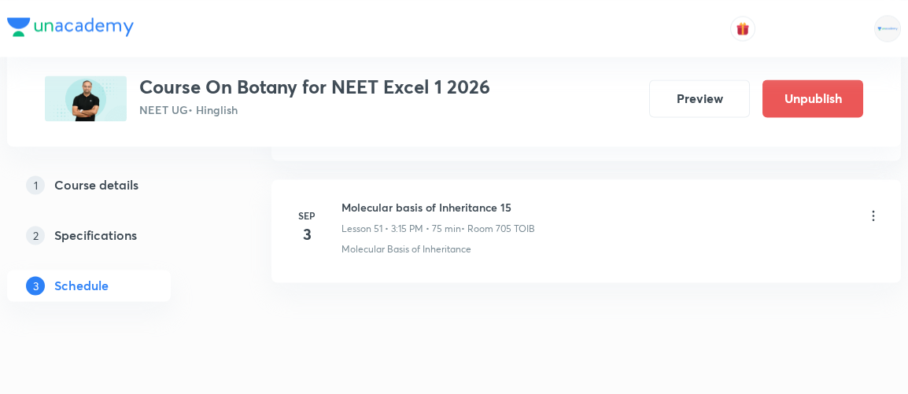
click at [876, 208] on icon at bounding box center [874, 216] width 16 height 16
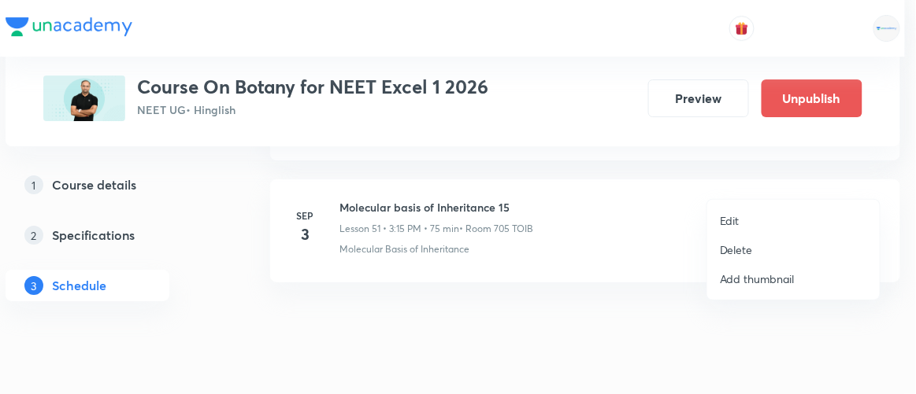
click at [735, 223] on p "Edit" at bounding box center [730, 221] width 20 height 17
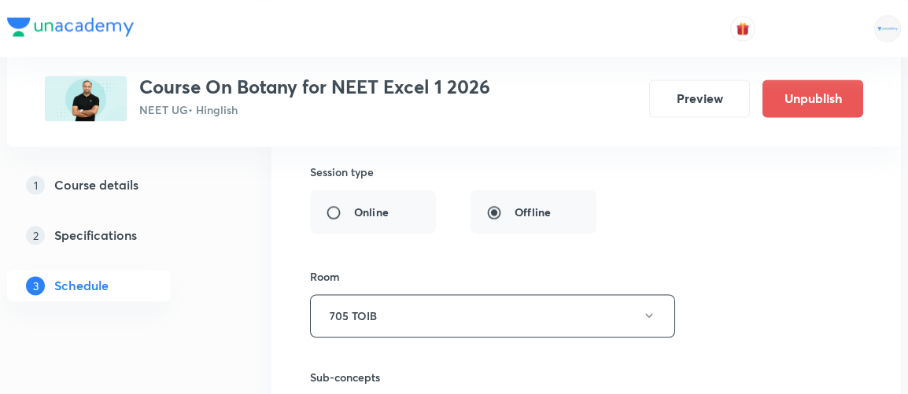
scroll to position [6686, 0]
click at [690, 98] on button "Preview" at bounding box center [699, 97] width 101 height 38
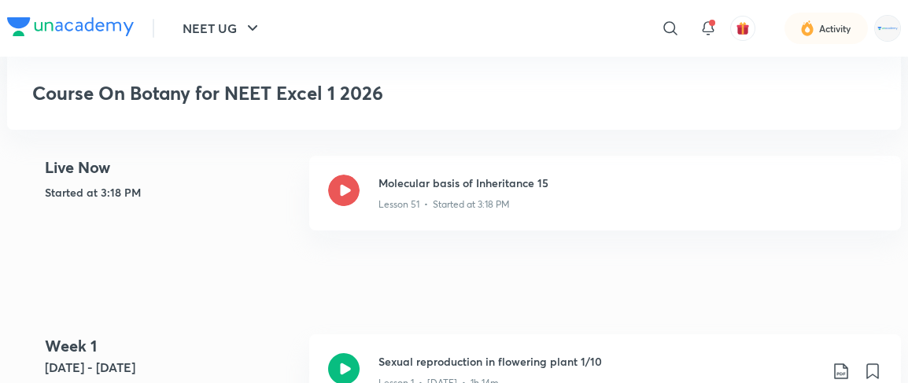
scroll to position [392, 0]
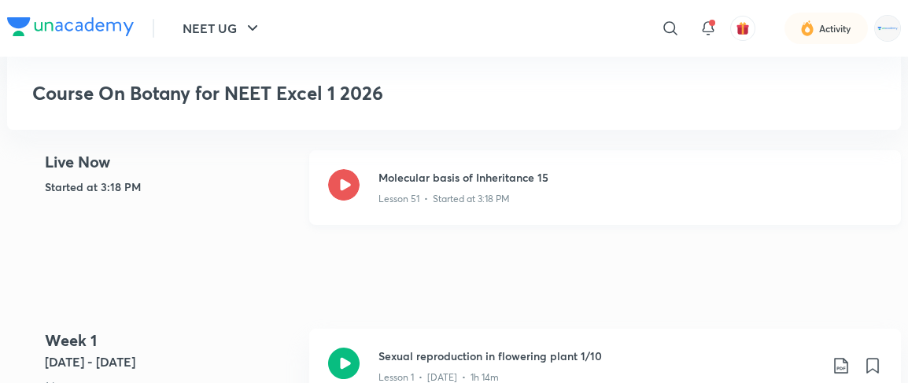
click at [450, 193] on p "Lesson 51 • Started at 3:18 PM" at bounding box center [444, 199] width 131 height 14
